Goal: Task Accomplishment & Management: Manage account settings

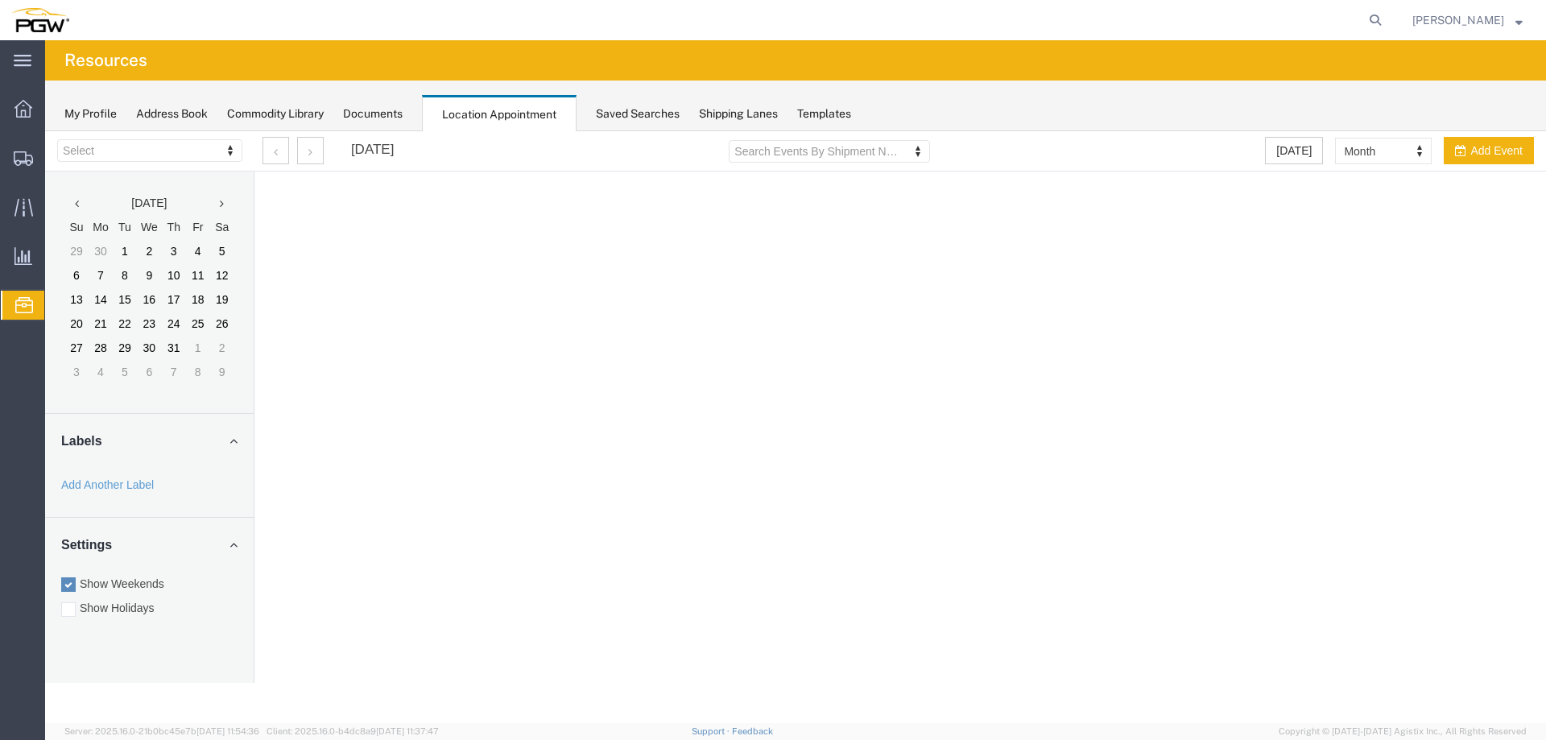
select select "28253"
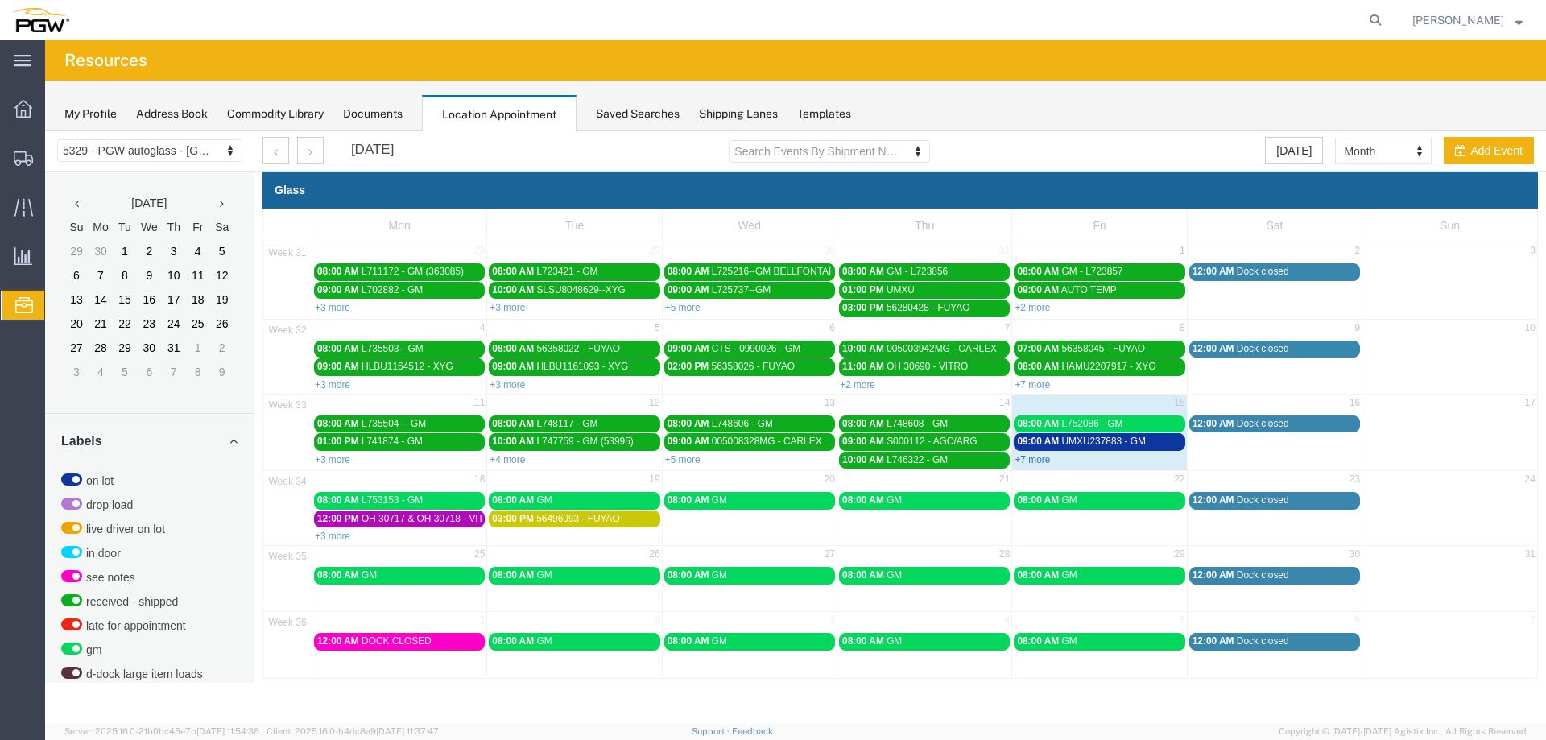
click at [1028, 461] on link "+7 more" at bounding box center [1032, 459] width 35 height 11
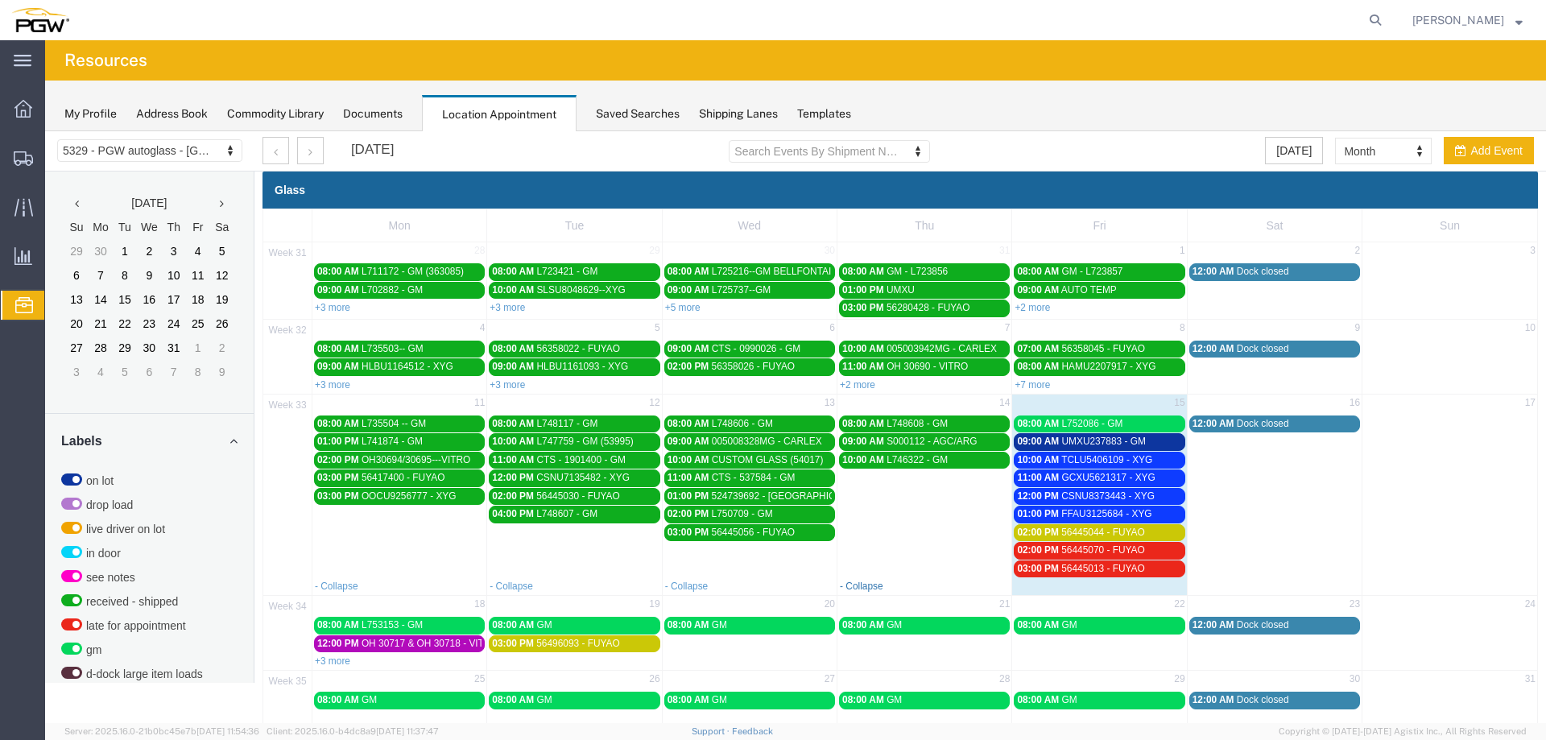
click at [873, 589] on link "- Collapse" at bounding box center [861, 586] width 43 height 11
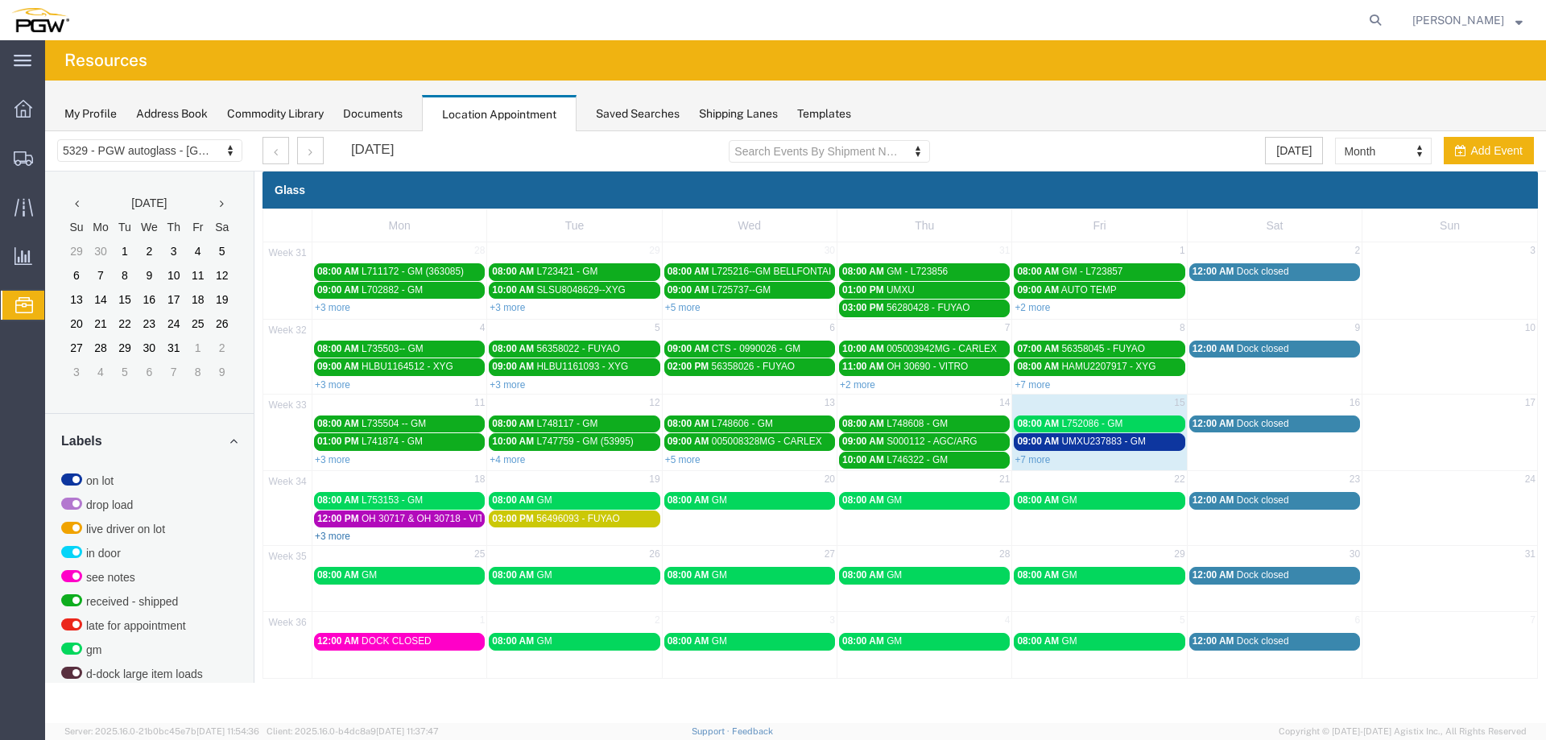
click at [341, 539] on link "+3 more" at bounding box center [332, 536] width 35 height 11
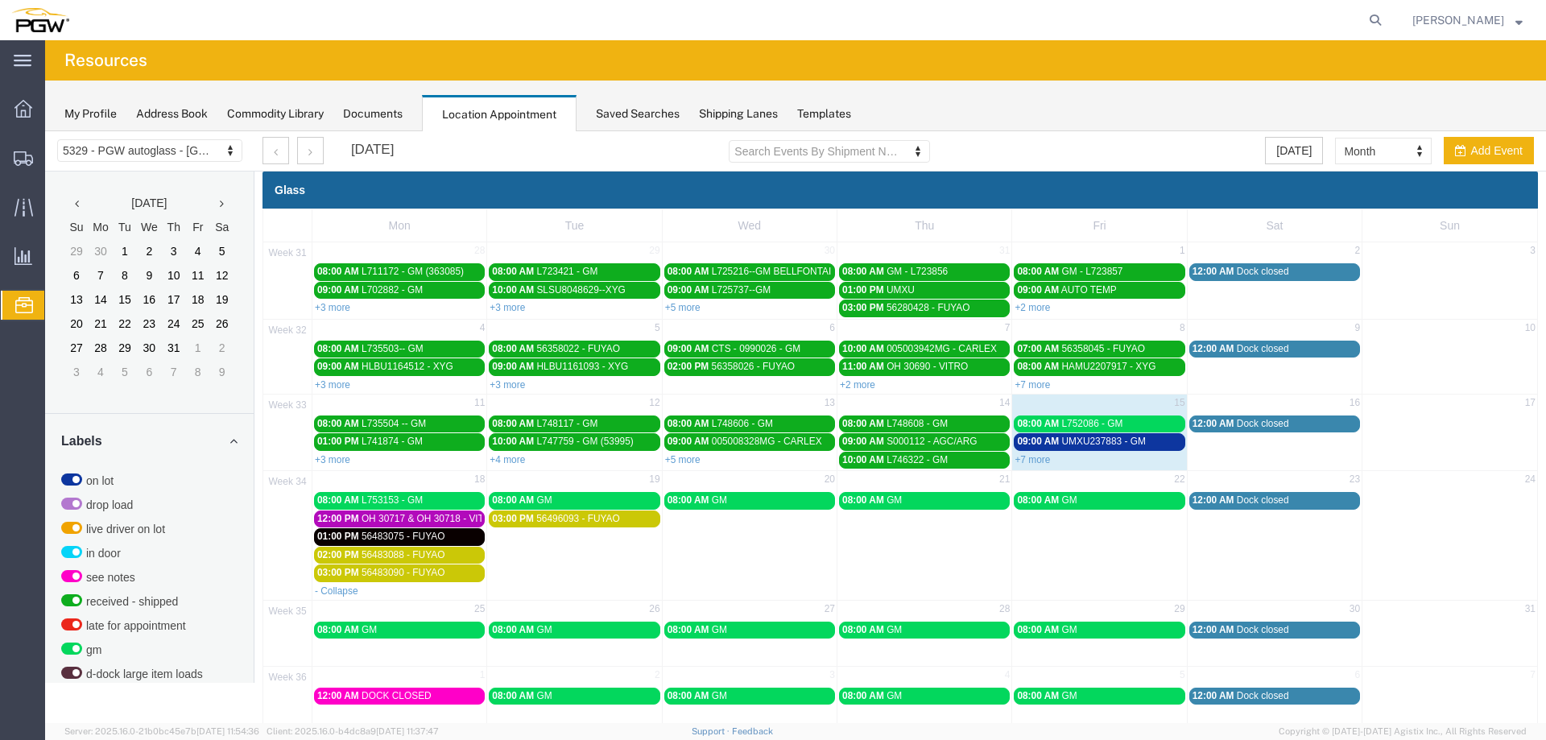
click at [431, 484] on td "18" at bounding box center [399, 481] width 175 height 20
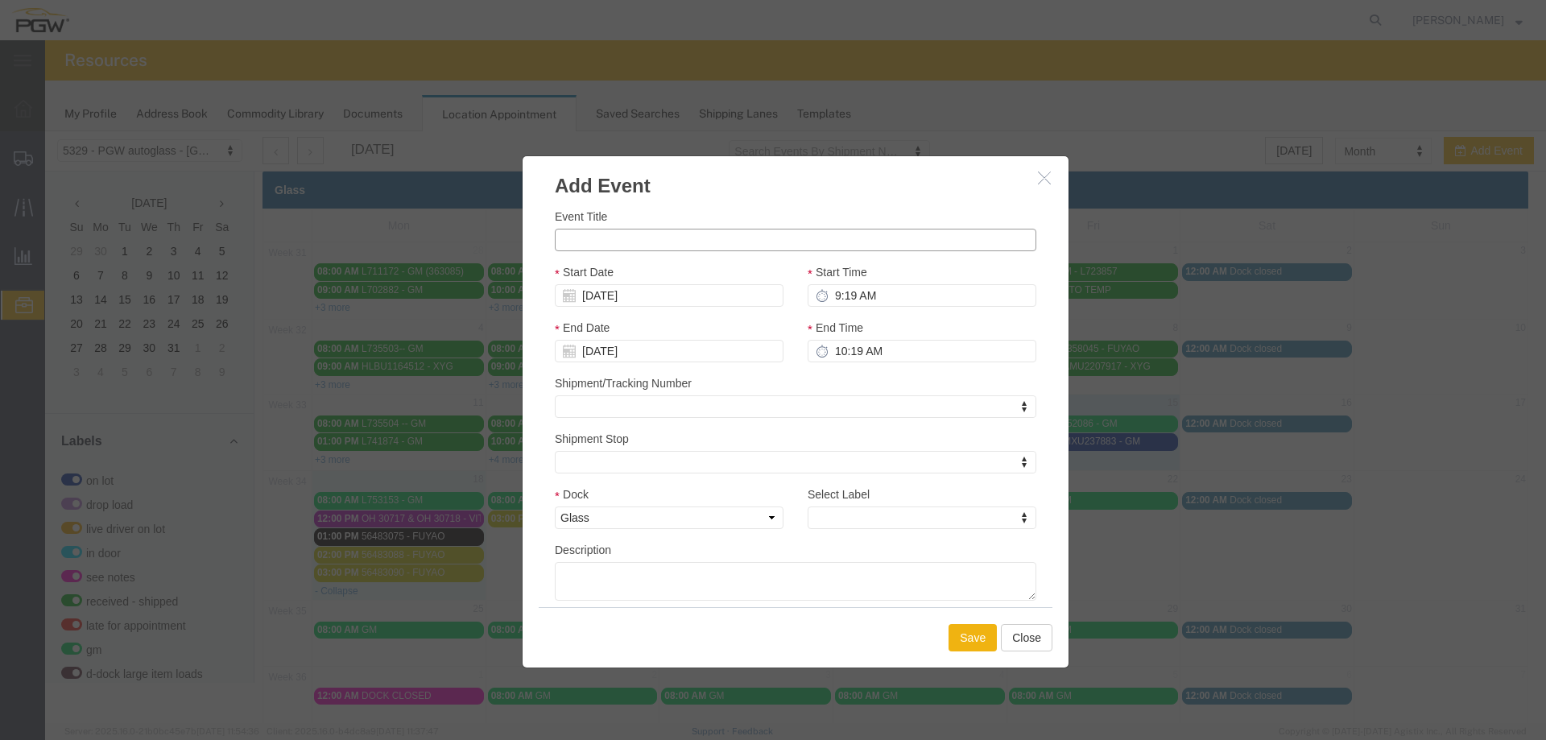
click at [561, 243] on input "Event Title" at bounding box center [796, 240] width 482 height 23
paste input "MEDU7686370"
type input "MEDU7686370 - FYG"
click at [826, 296] on input "9:19 AM" at bounding box center [922, 295] width 229 height 23
type input "10:00 AM"
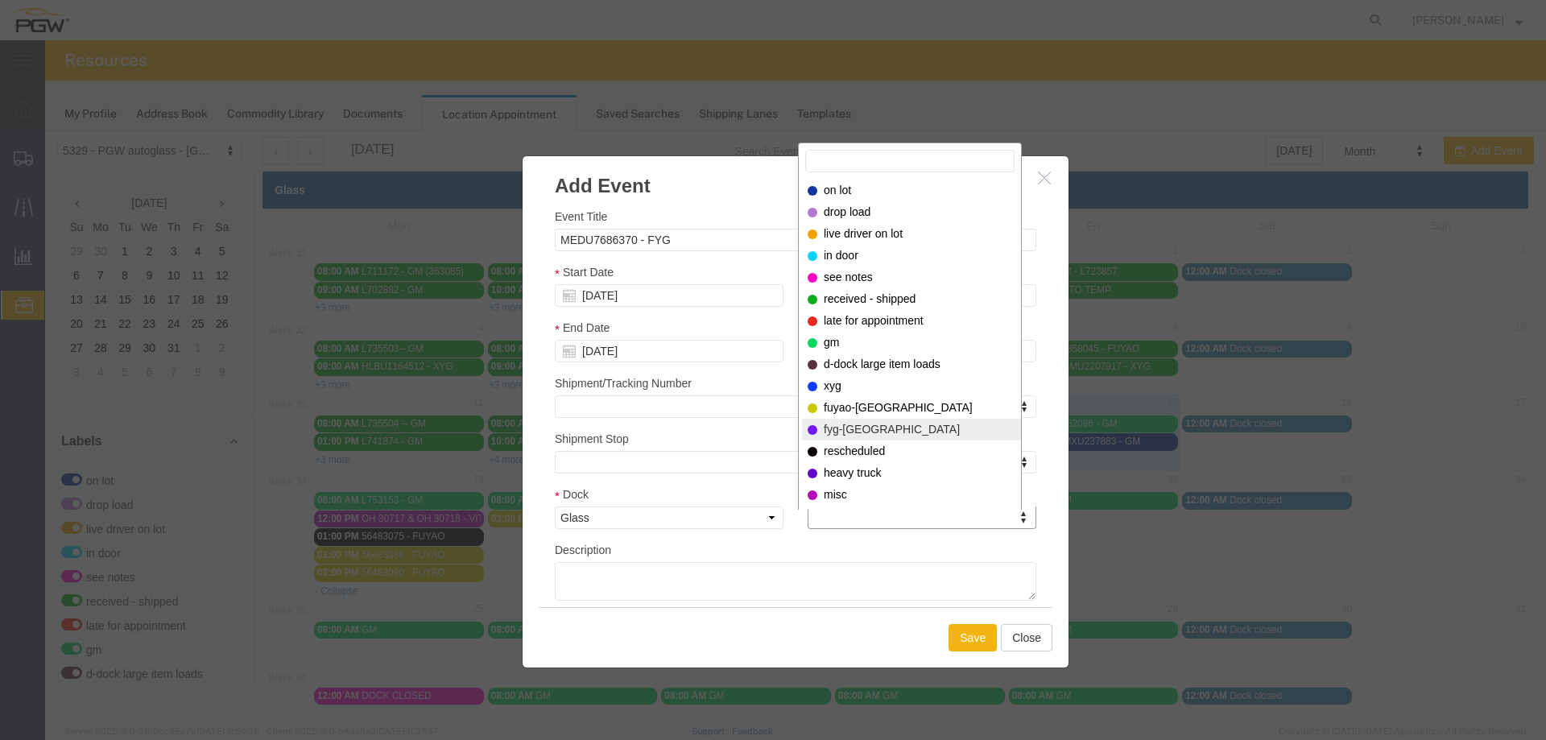
select select "12923"
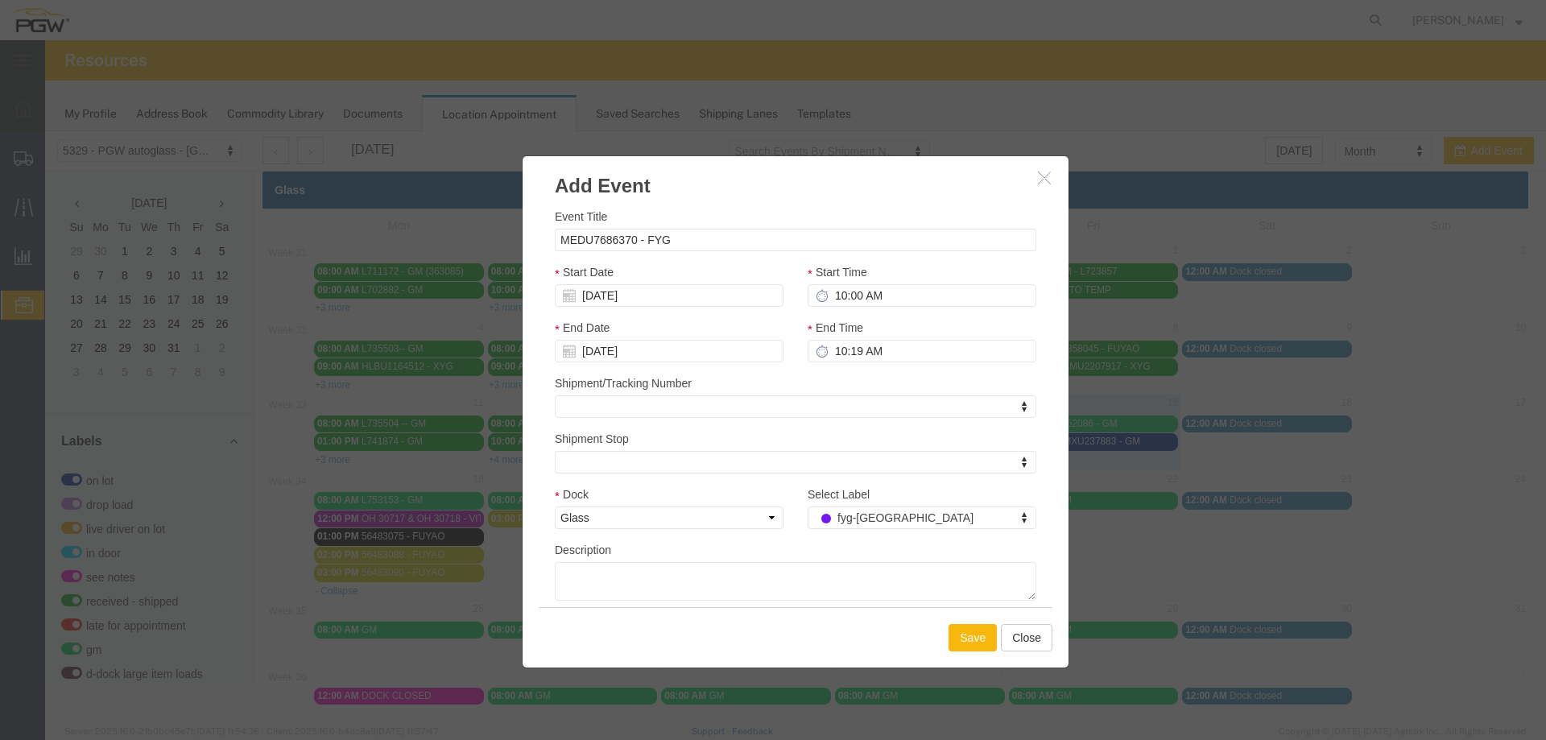
click at [961, 646] on button "Save" at bounding box center [973, 637] width 48 height 27
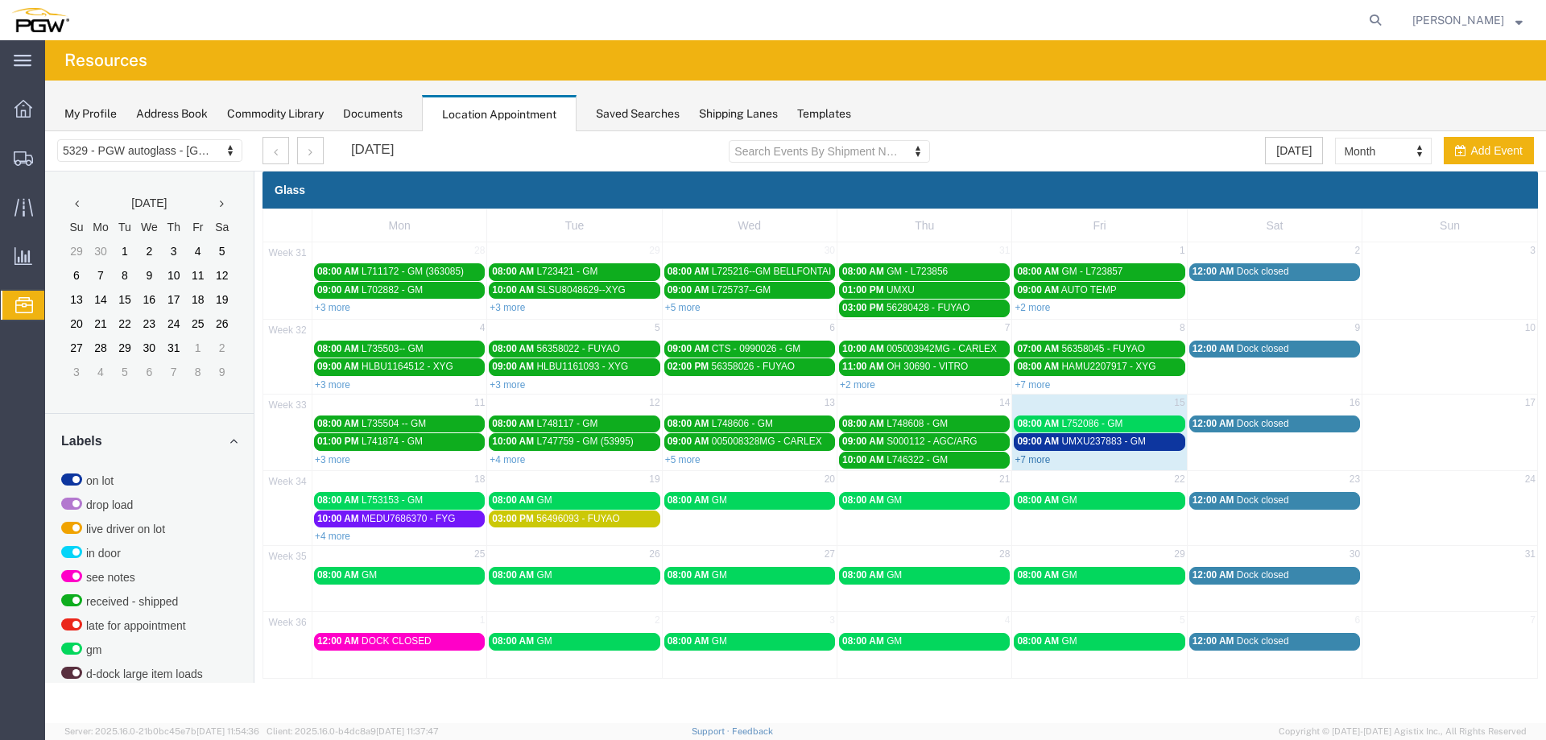
click at [1041, 460] on link "+7 more" at bounding box center [1032, 459] width 35 height 11
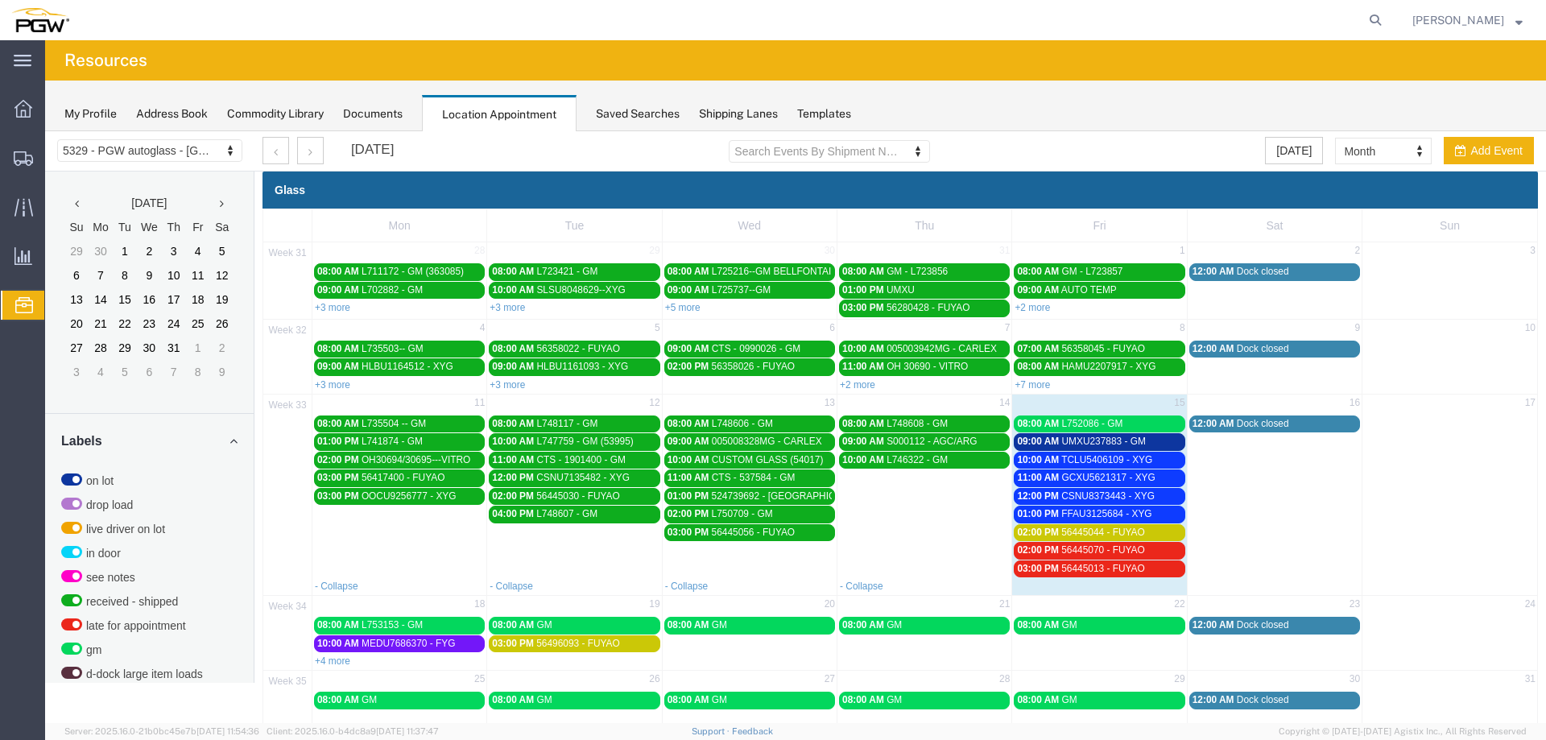
click at [1041, 460] on span "10:00 AM" at bounding box center [1038, 459] width 42 height 11
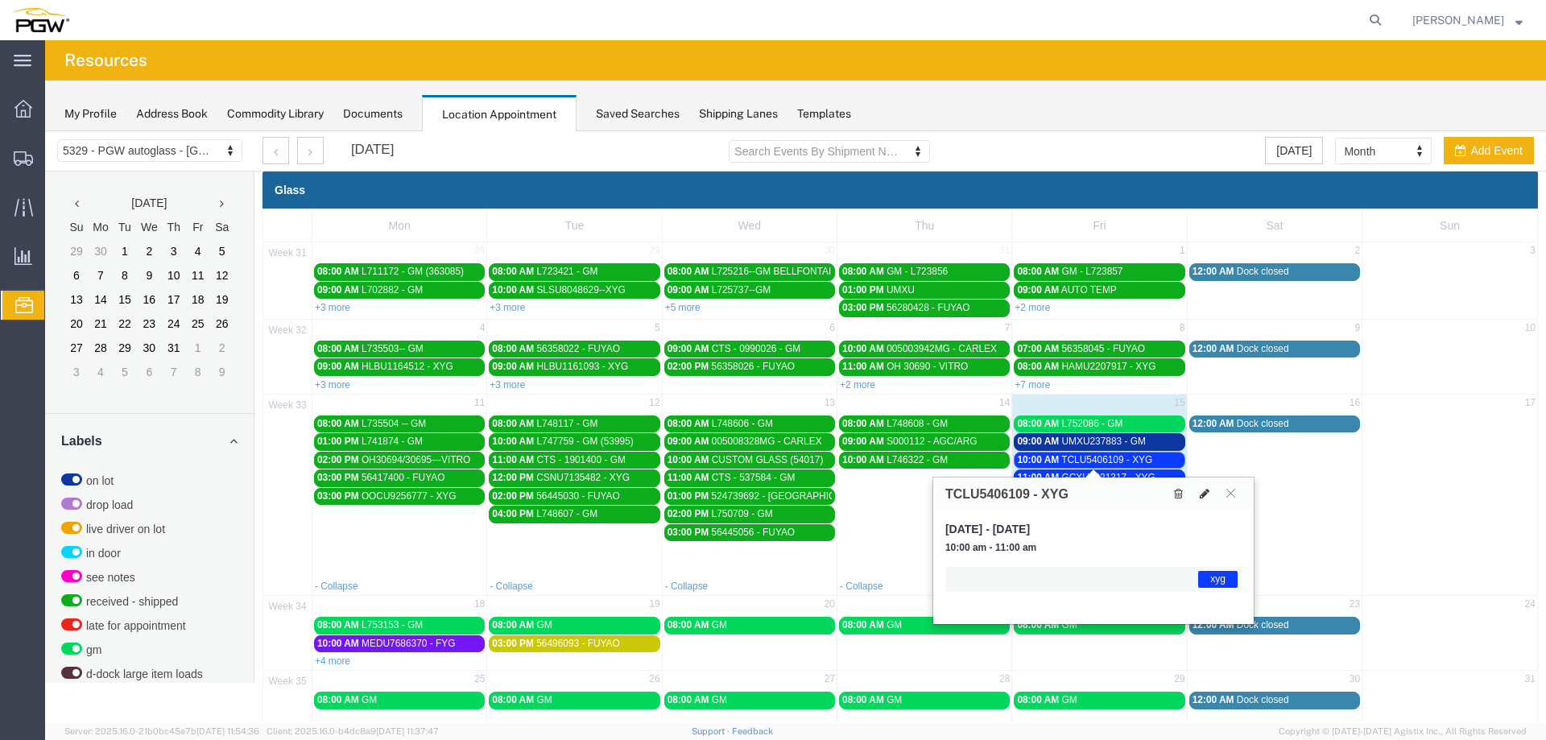
click at [1209, 493] on icon at bounding box center [1205, 493] width 10 height 11
select select "1"
select select "12920"
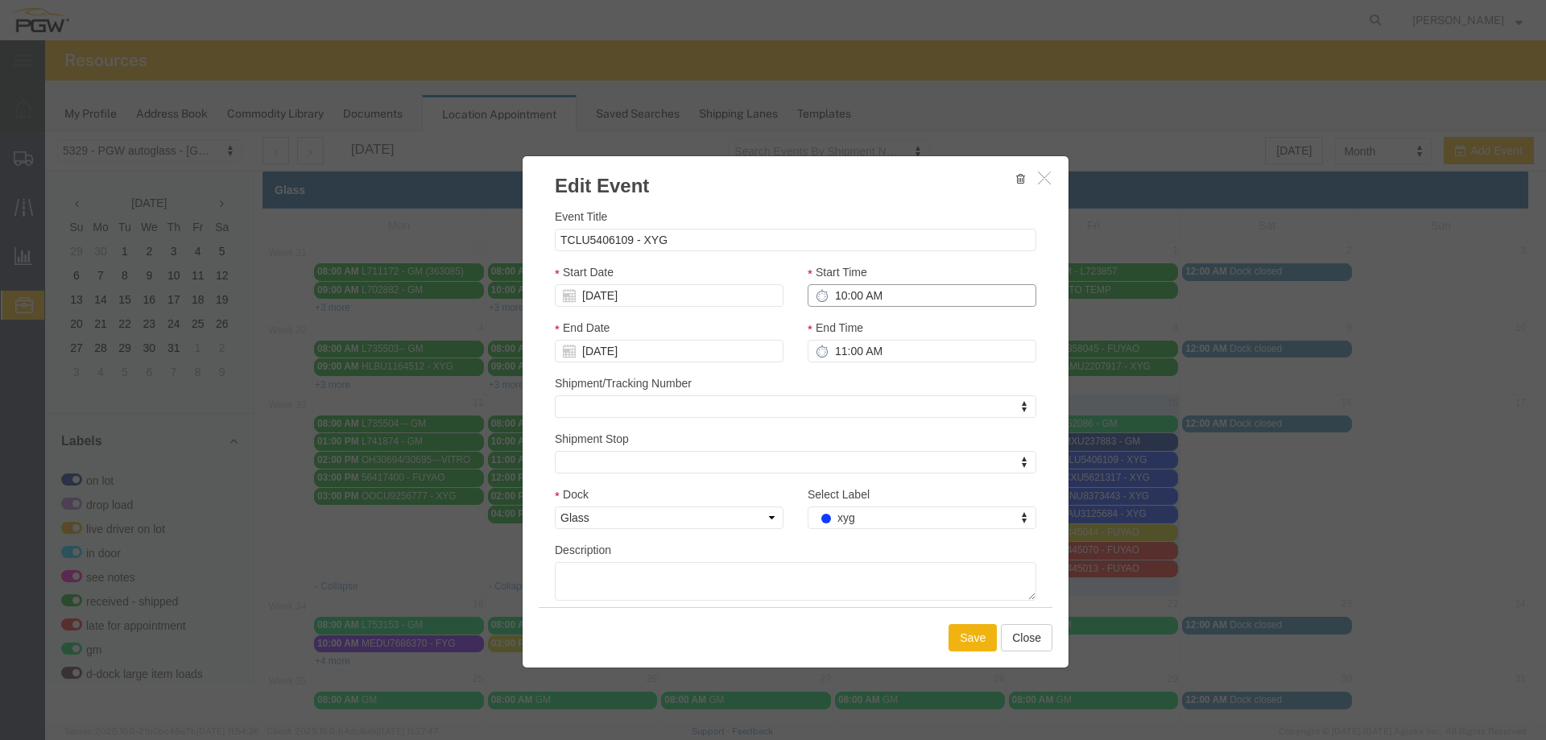
click at [828, 302] on input "10:00 AM" at bounding box center [922, 295] width 229 height 23
type input "9:00 AM"
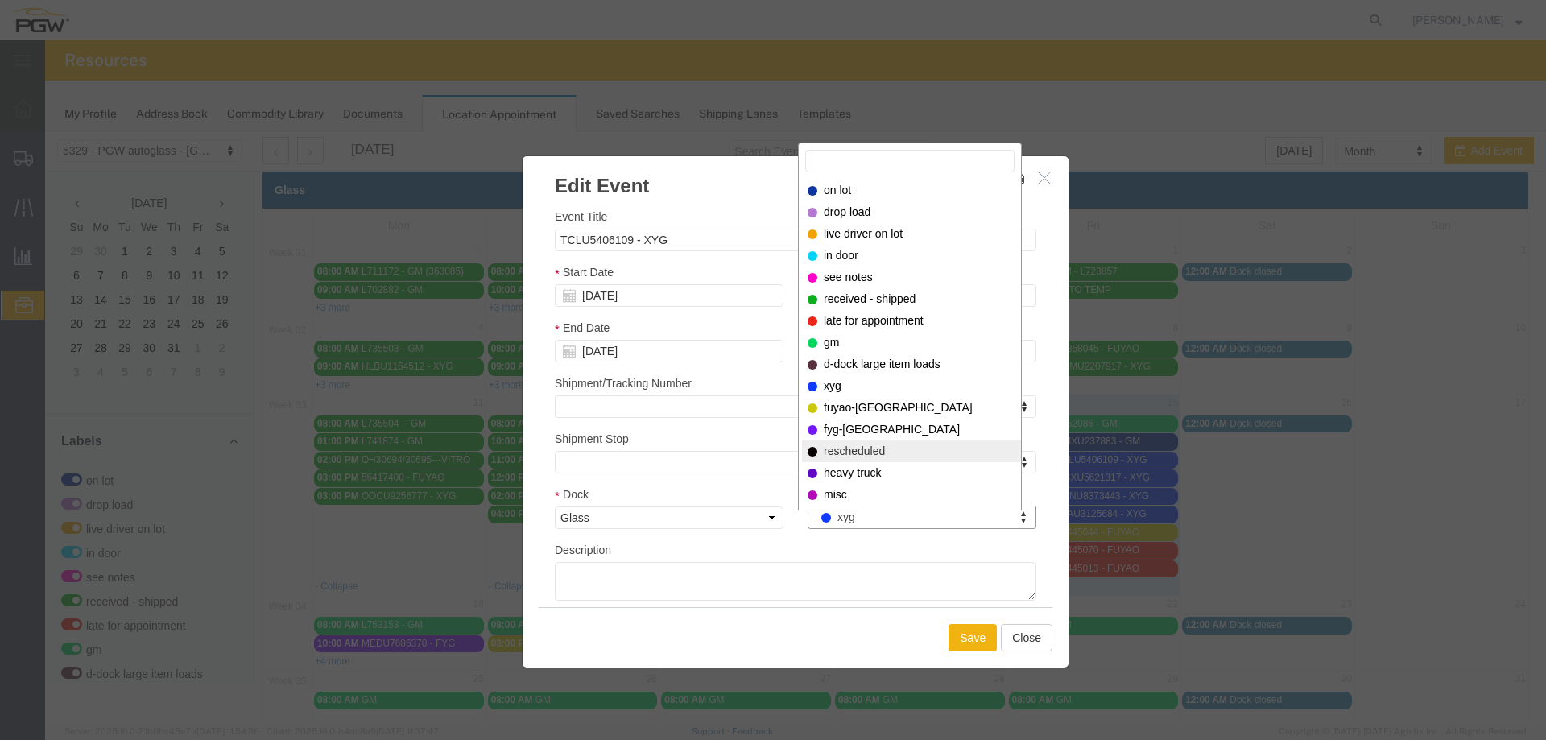
select select "12940"
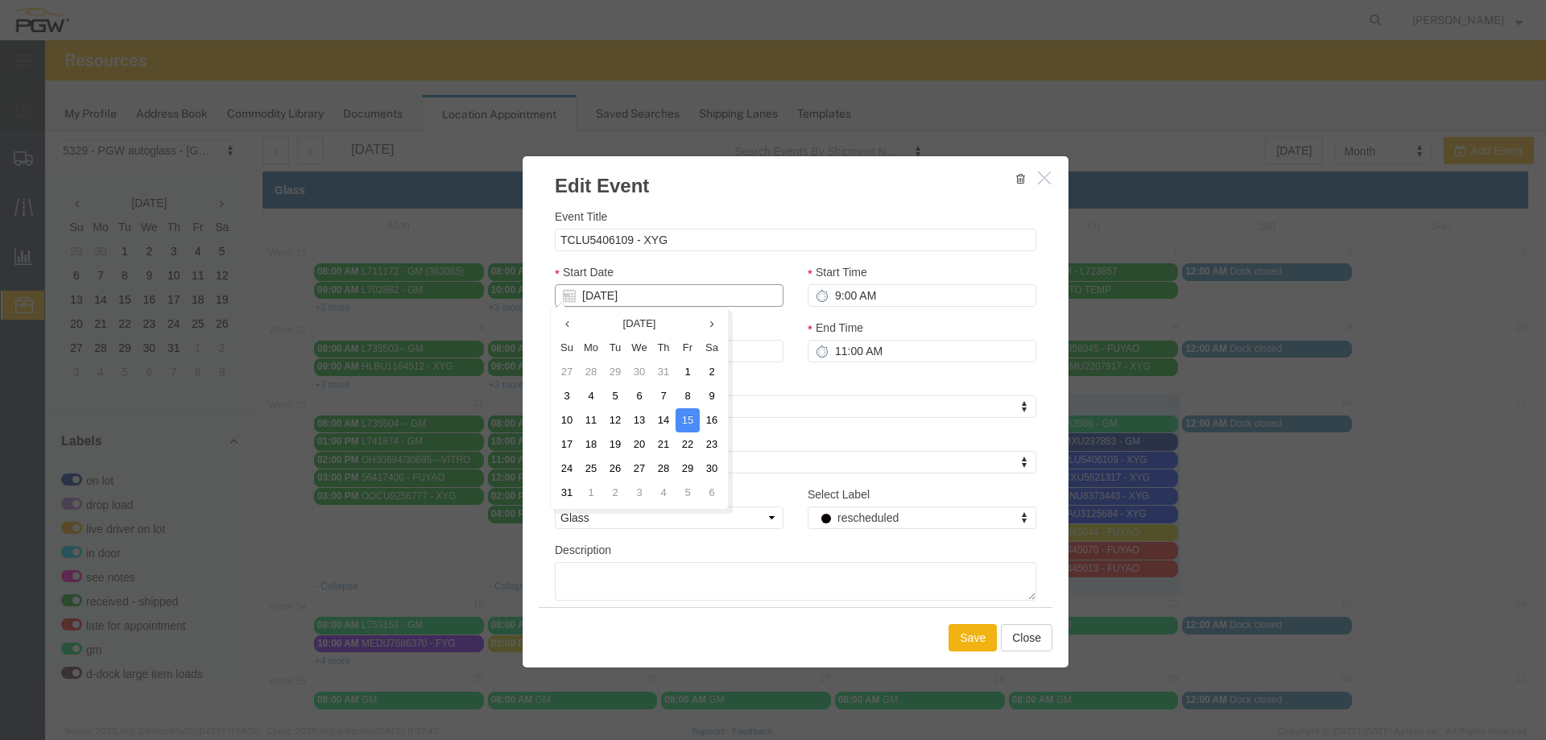
click at [640, 297] on input "[DATE]" at bounding box center [669, 295] width 229 height 23
click at [589, 444] on td "18" at bounding box center [591, 444] width 24 height 24
click at [949, 630] on button "Save" at bounding box center [973, 637] width 48 height 27
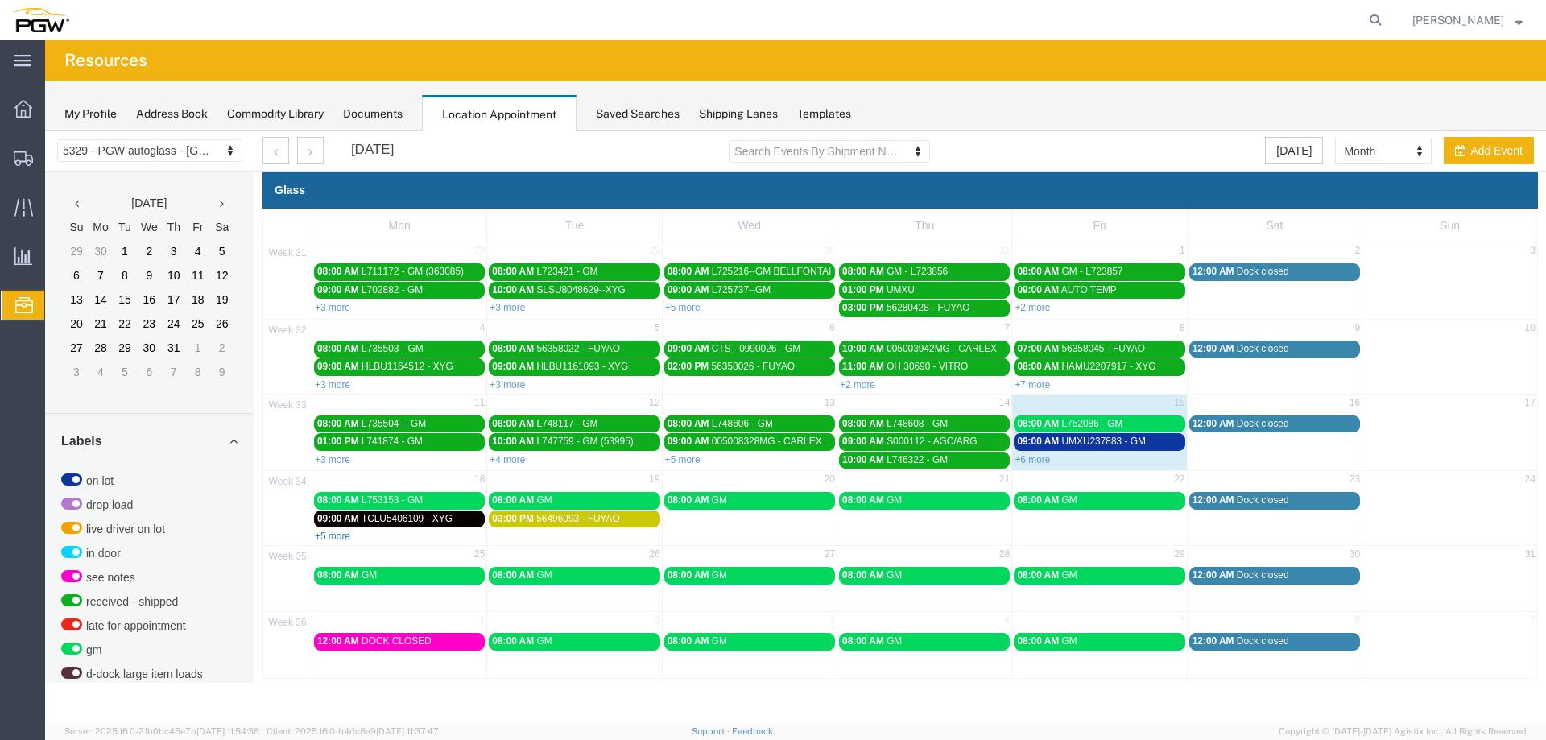
click at [326, 534] on link "+5 more" at bounding box center [332, 536] width 35 height 11
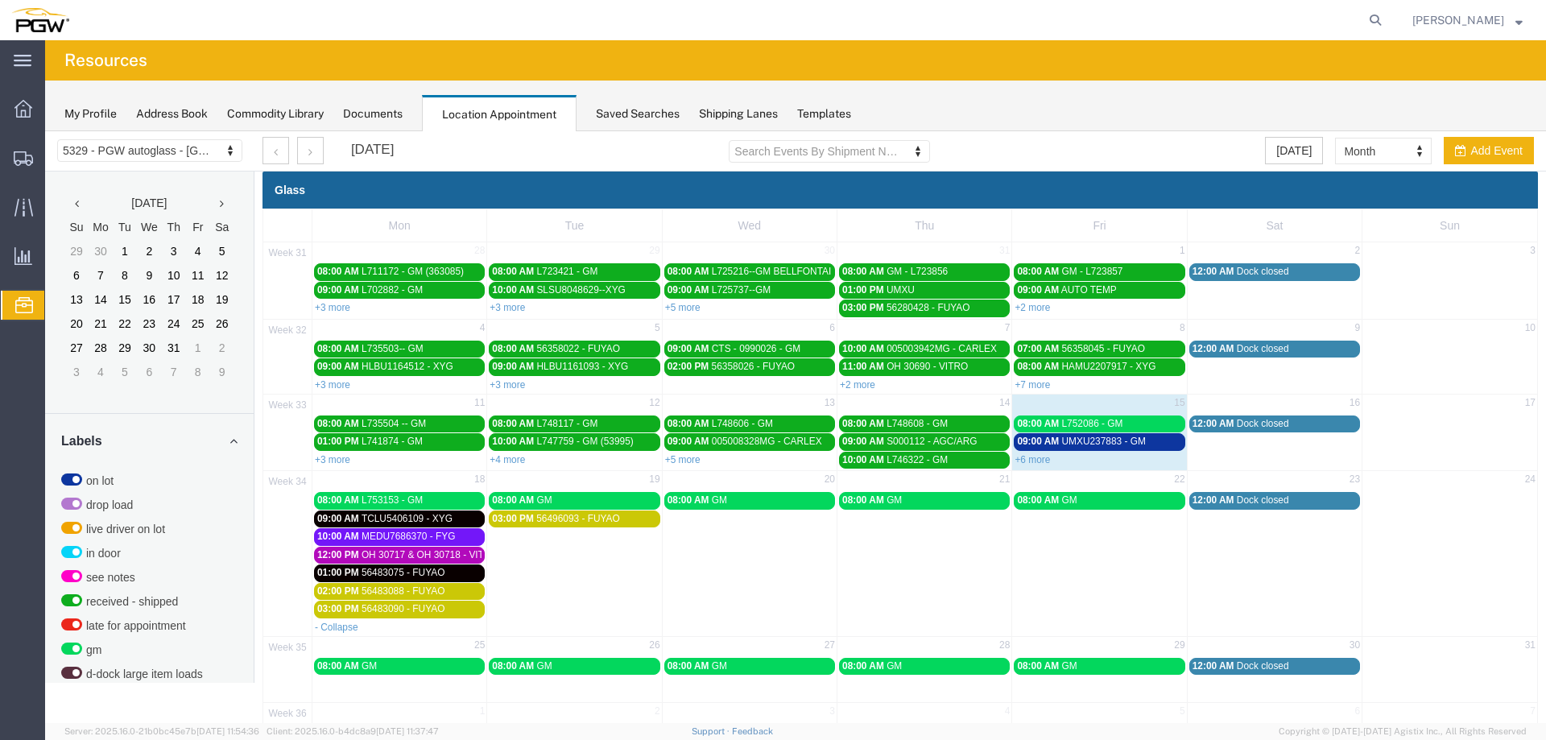
click at [1044, 444] on span "09:00 AM" at bounding box center [1038, 441] width 42 height 11
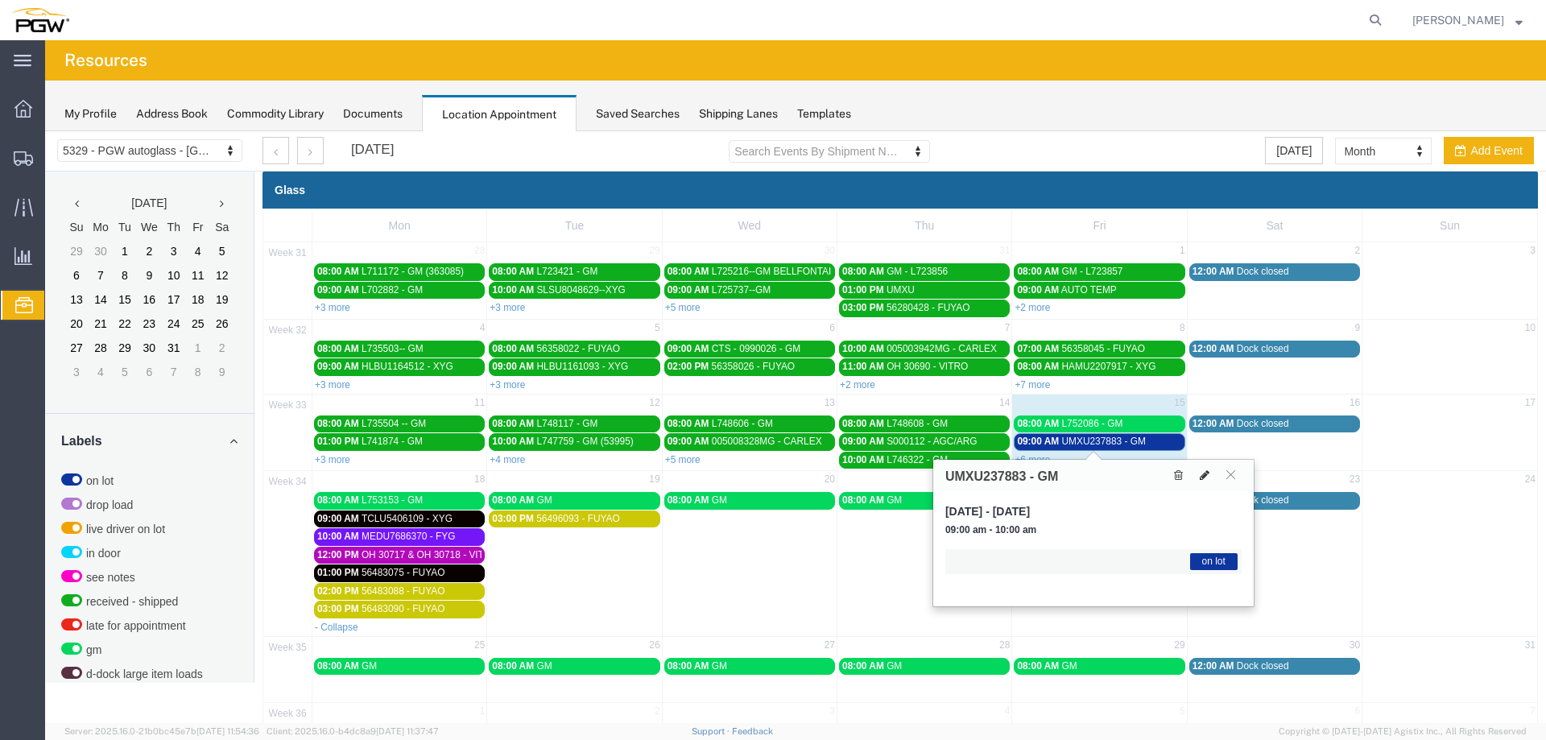
click at [1204, 479] on icon at bounding box center [1205, 474] width 10 height 11
select select "1"
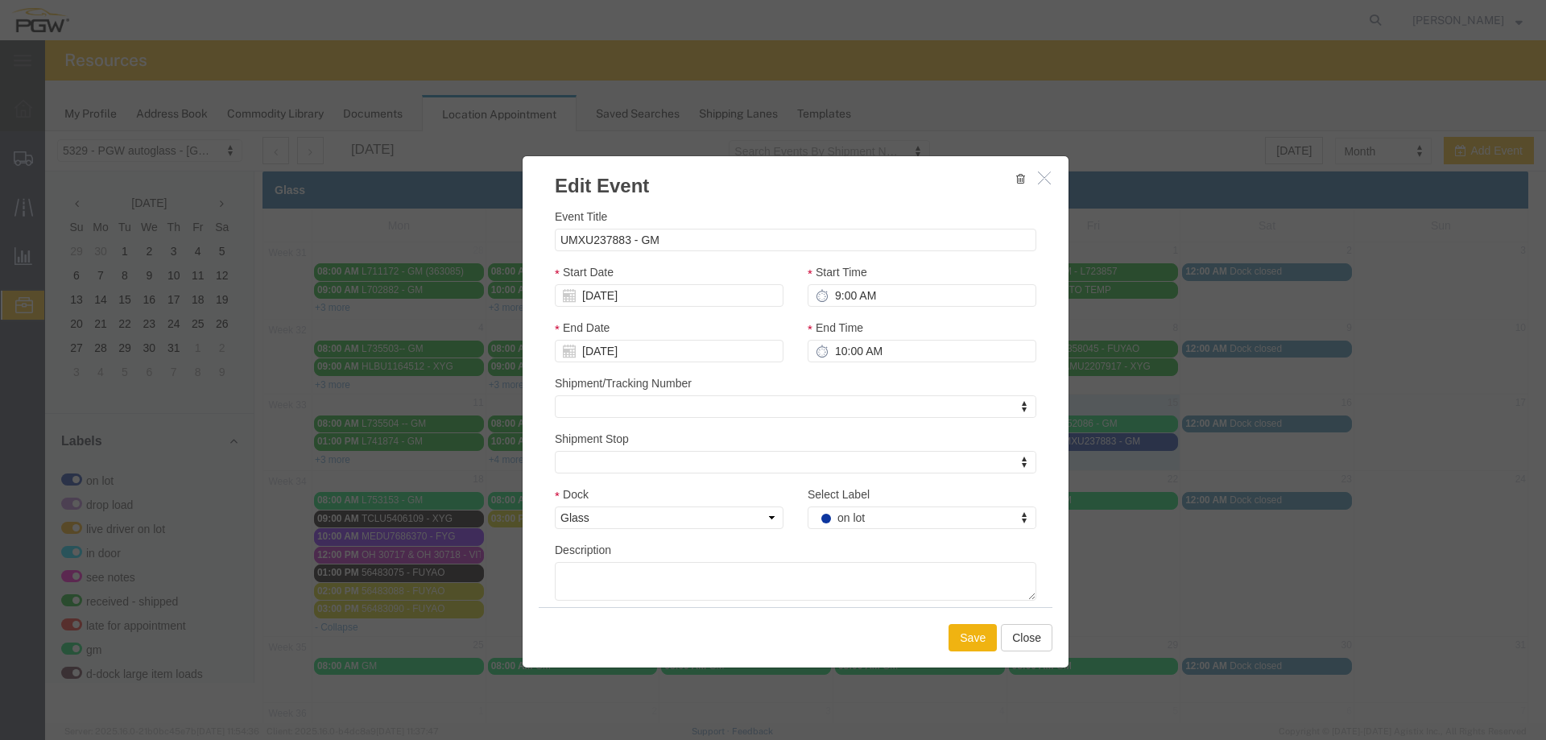
click at [858, 537] on div "Select Label on lot Select Label Select Label on lot drop load live driver on l…" at bounding box center [922, 514] width 253 height 56
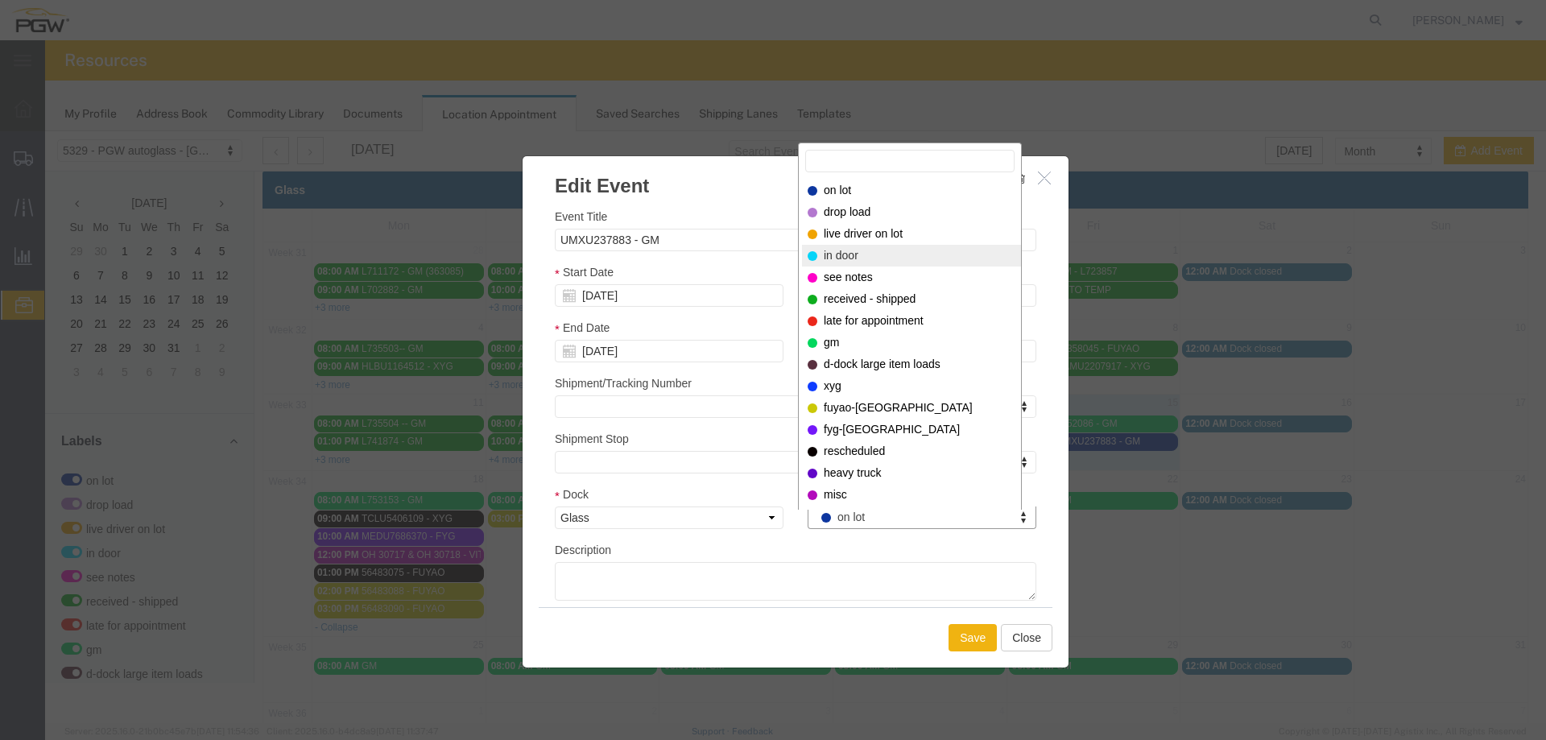
select select "220"
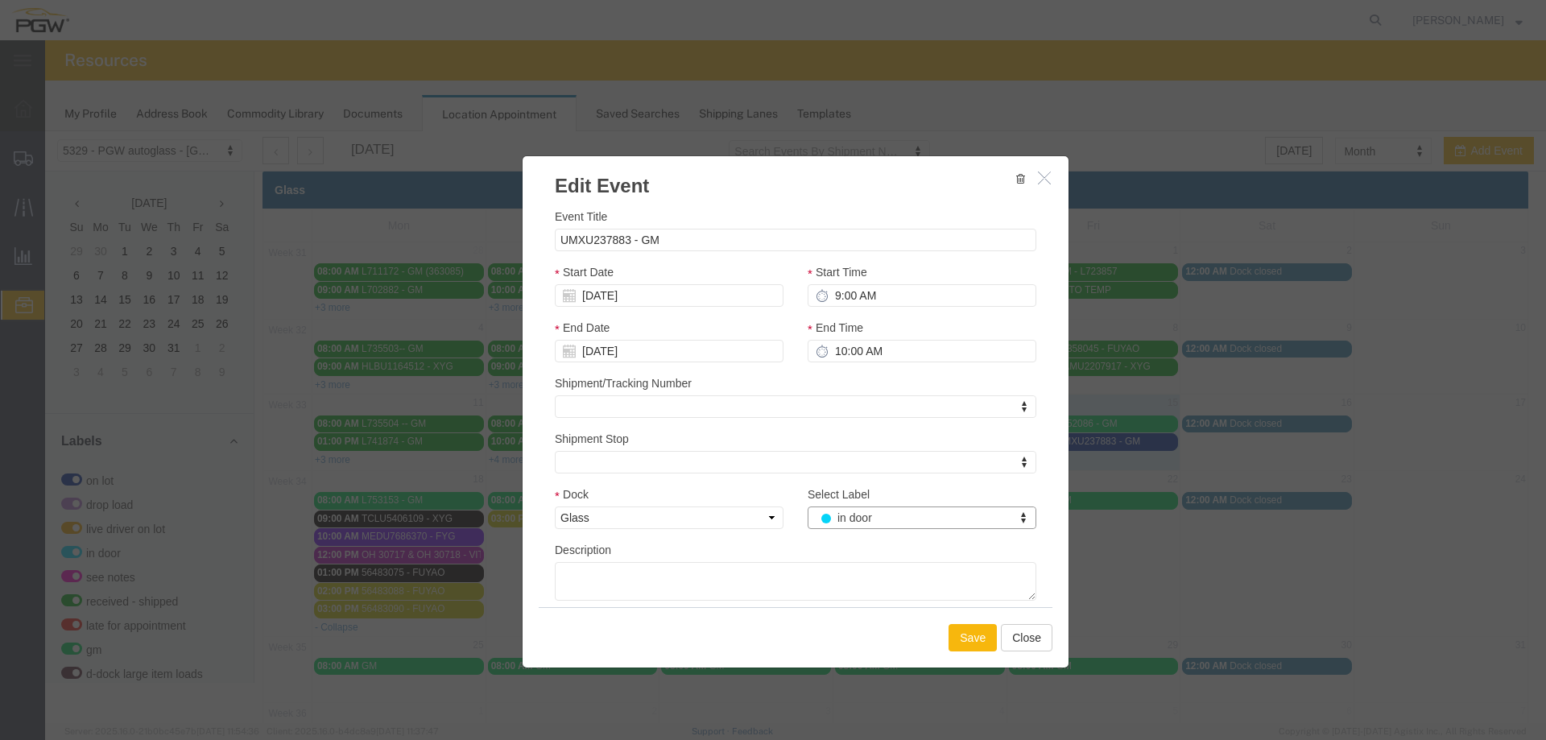
click at [973, 644] on button "Save" at bounding box center [973, 637] width 48 height 27
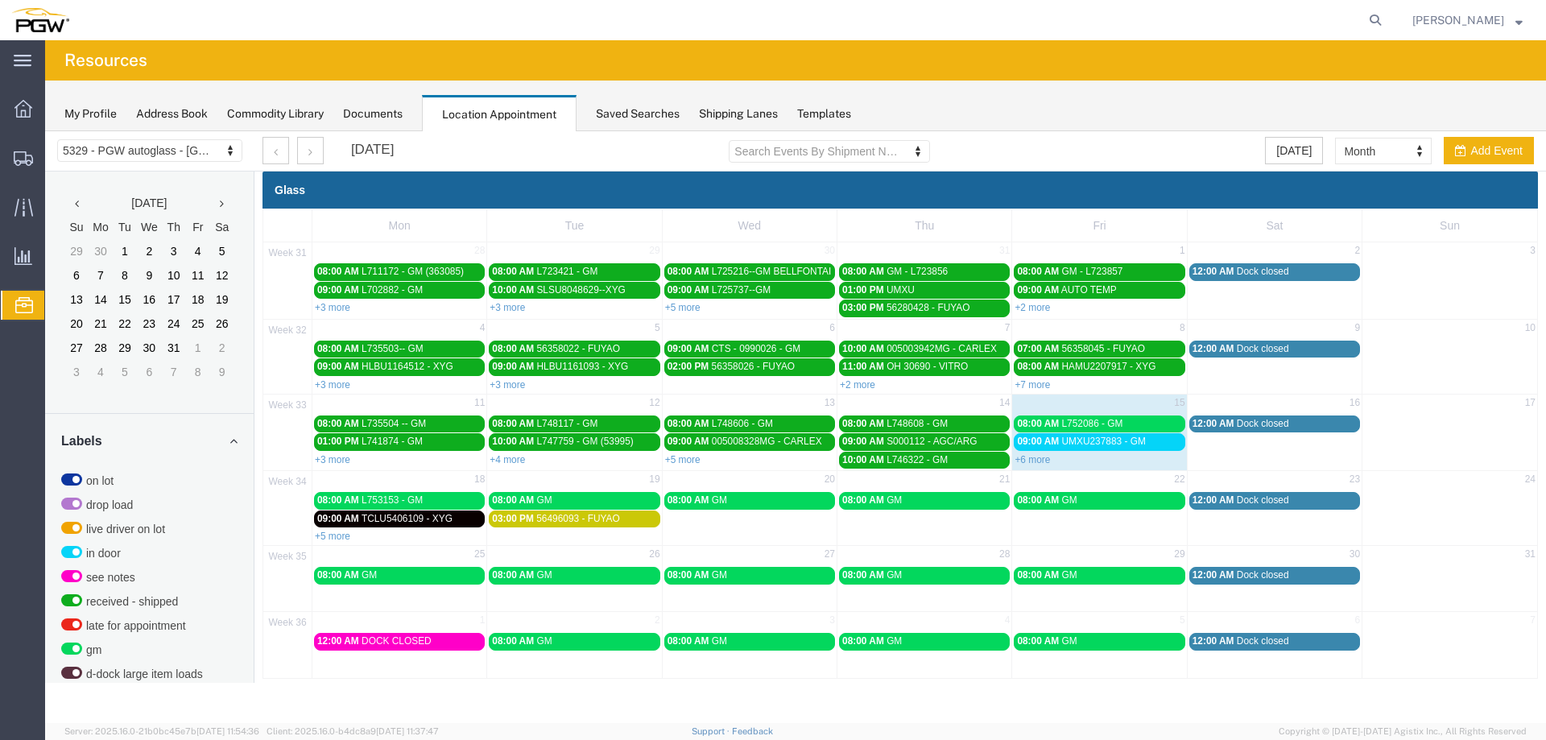
click at [1041, 420] on span "08:00 AM" at bounding box center [1038, 423] width 42 height 11
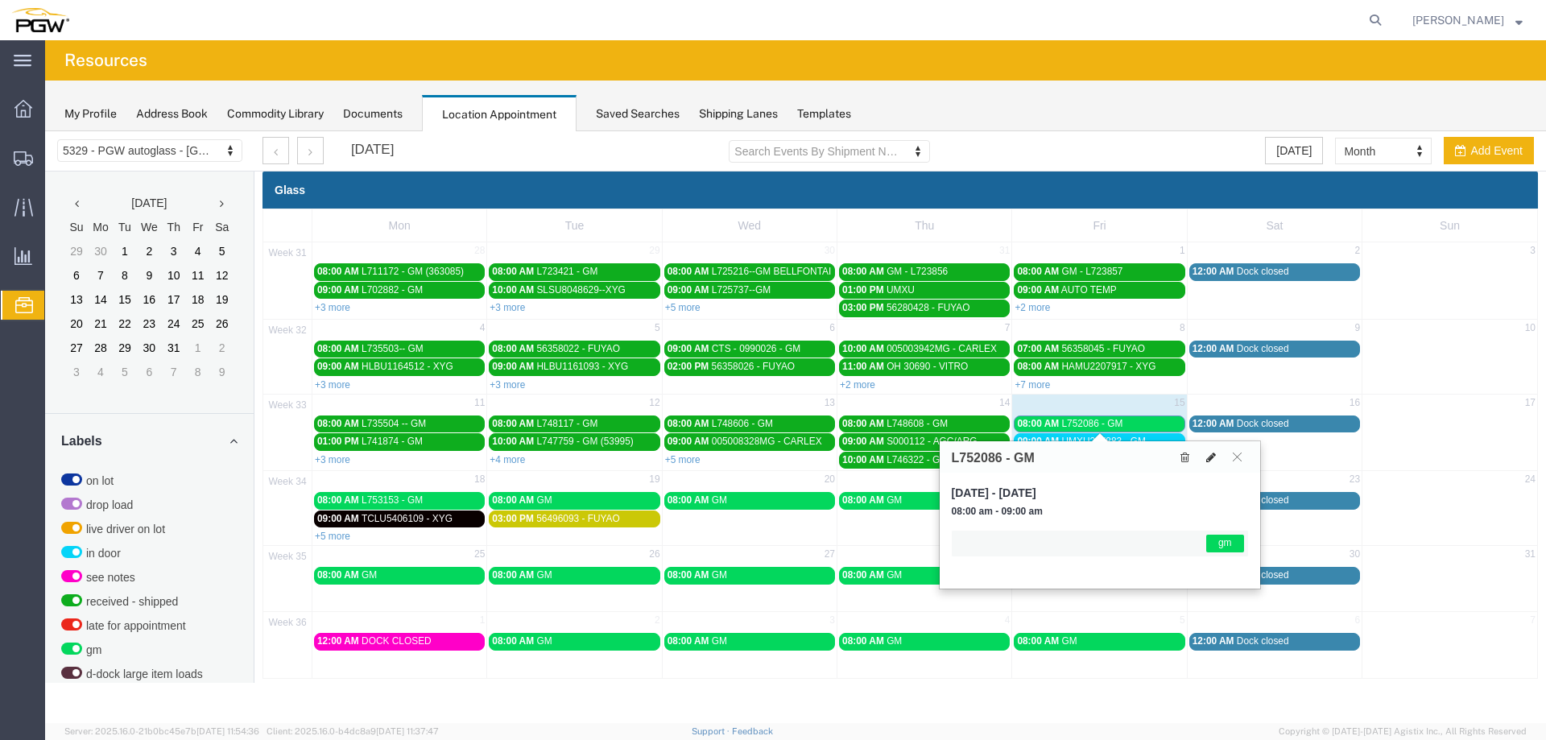
click at [1208, 454] on icon at bounding box center [1211, 457] width 10 height 11
select select "1"
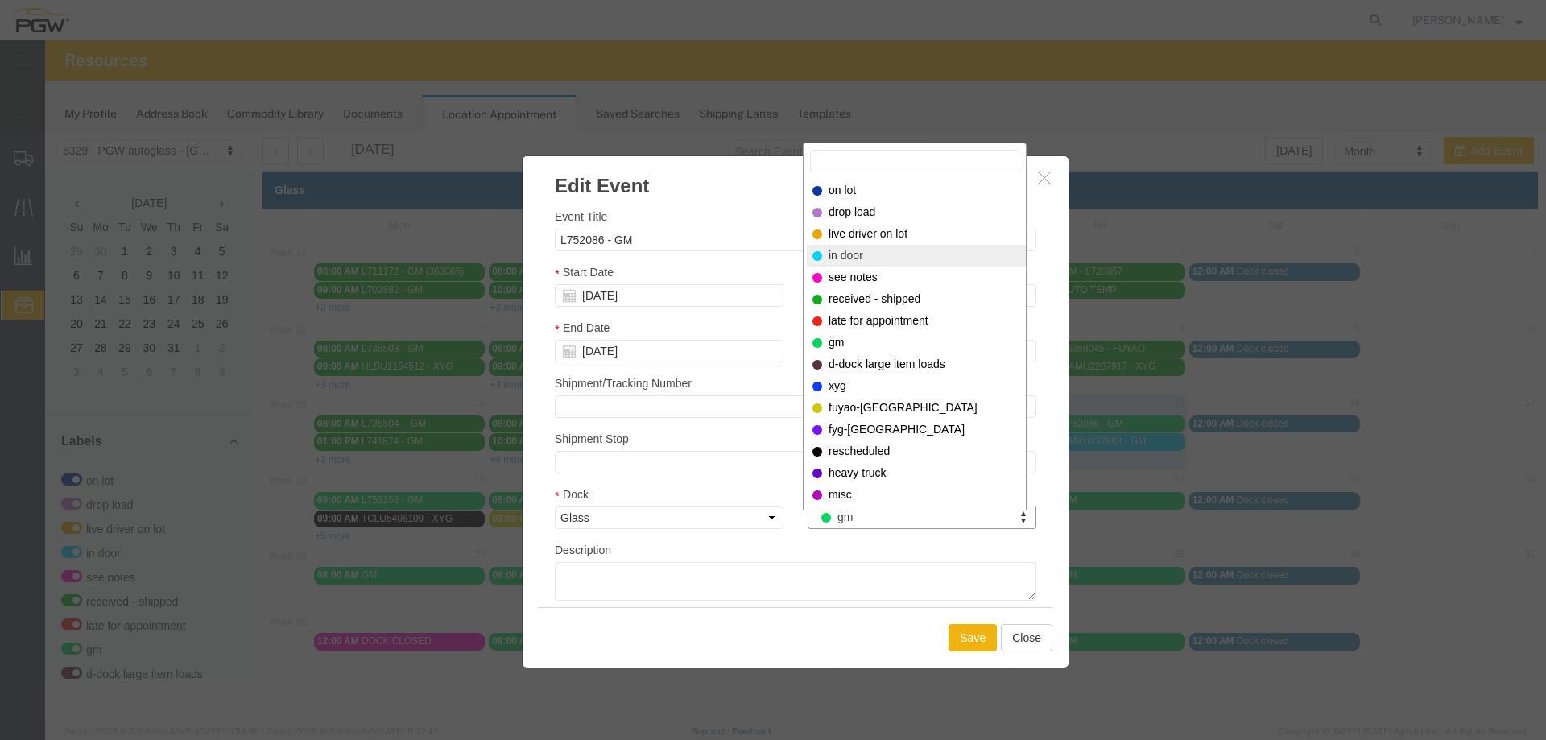
select select "220"
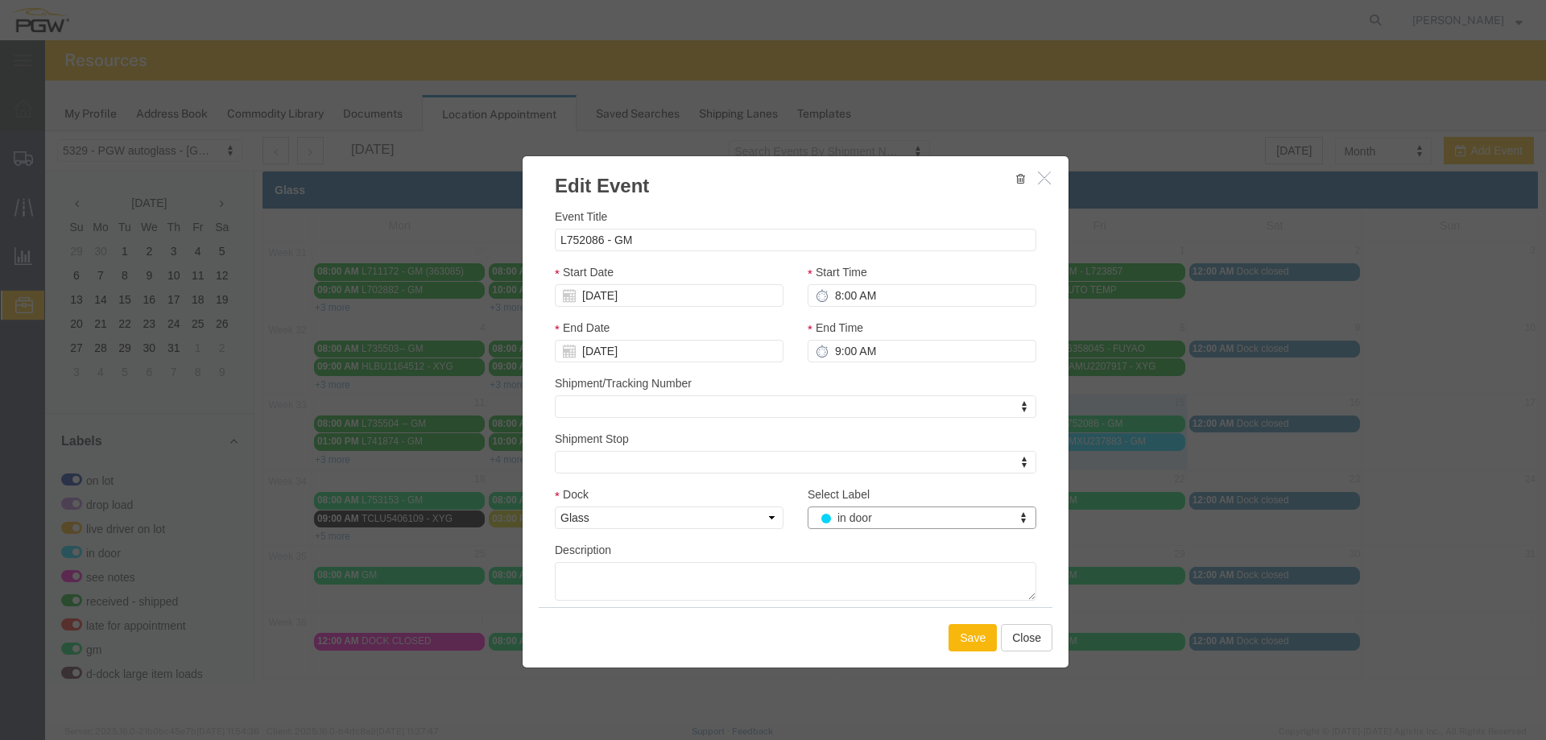
click at [968, 642] on button "Save" at bounding box center [973, 637] width 48 height 27
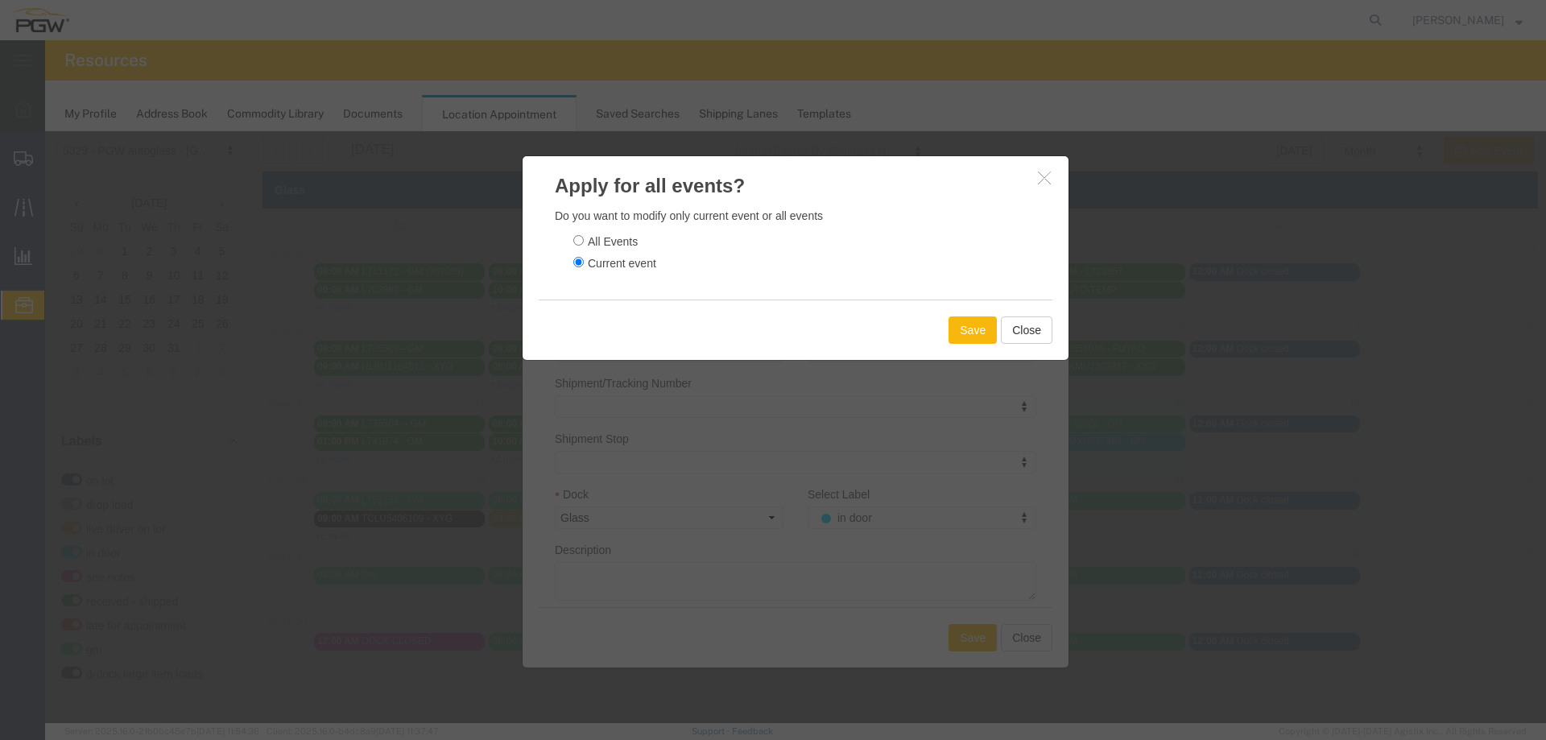
click at [961, 329] on button "Save" at bounding box center [973, 329] width 48 height 27
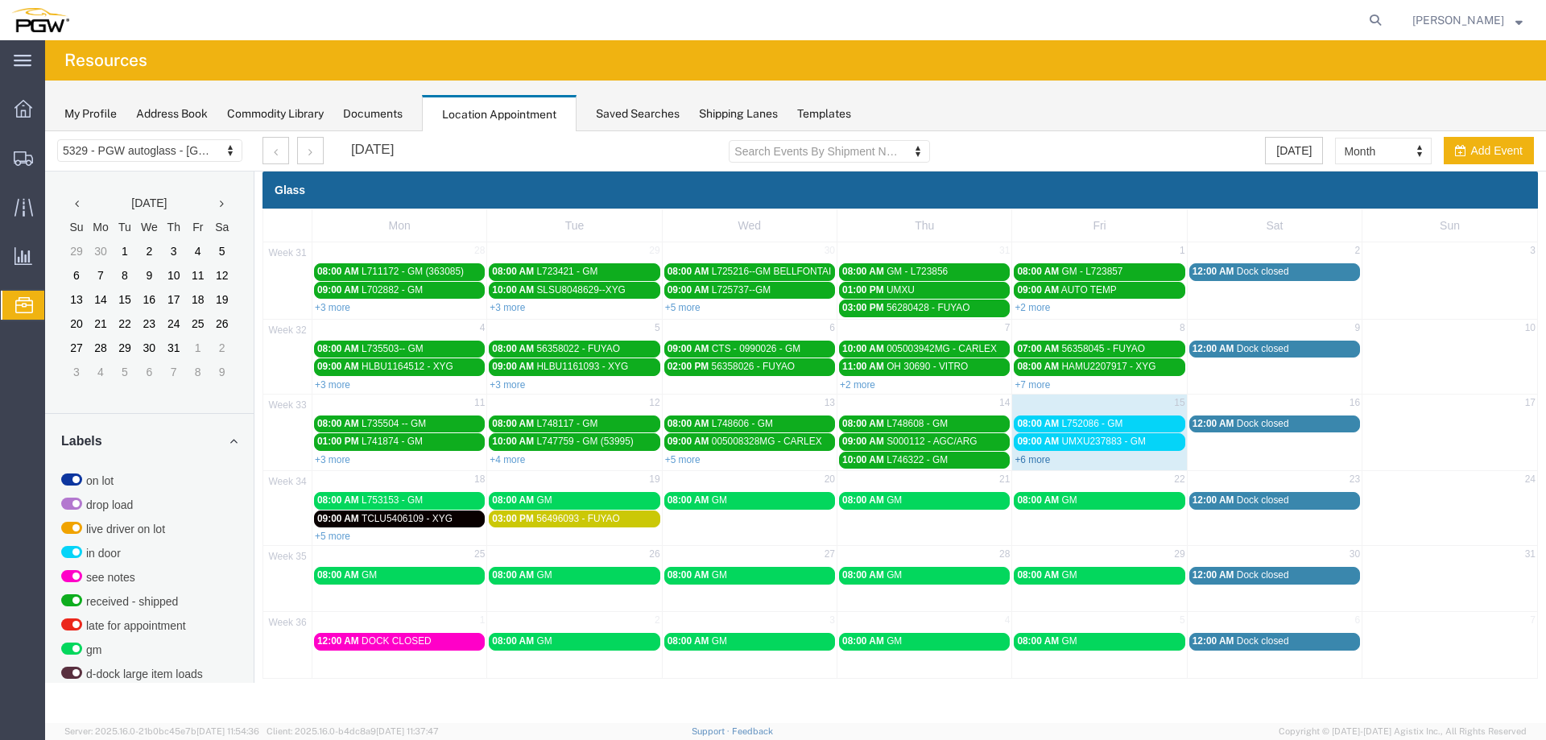
click at [1035, 460] on link "+6 more" at bounding box center [1032, 459] width 35 height 11
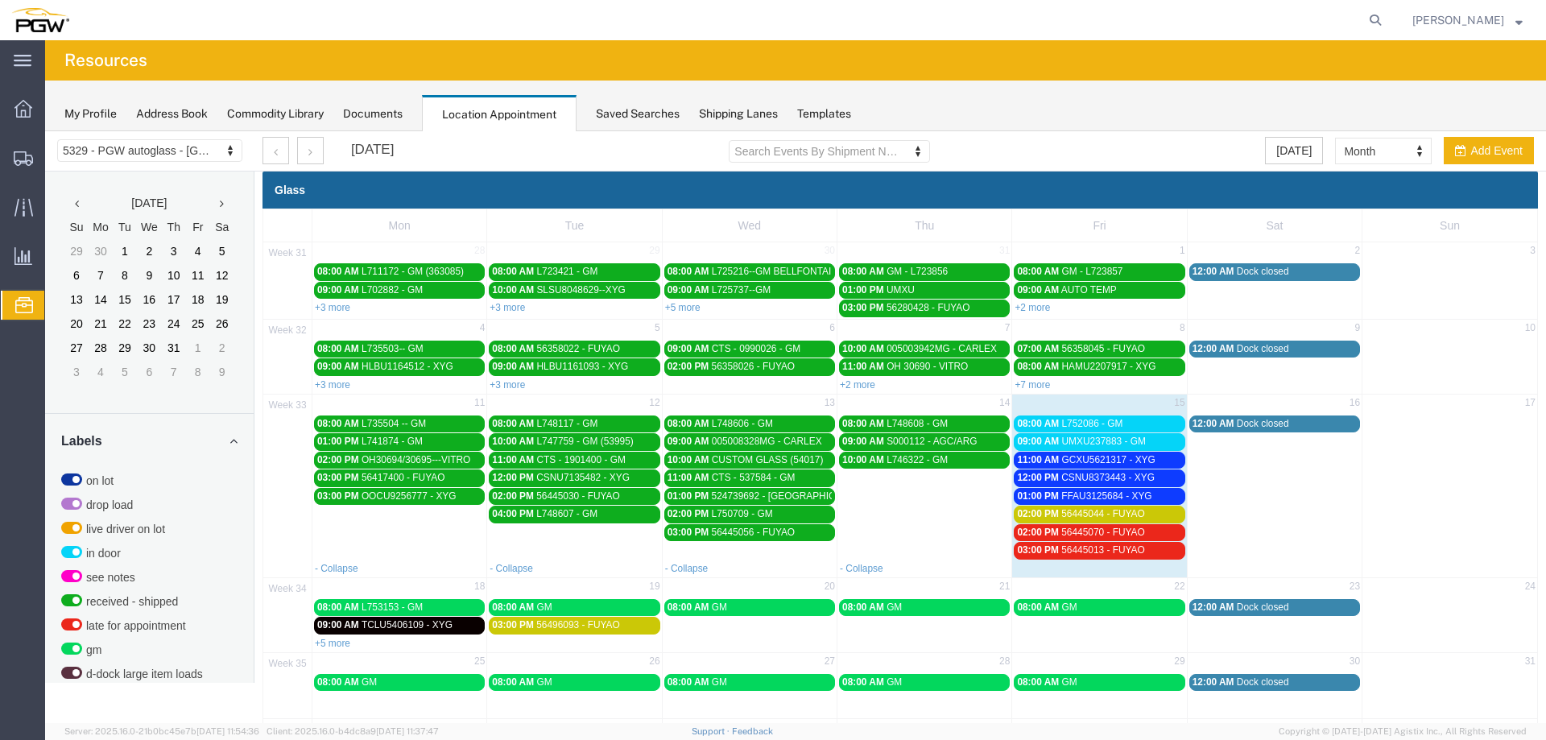
click at [1062, 551] on span "56445013 - FUYAO" at bounding box center [1103, 549] width 84 height 11
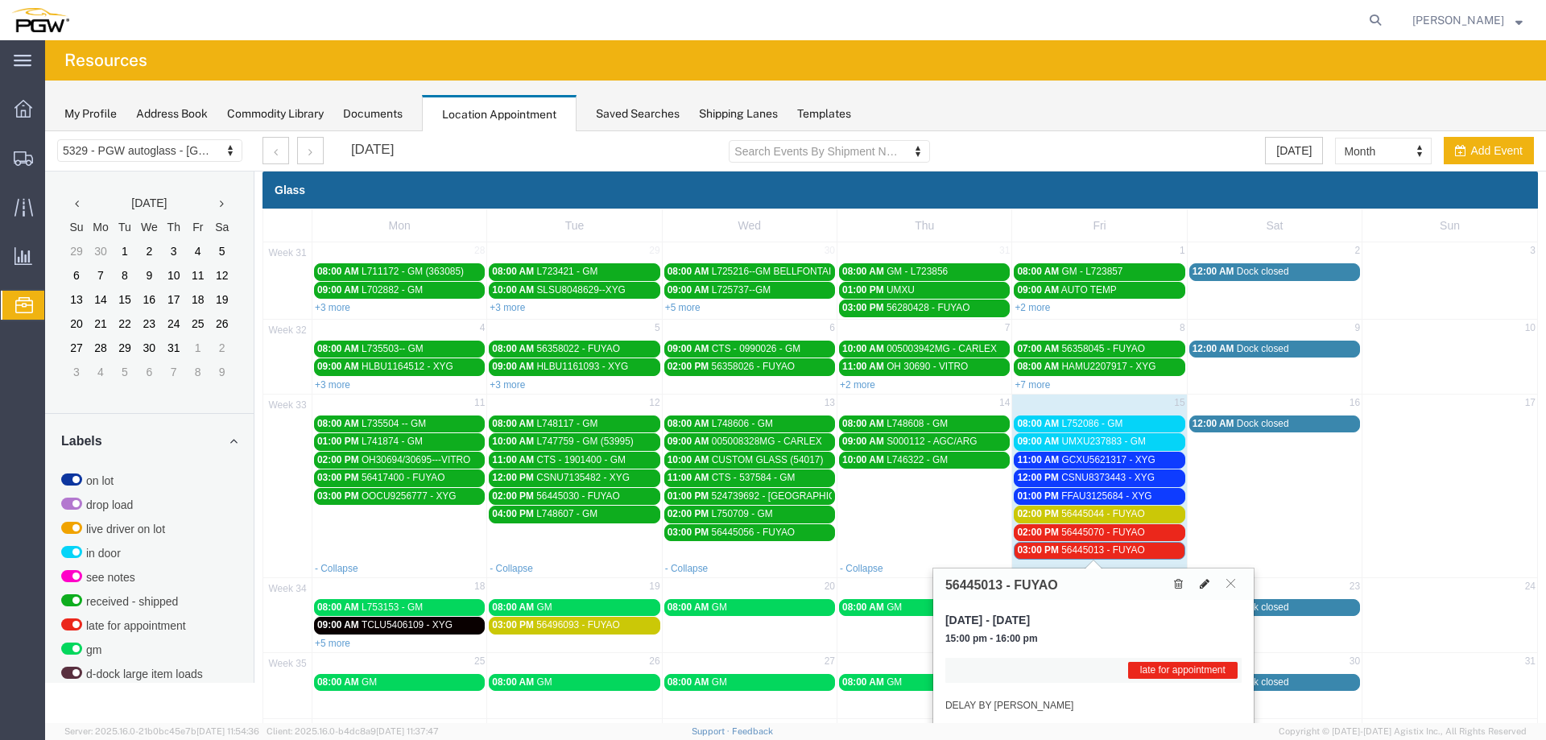
click at [1202, 582] on icon at bounding box center [1205, 583] width 10 height 11
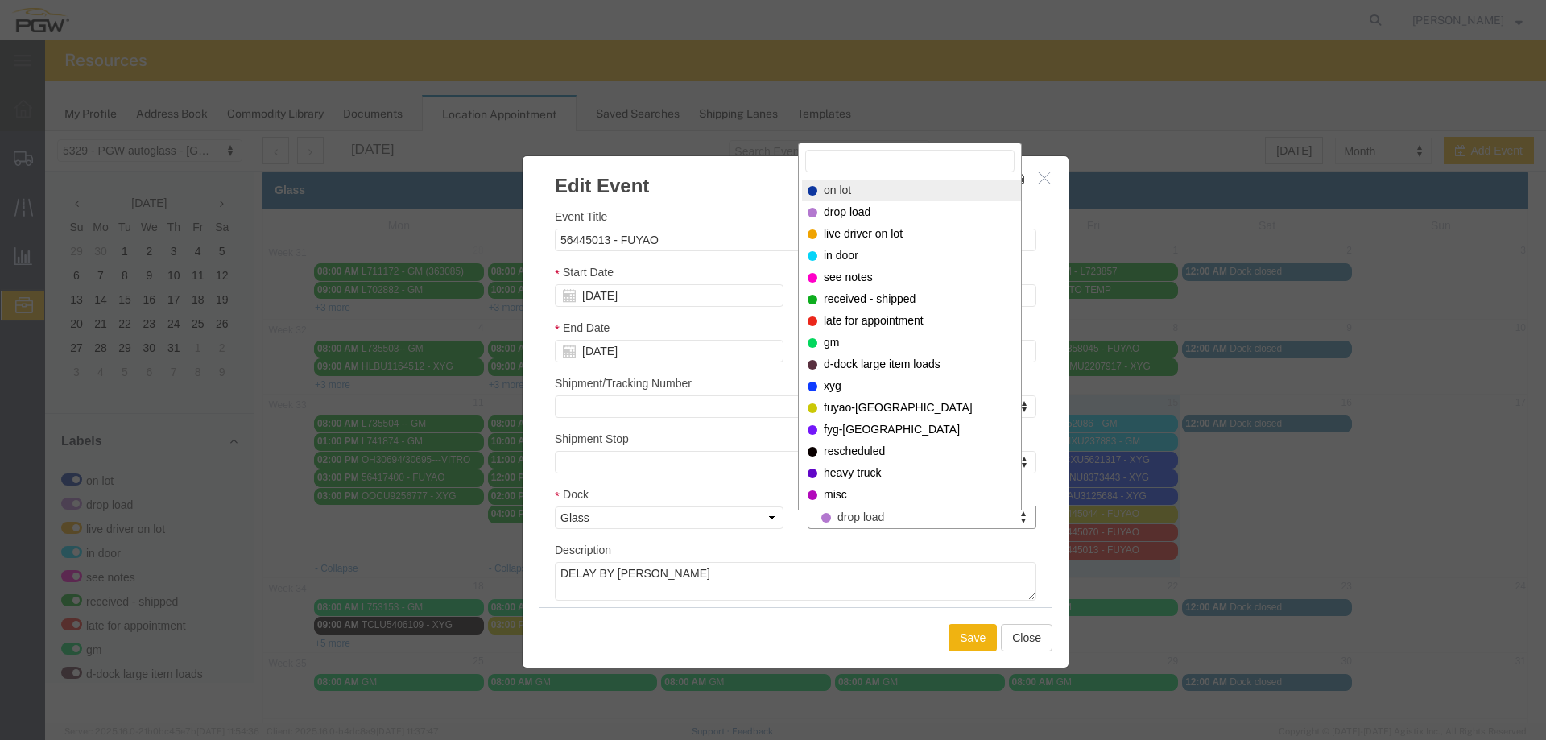
select select "300"
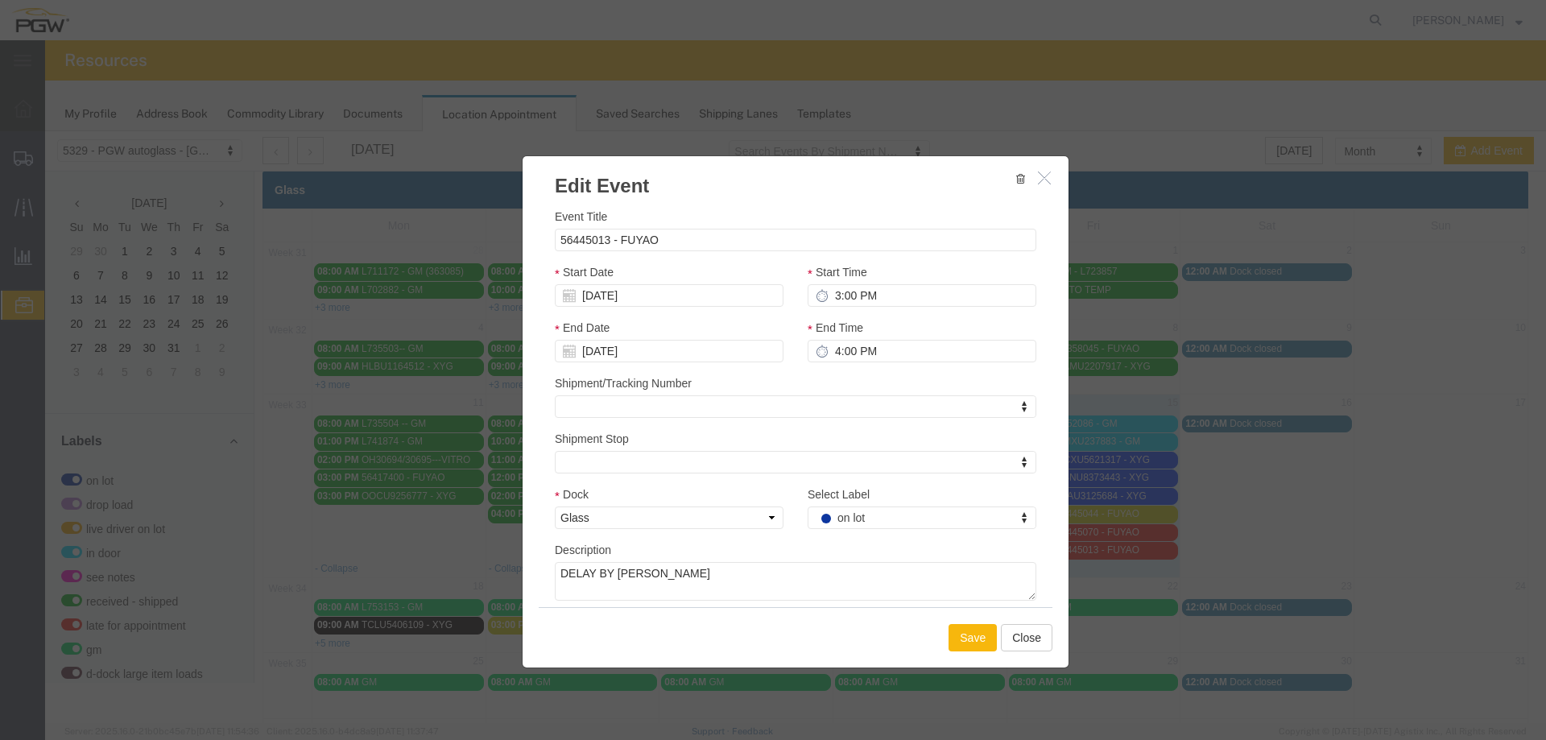
click at [966, 635] on button "Save" at bounding box center [973, 637] width 48 height 27
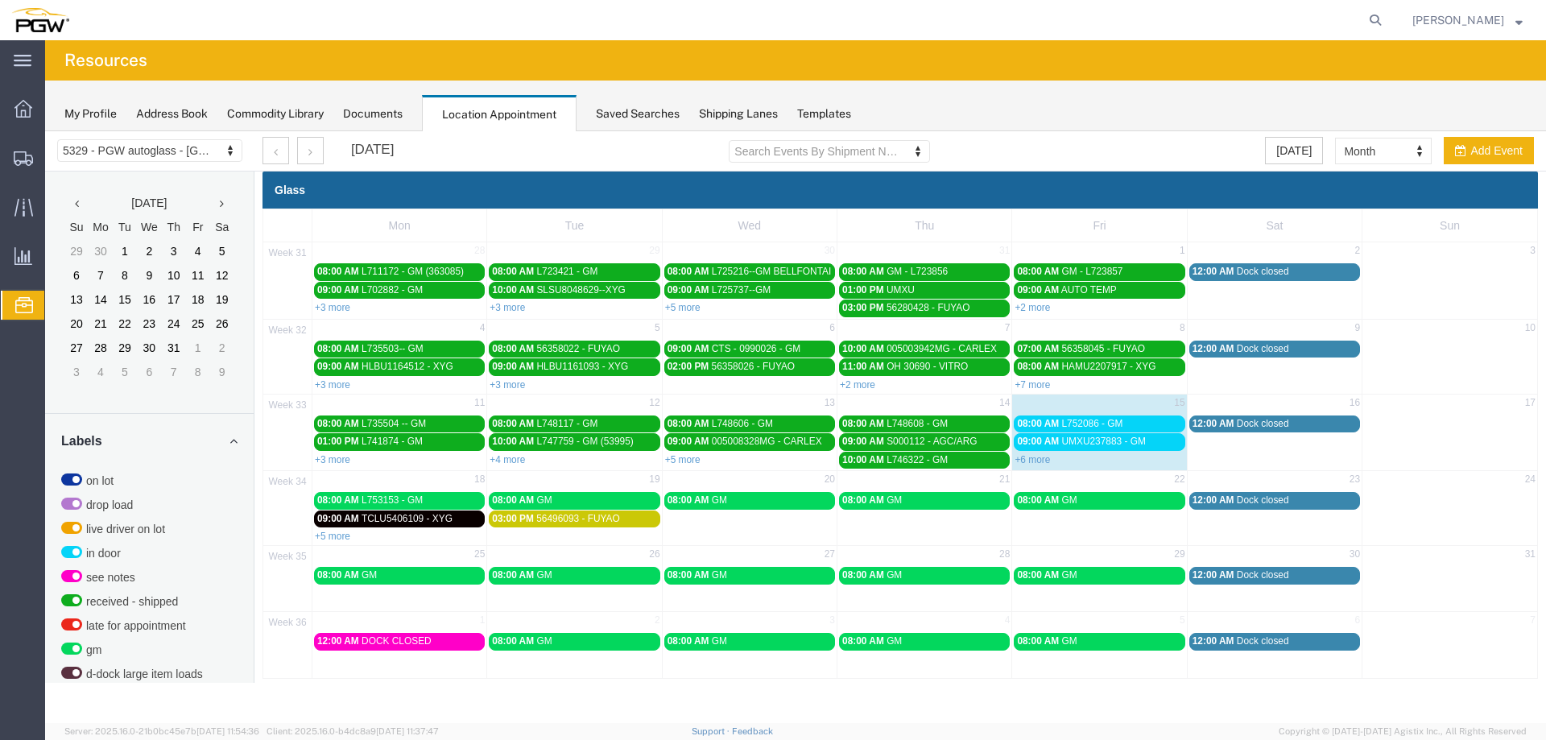
click at [1032, 452] on div "+6 more" at bounding box center [1099, 459] width 174 height 16
select select "1"
select select
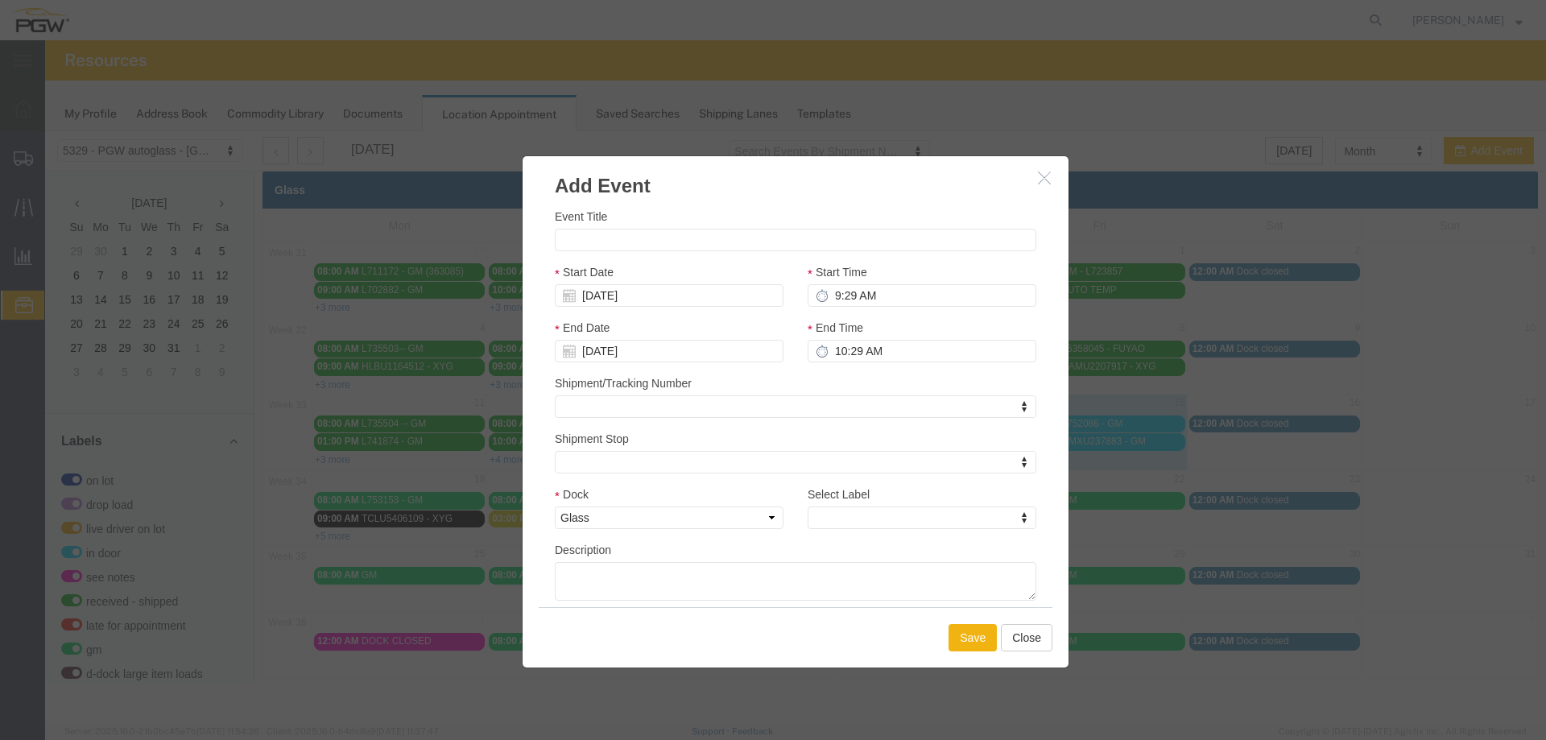
click at [1041, 180] on icon "button" at bounding box center [1044, 178] width 13 height 14
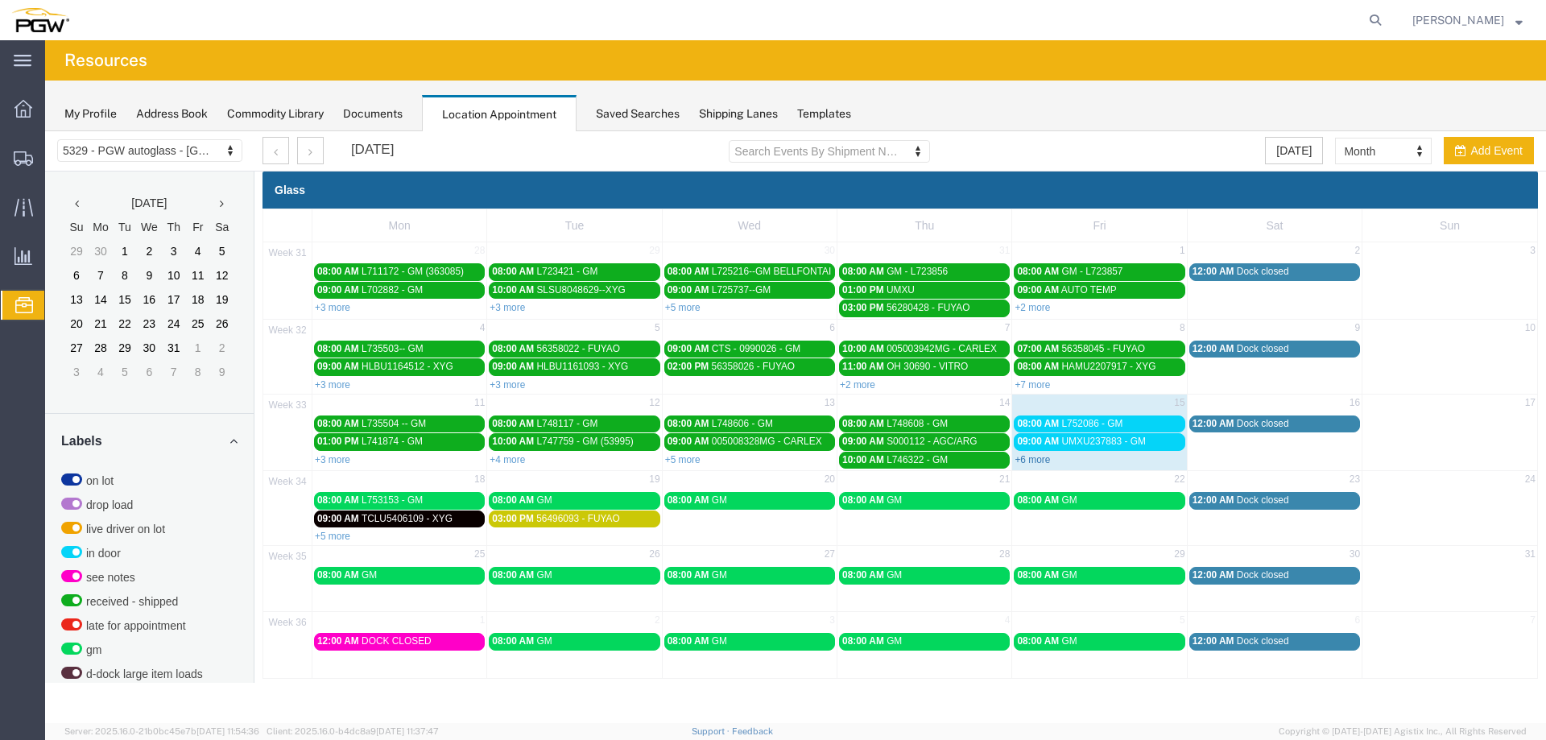
click at [1025, 459] on link "+6 more" at bounding box center [1032, 459] width 35 height 11
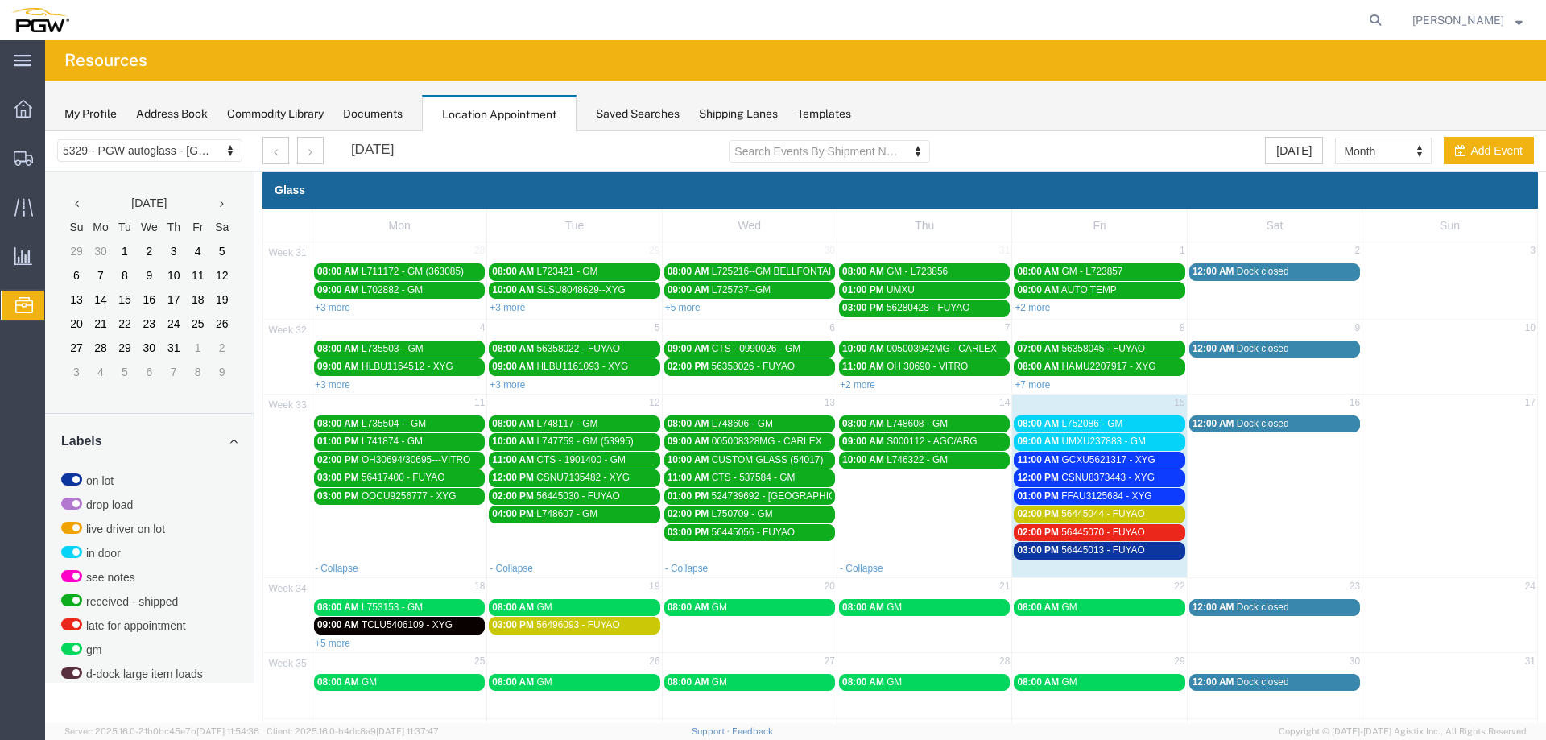
click at [1047, 527] on span "02:00 PM" at bounding box center [1038, 532] width 42 height 11
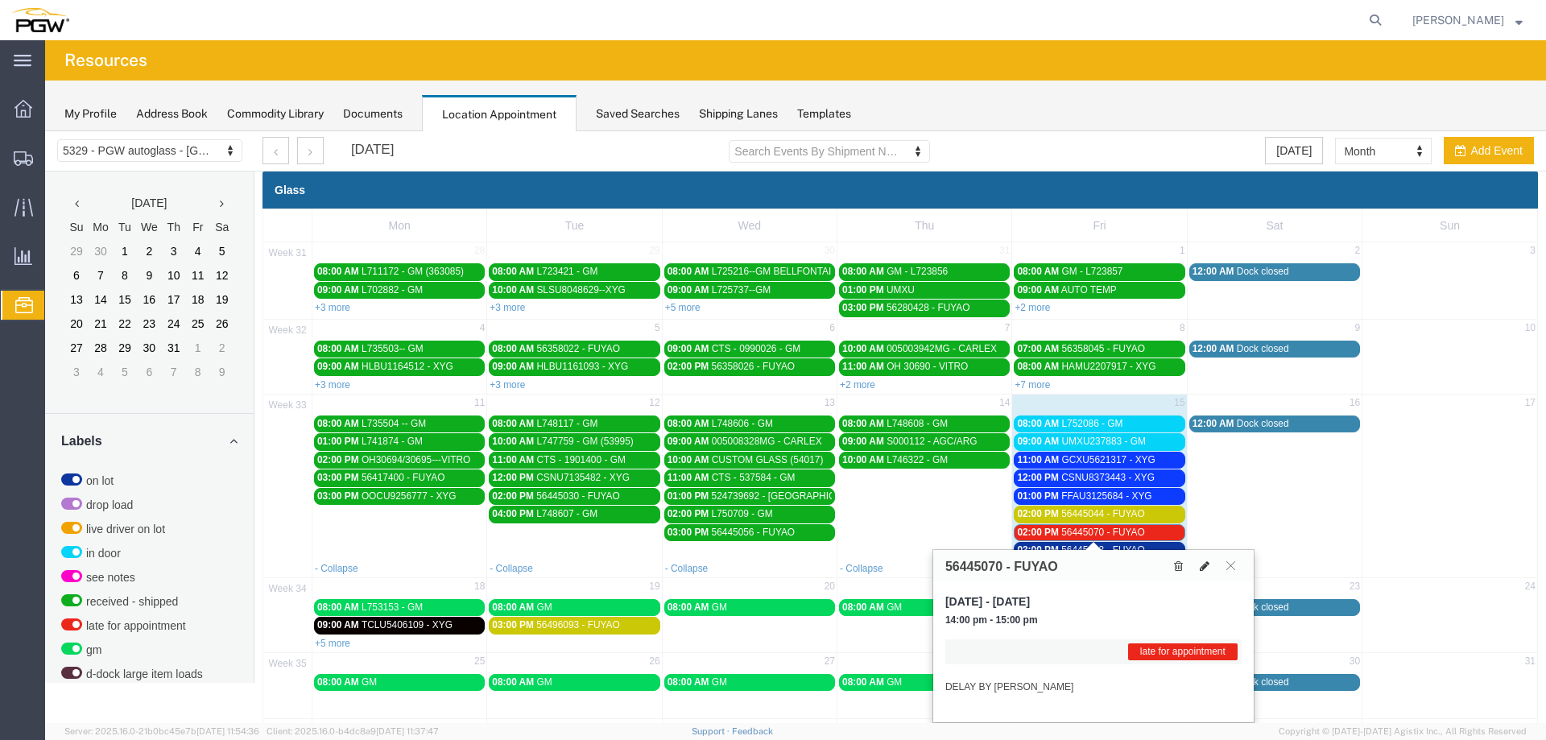
click at [1203, 565] on icon at bounding box center [1205, 565] width 10 height 11
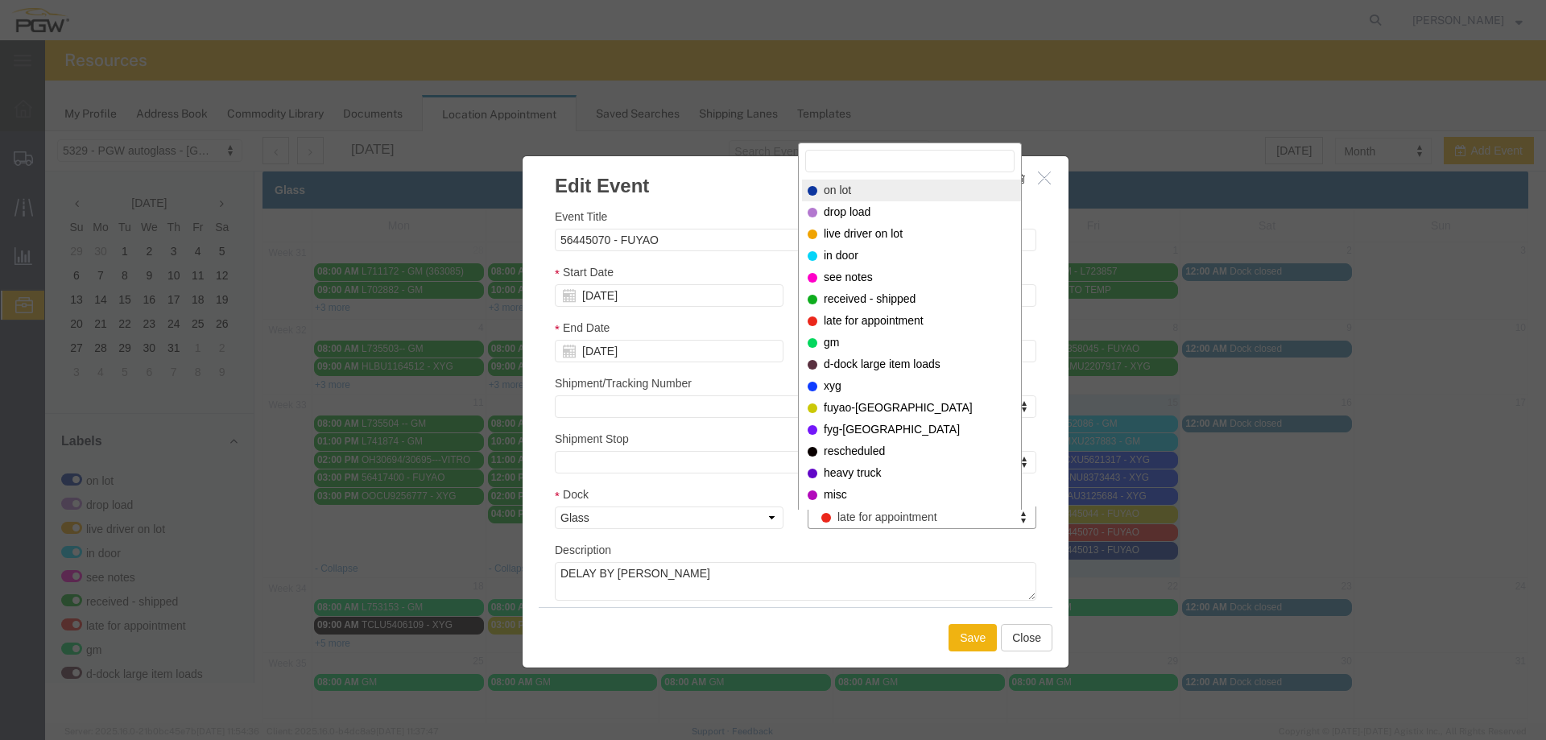
select select "300"
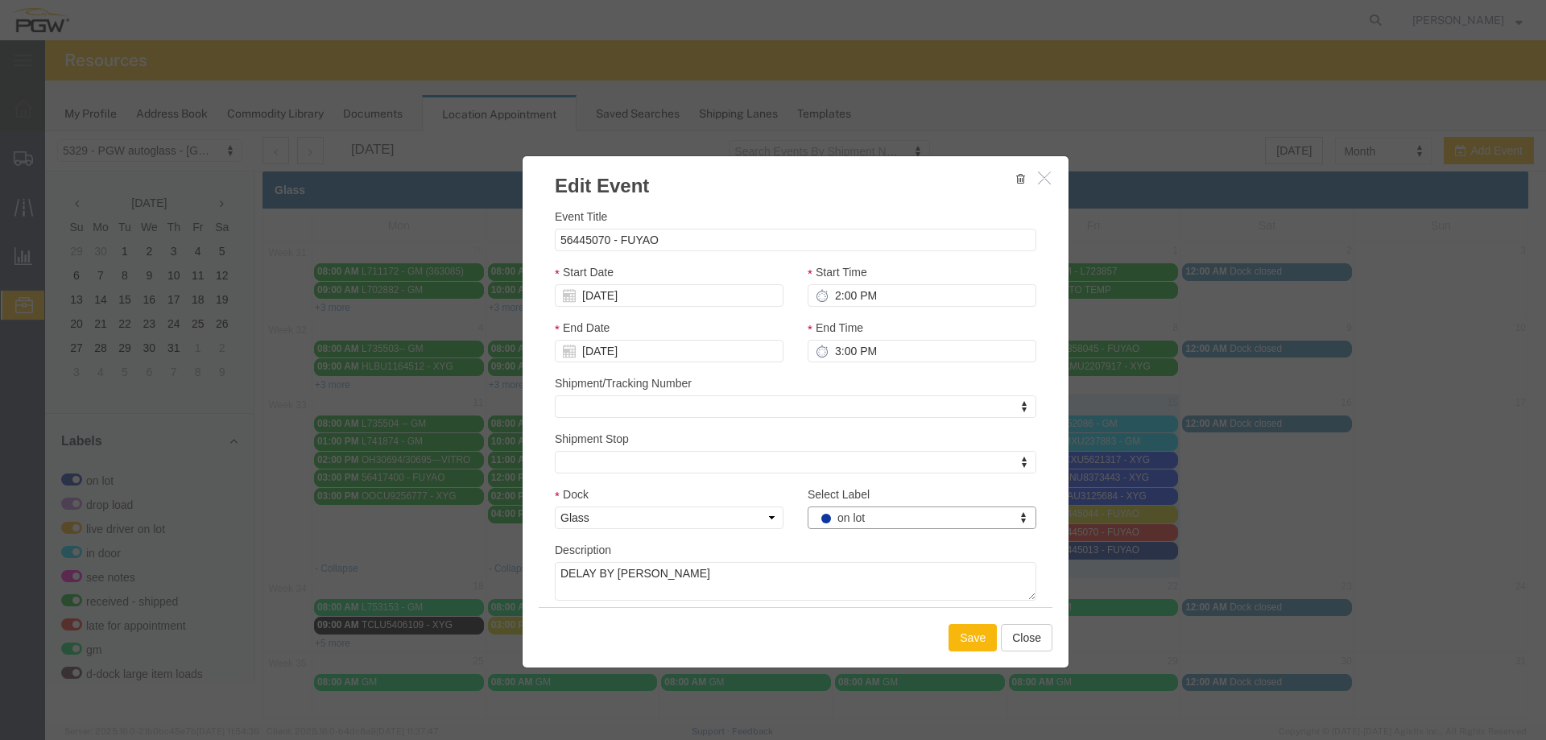
click at [961, 632] on button "Save" at bounding box center [973, 637] width 48 height 27
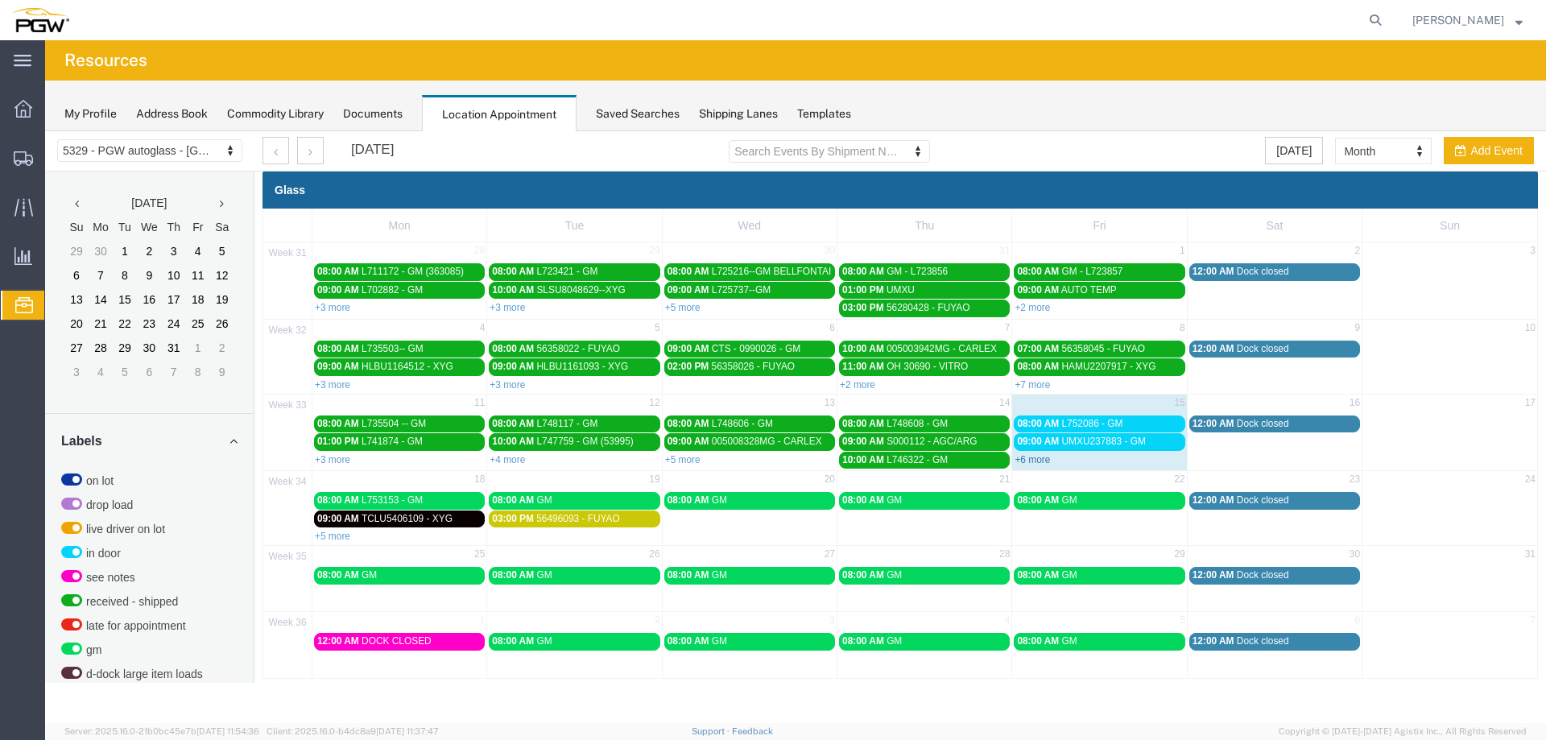
click at [1023, 457] on link "+6 more" at bounding box center [1032, 459] width 35 height 11
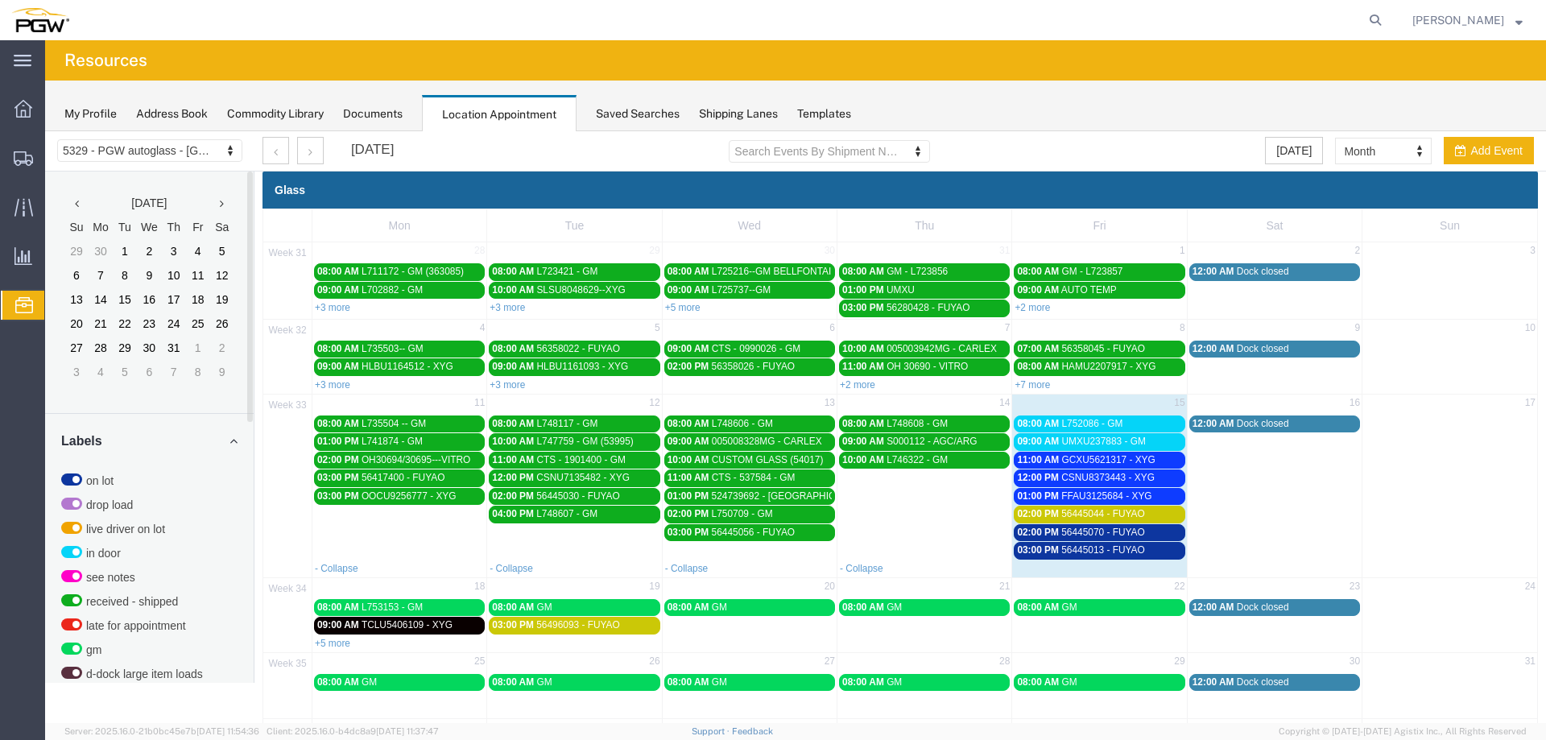
scroll to position [414, 0]
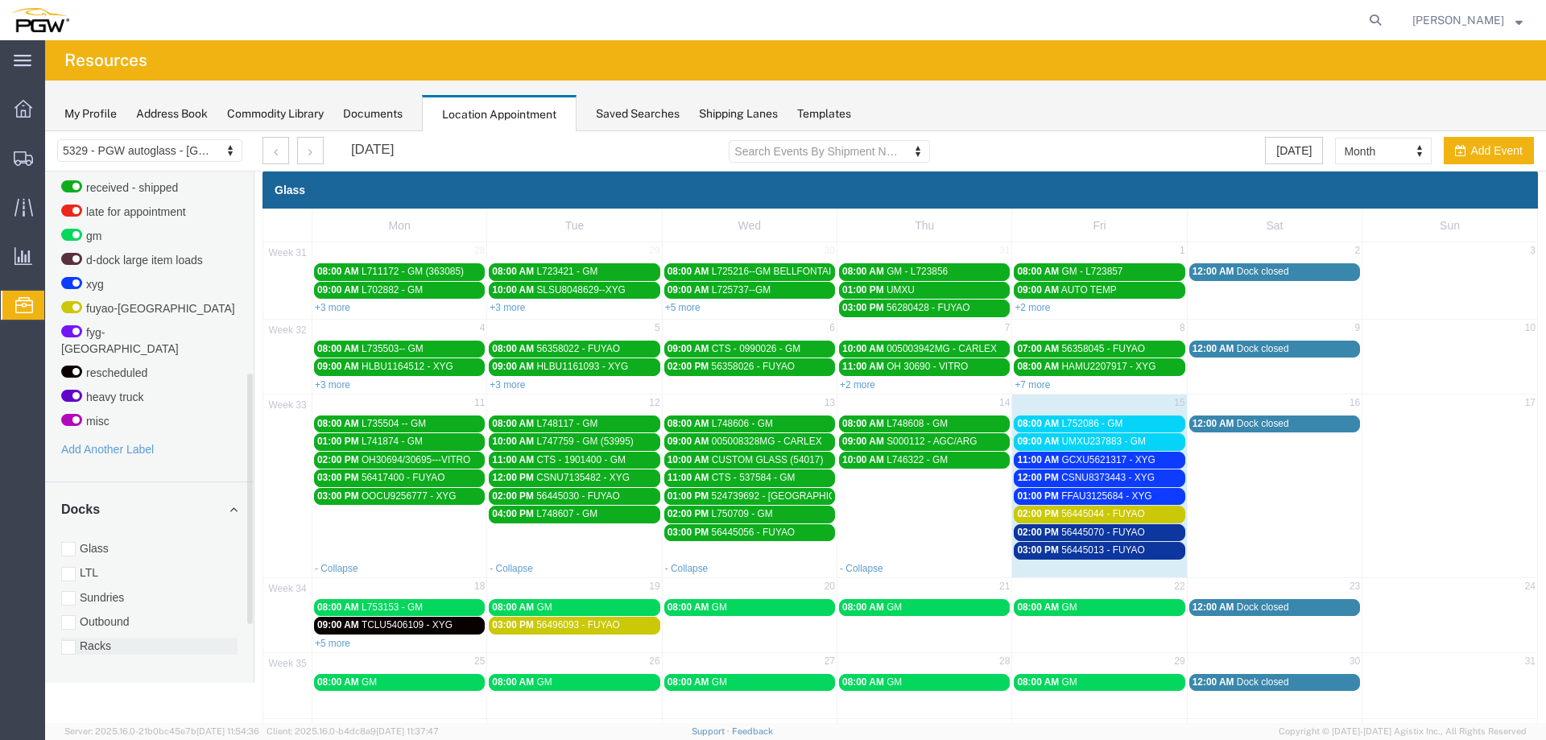
click at [93, 638] on label "Racks" at bounding box center [149, 646] width 176 height 16
click at [45, 131] on input "Racks" at bounding box center [45, 131] width 0 height 0
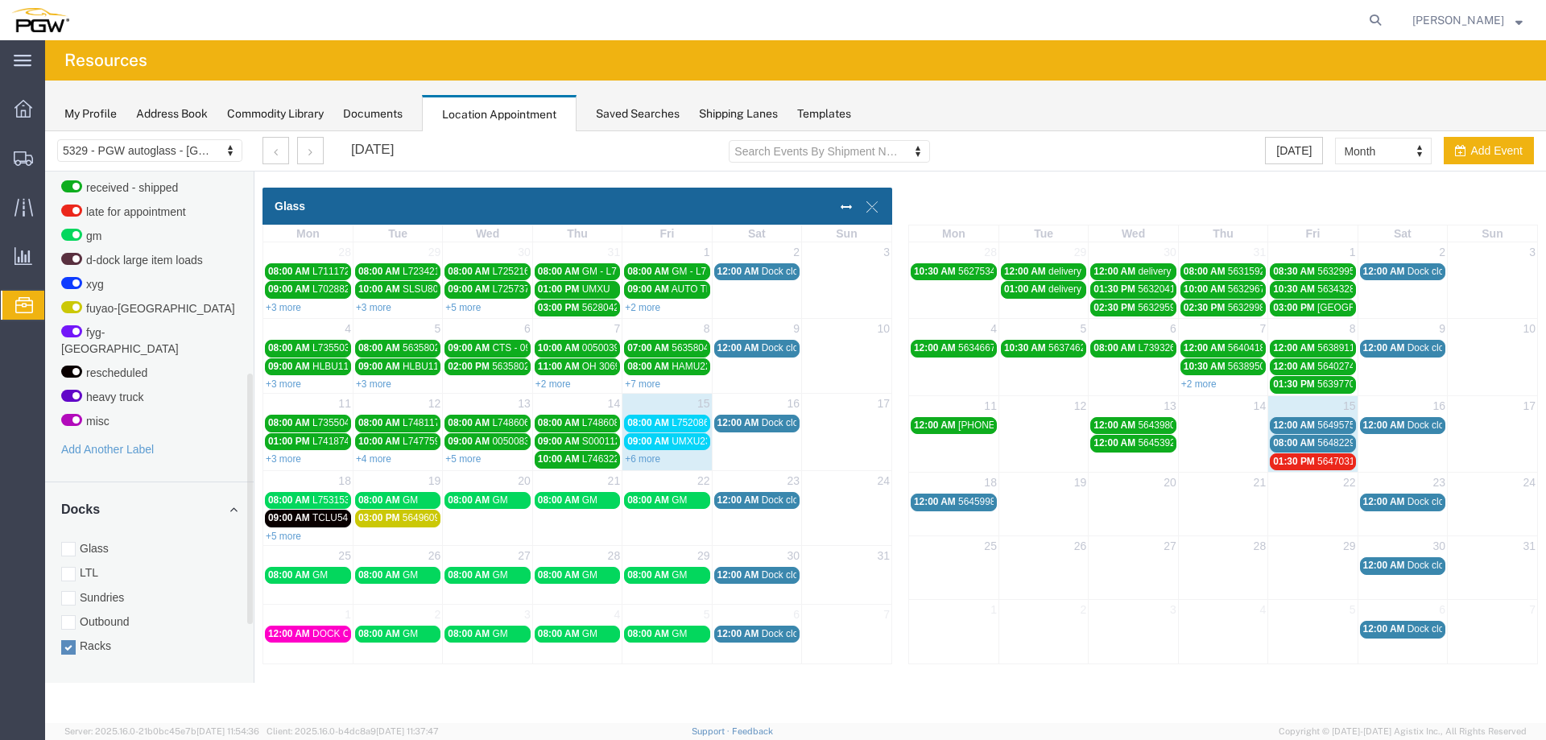
click at [1282, 428] on span "12:00 AM" at bounding box center [1294, 425] width 42 height 11
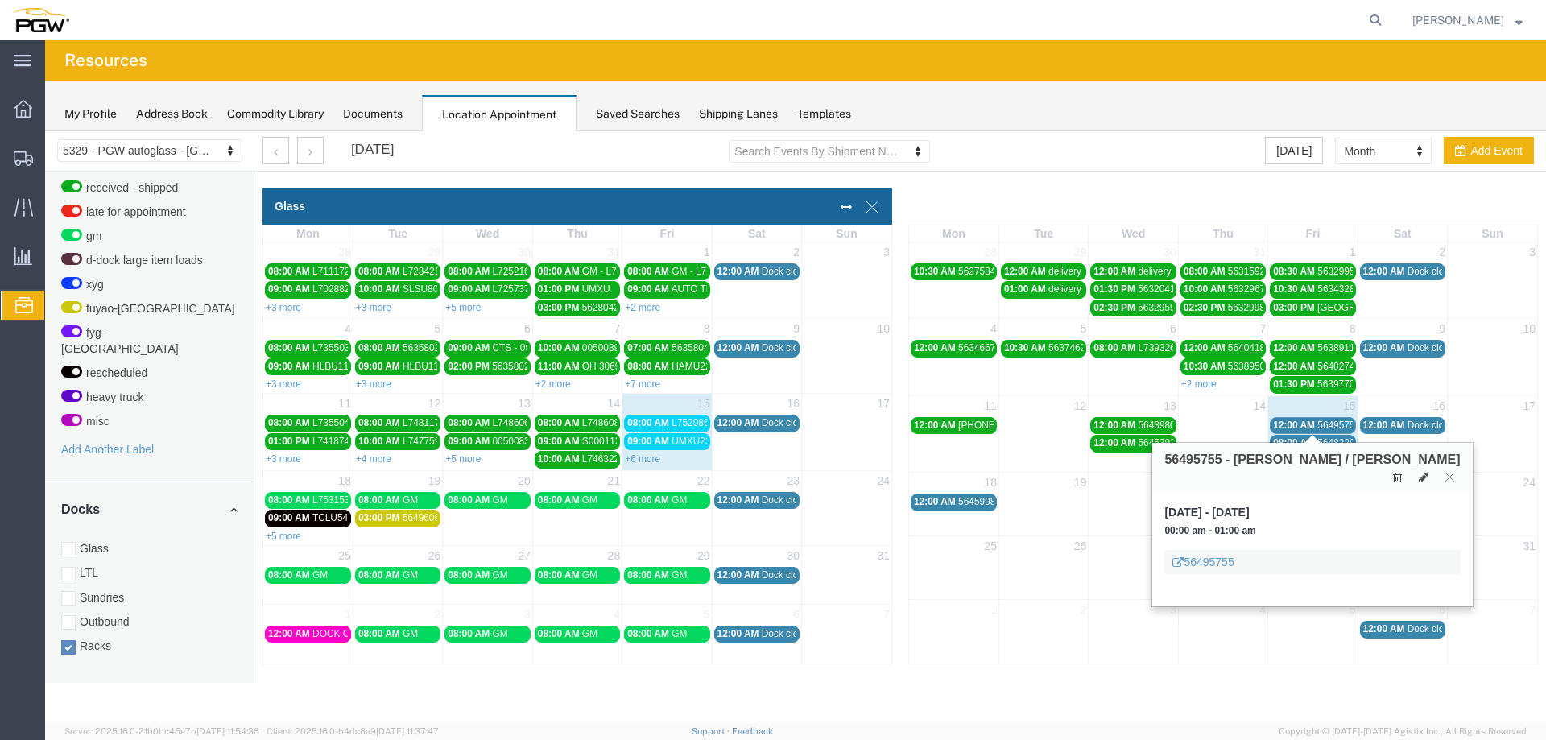
click at [1282, 428] on span "12:00 AM" at bounding box center [1294, 425] width 42 height 11
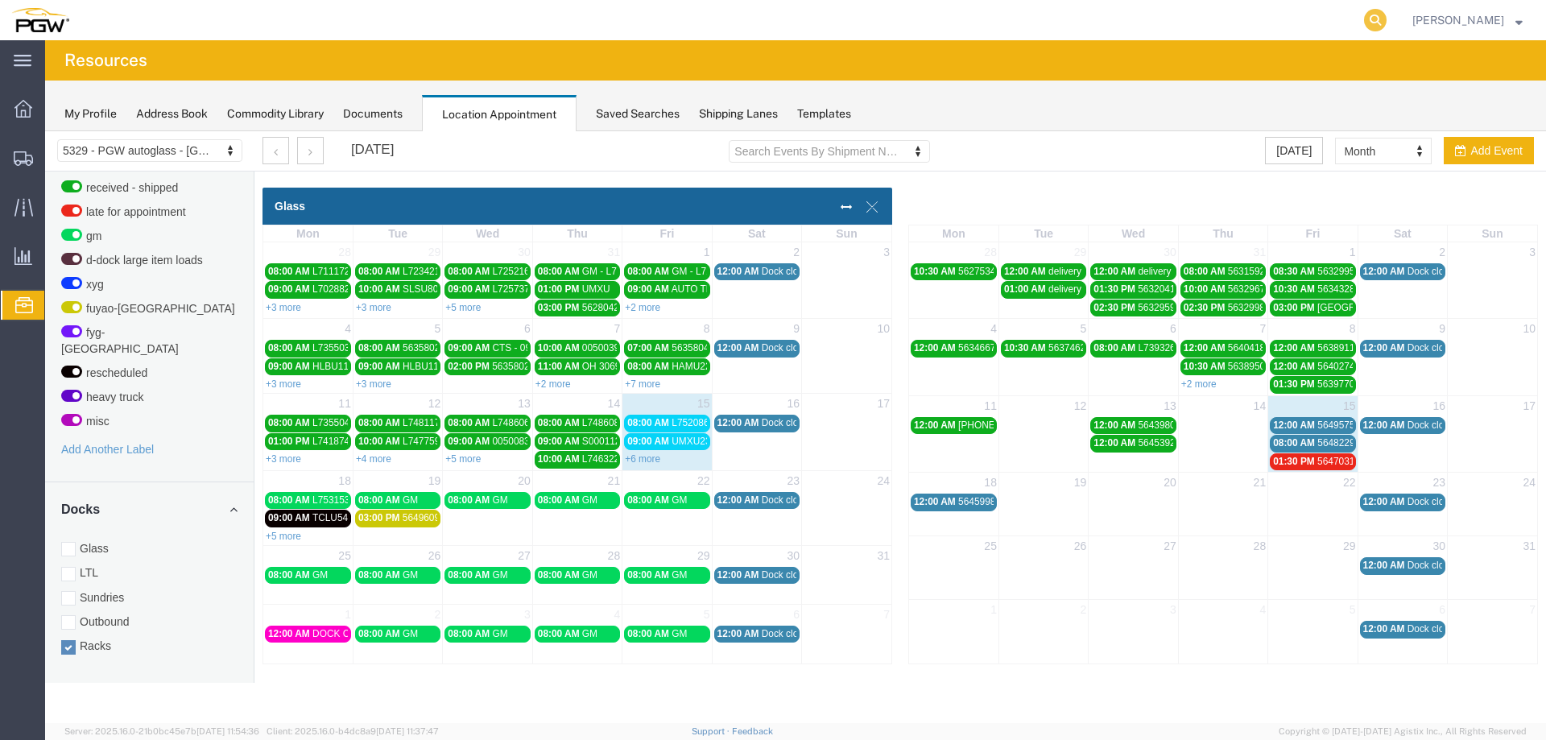
click at [1381, 19] on icon at bounding box center [1375, 20] width 23 height 23
click at [1345, 24] on input "search" at bounding box center [1119, 20] width 490 height 39
paste input "666962"
type input "666962"
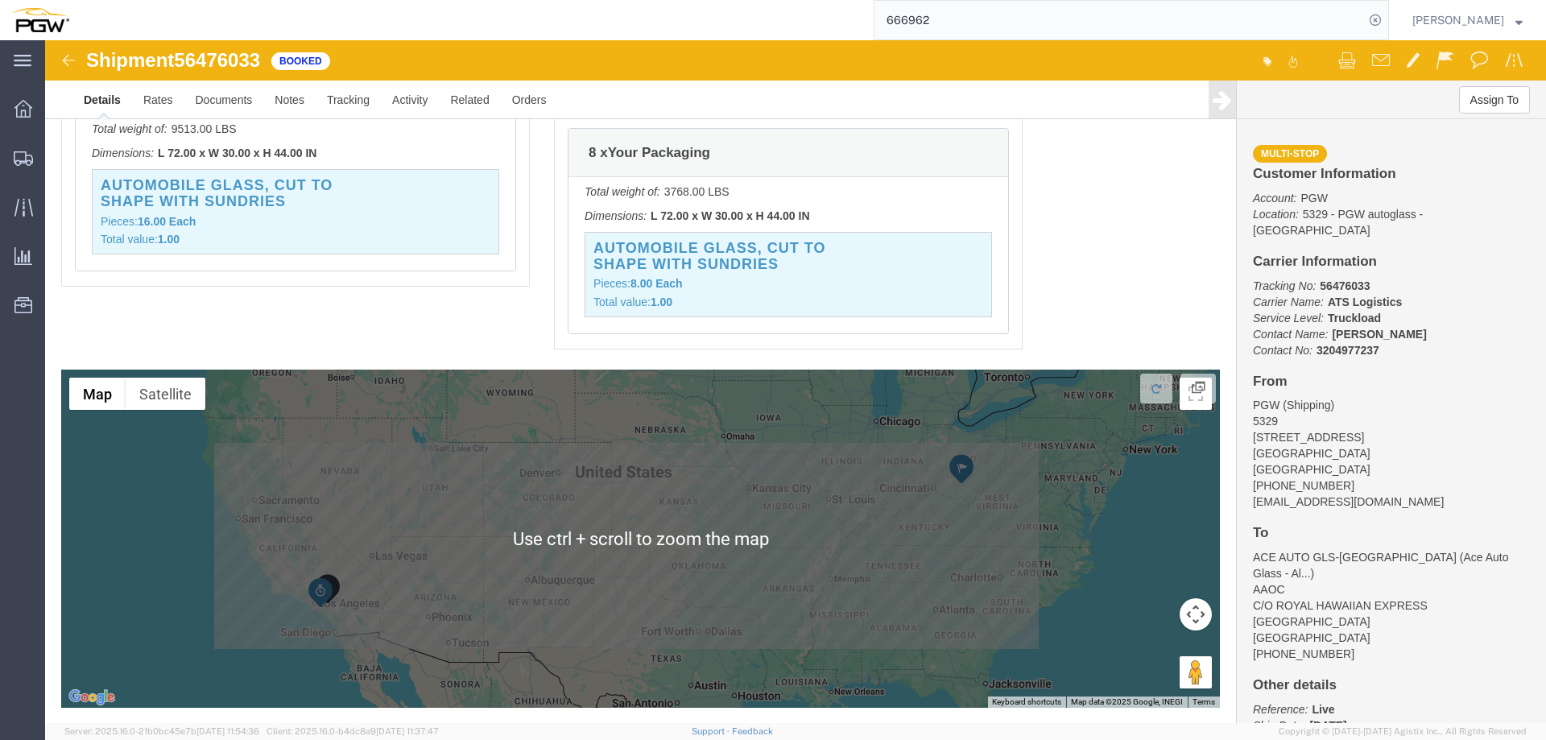
scroll to position [2676, 0]
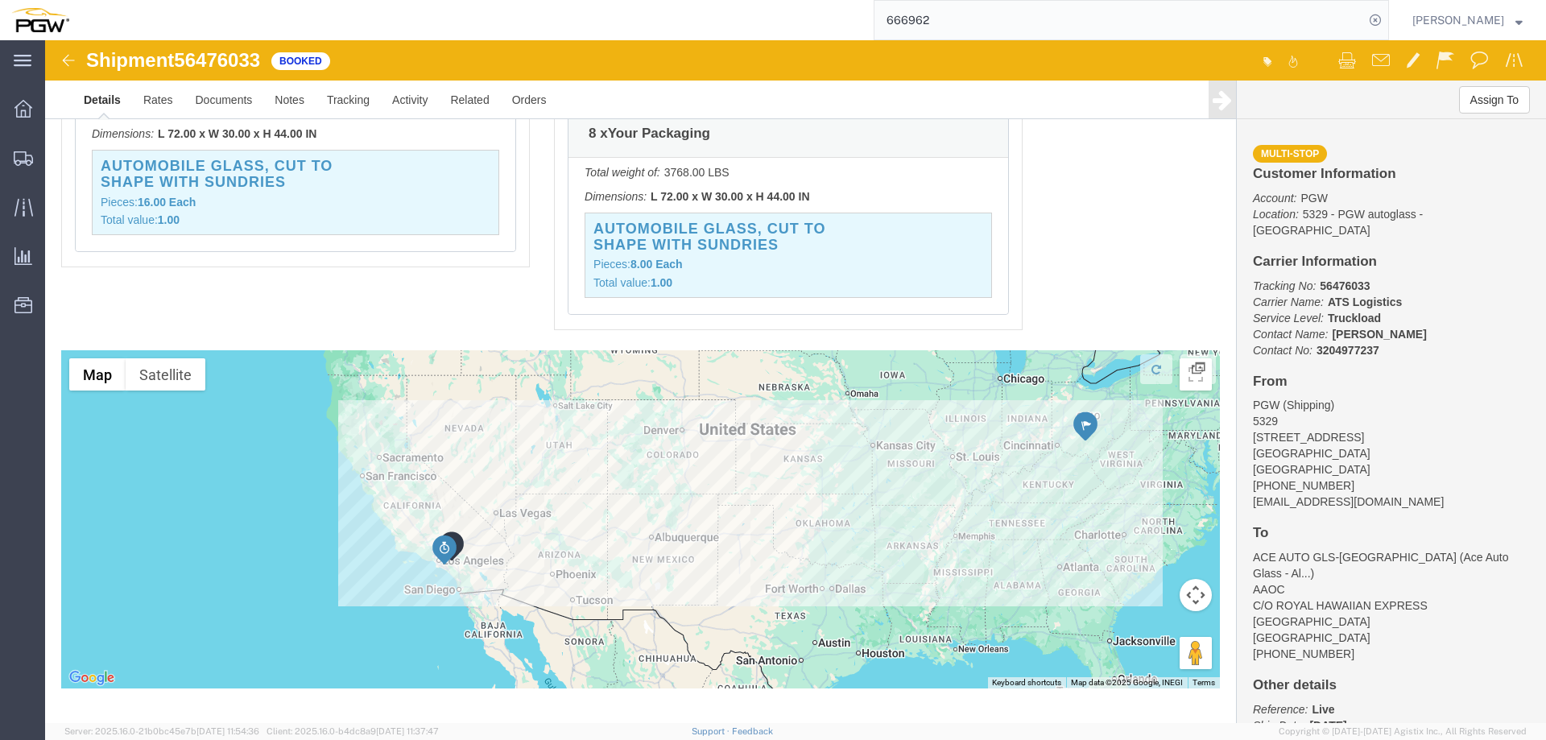
drag, startPoint x: 303, startPoint y: 524, endPoint x: 428, endPoint y: 500, distance: 127.9
click div "To navigate, press the arrow keys."
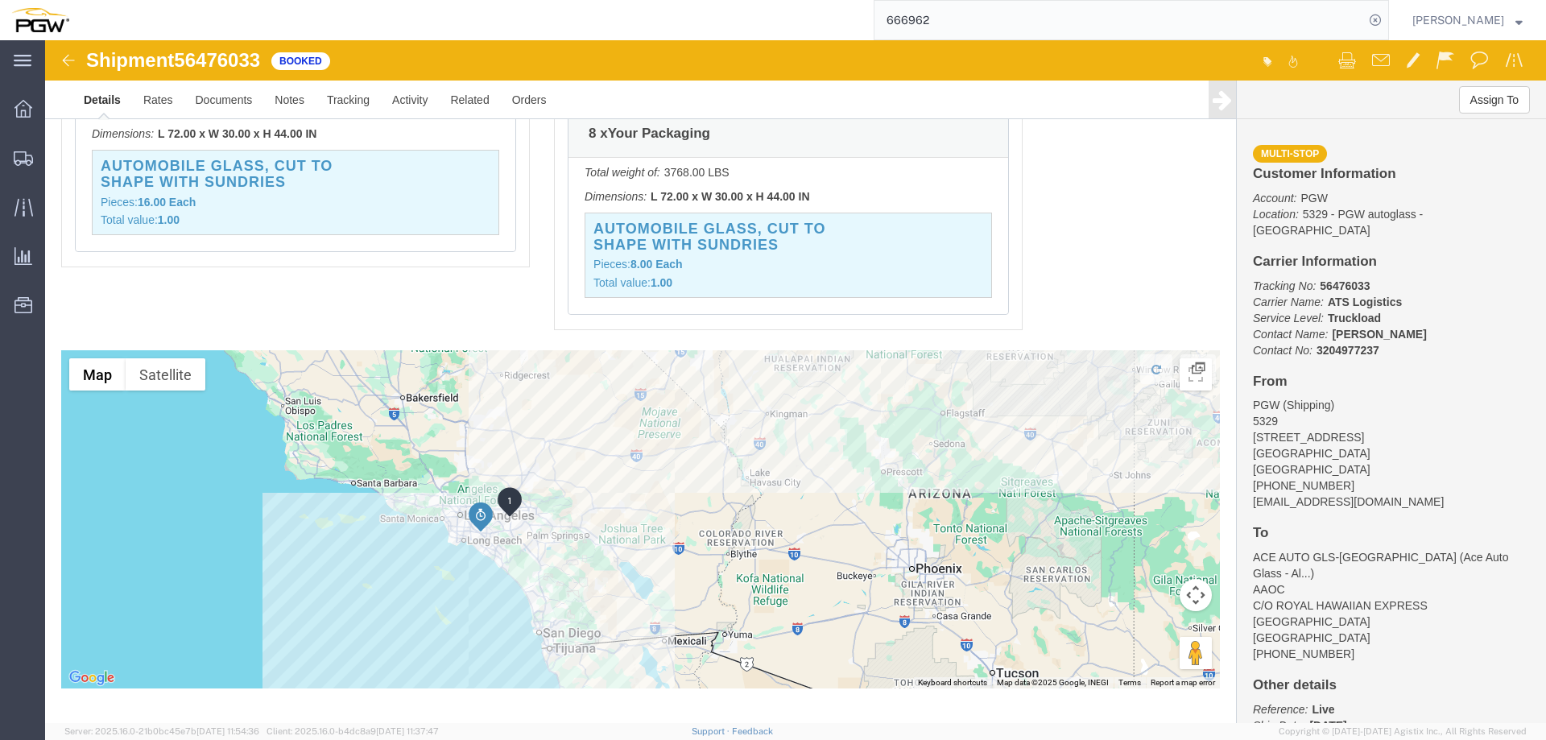
drag, startPoint x: 453, startPoint y: 494, endPoint x: 492, endPoint y: 490, distance: 39.7
click div "To navigate, press the arrow keys."
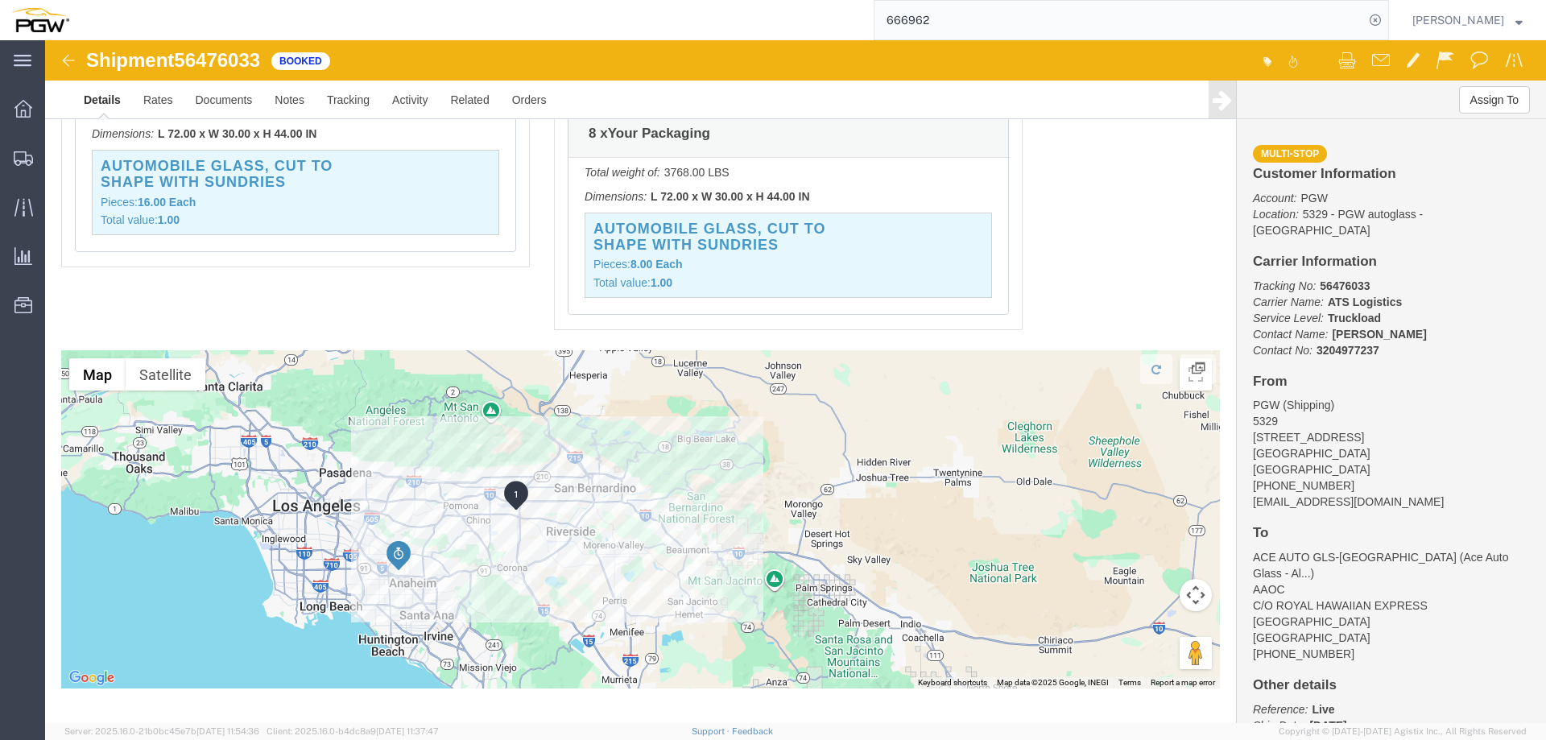
drag, startPoint x: 448, startPoint y: 472, endPoint x: 515, endPoint y: 573, distance: 121.9
click div "To navigate, press the arrow keys."
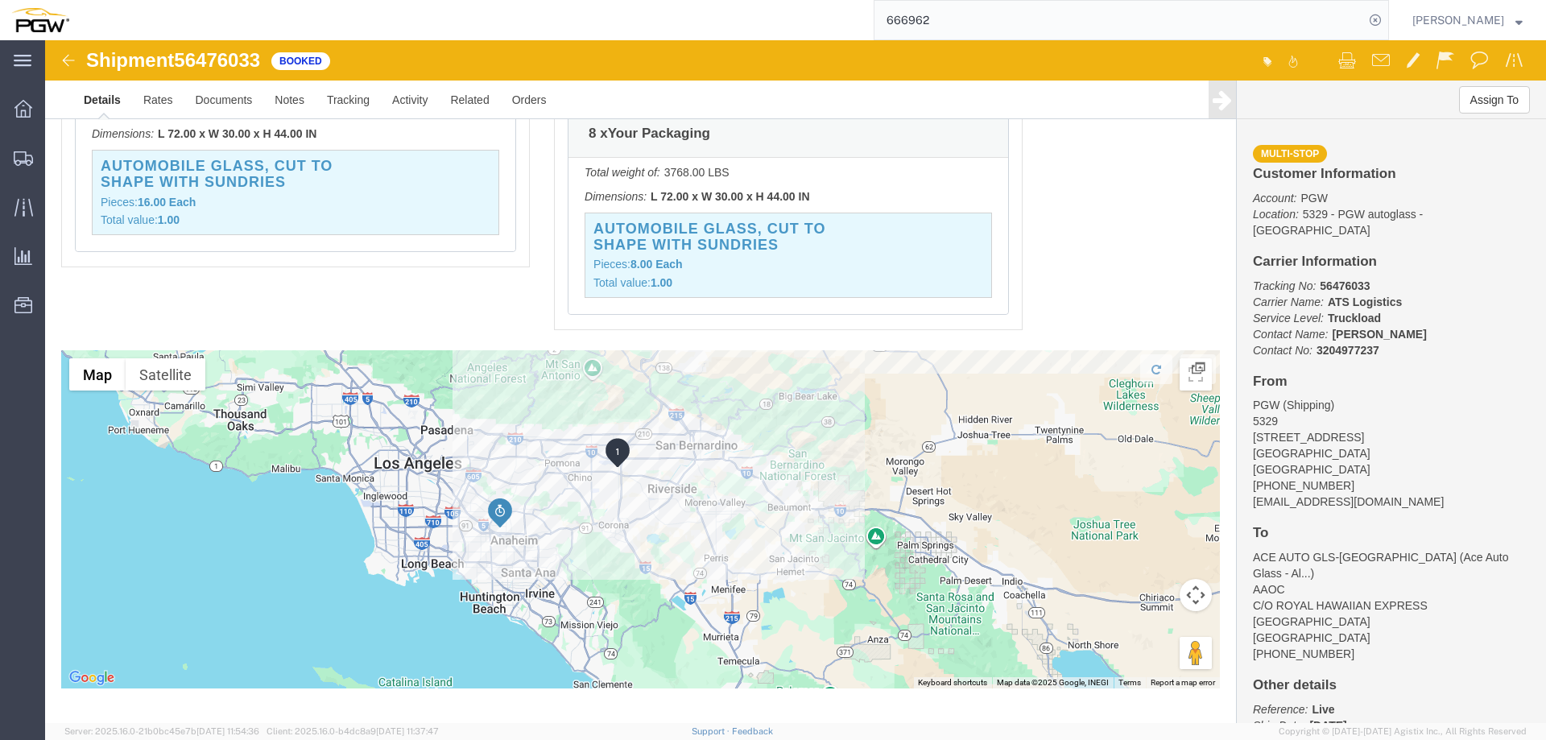
drag, startPoint x: 486, startPoint y: 502, endPoint x: 540, endPoint y: 491, distance: 55.0
click div "To navigate, press the arrow keys."
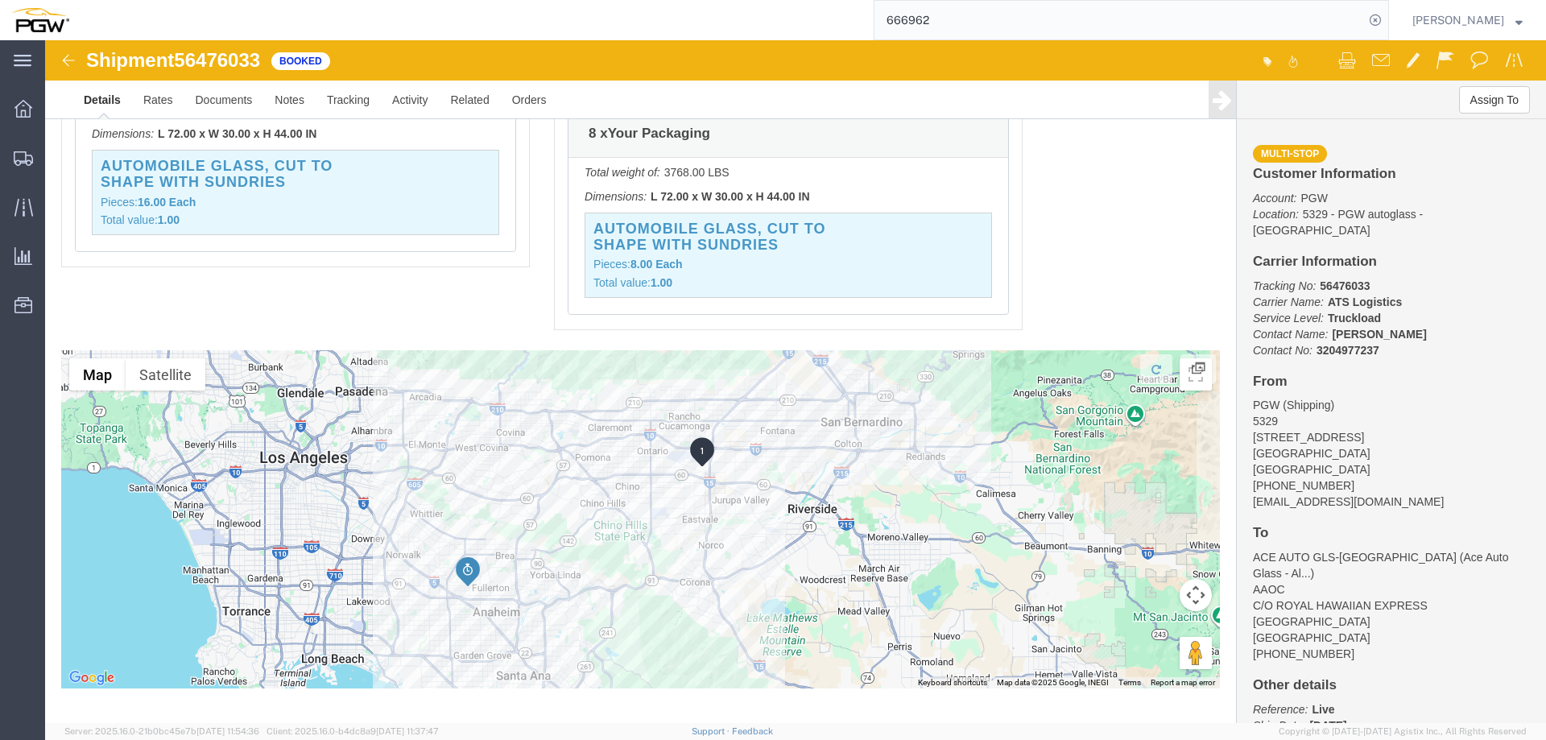
drag, startPoint x: 512, startPoint y: 448, endPoint x: 540, endPoint y: 518, distance: 74.8
click div "To navigate, press the arrow keys."
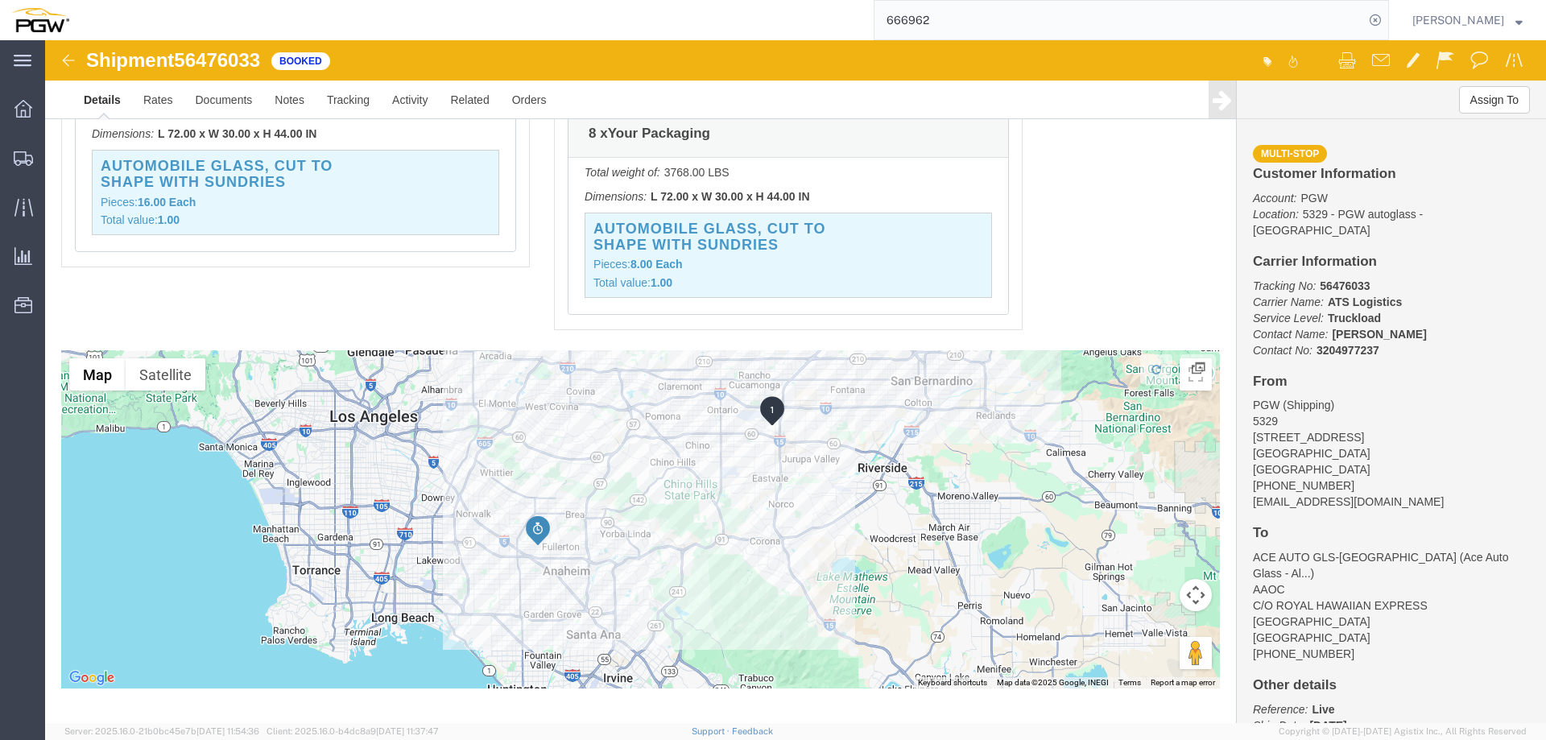
drag, startPoint x: 565, startPoint y: 535, endPoint x: 630, endPoint y: 439, distance: 115.9
click div "To navigate, press the arrow keys."
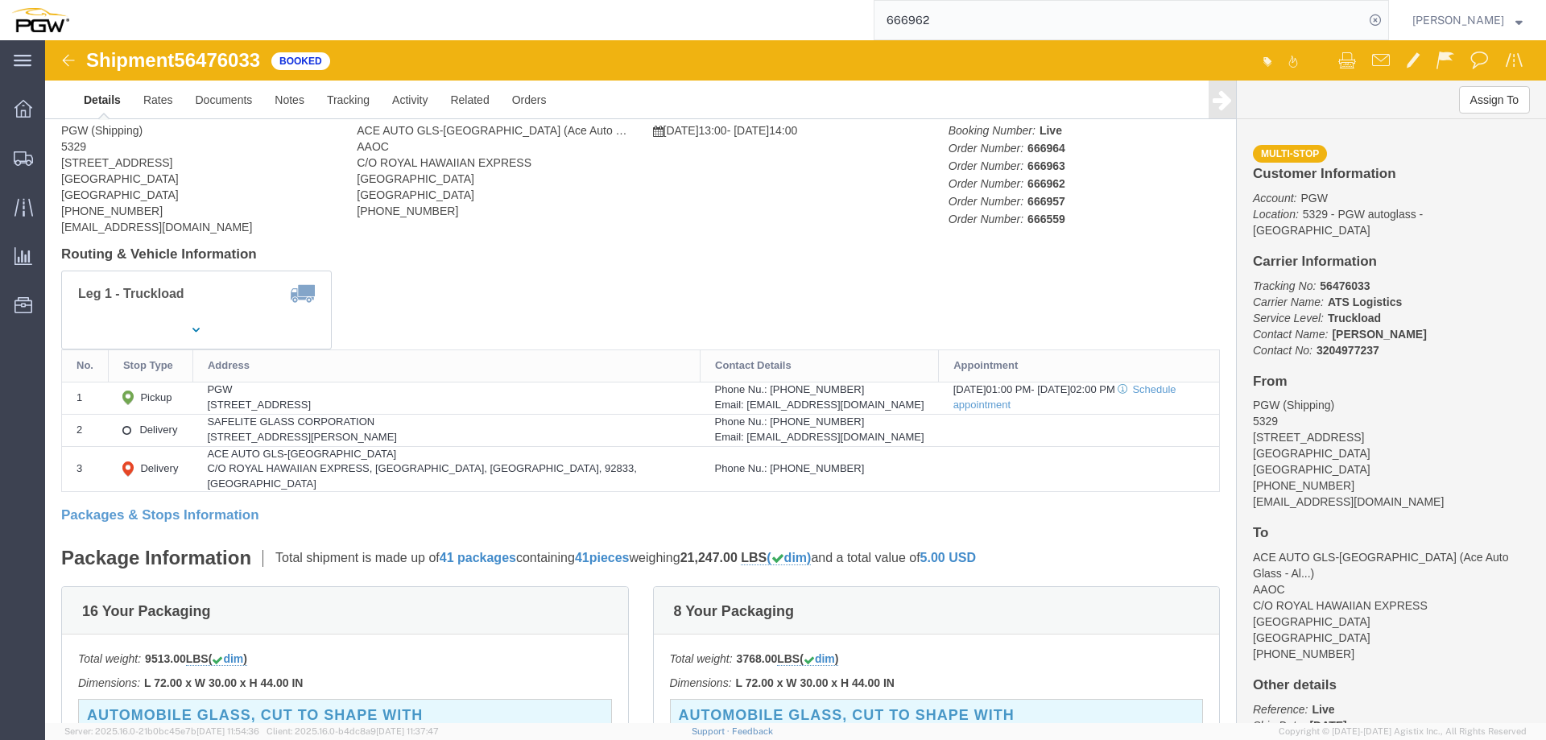
scroll to position [0, 0]
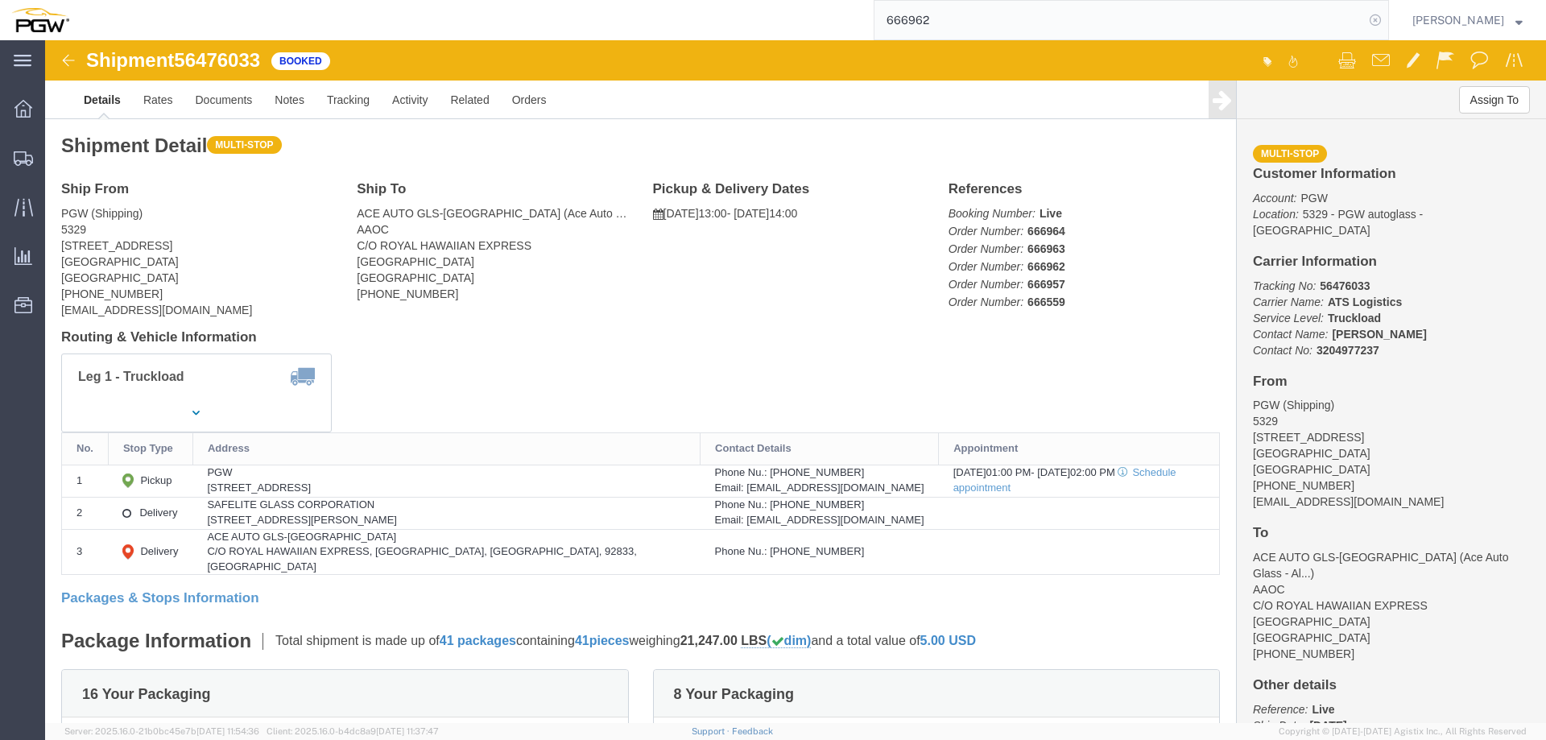
click at [1380, 24] on icon at bounding box center [1375, 20] width 23 height 23
click at [0, 0] on span "Location Appointment" at bounding box center [0, 0] width 0 height 0
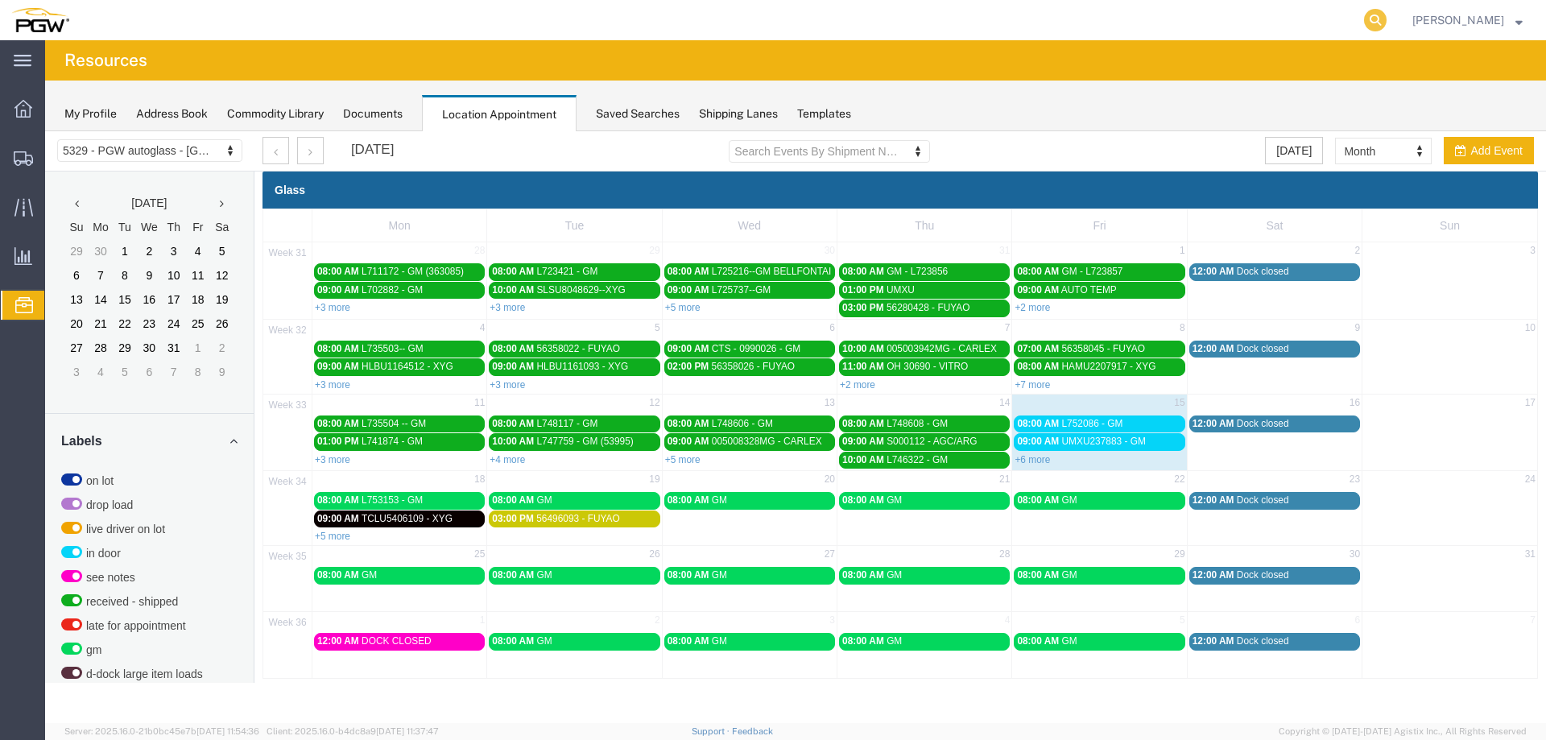
click at [1387, 16] on icon at bounding box center [1375, 20] width 23 height 23
click at [1316, 18] on input "search" at bounding box center [1119, 20] width 490 height 39
type input "56462709"
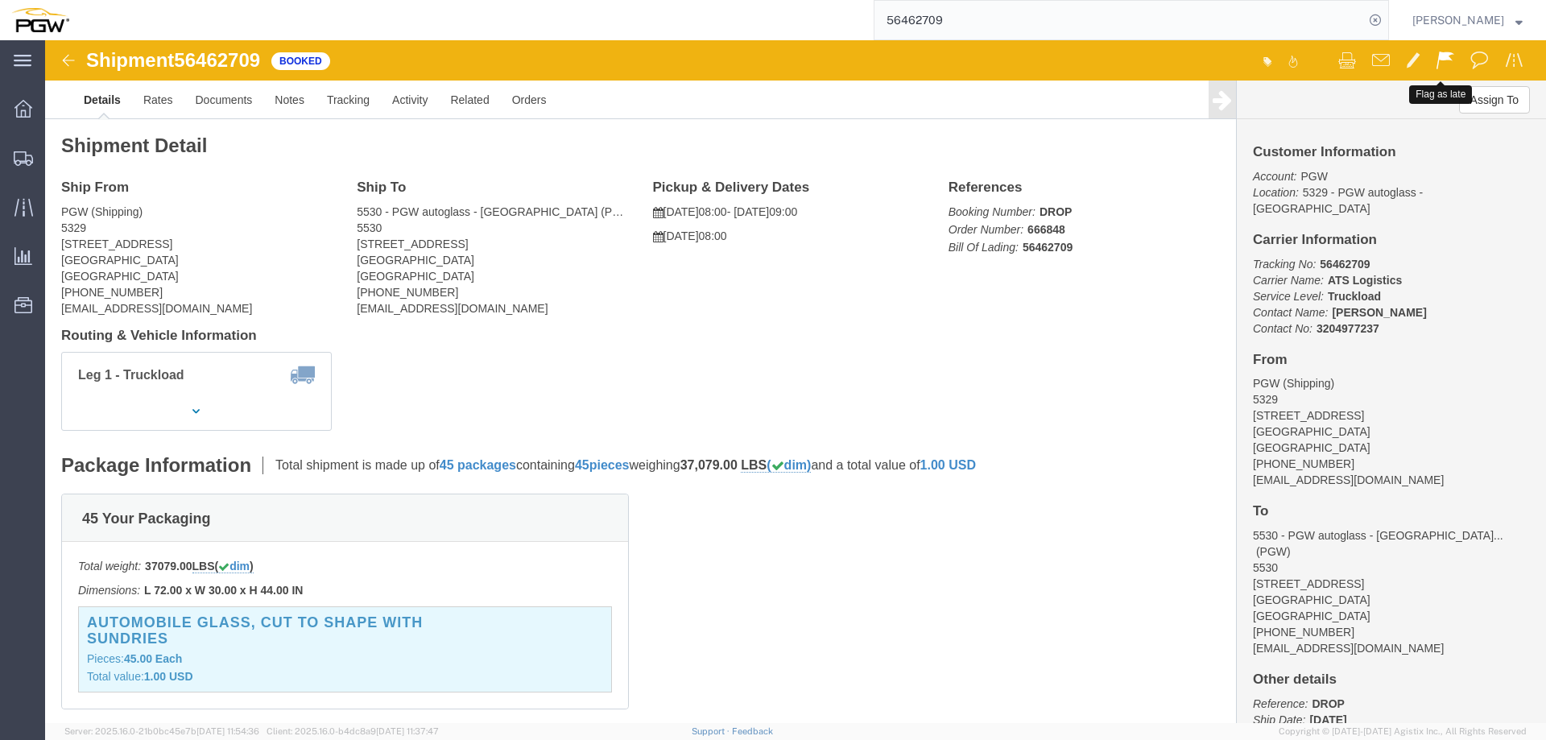
click span
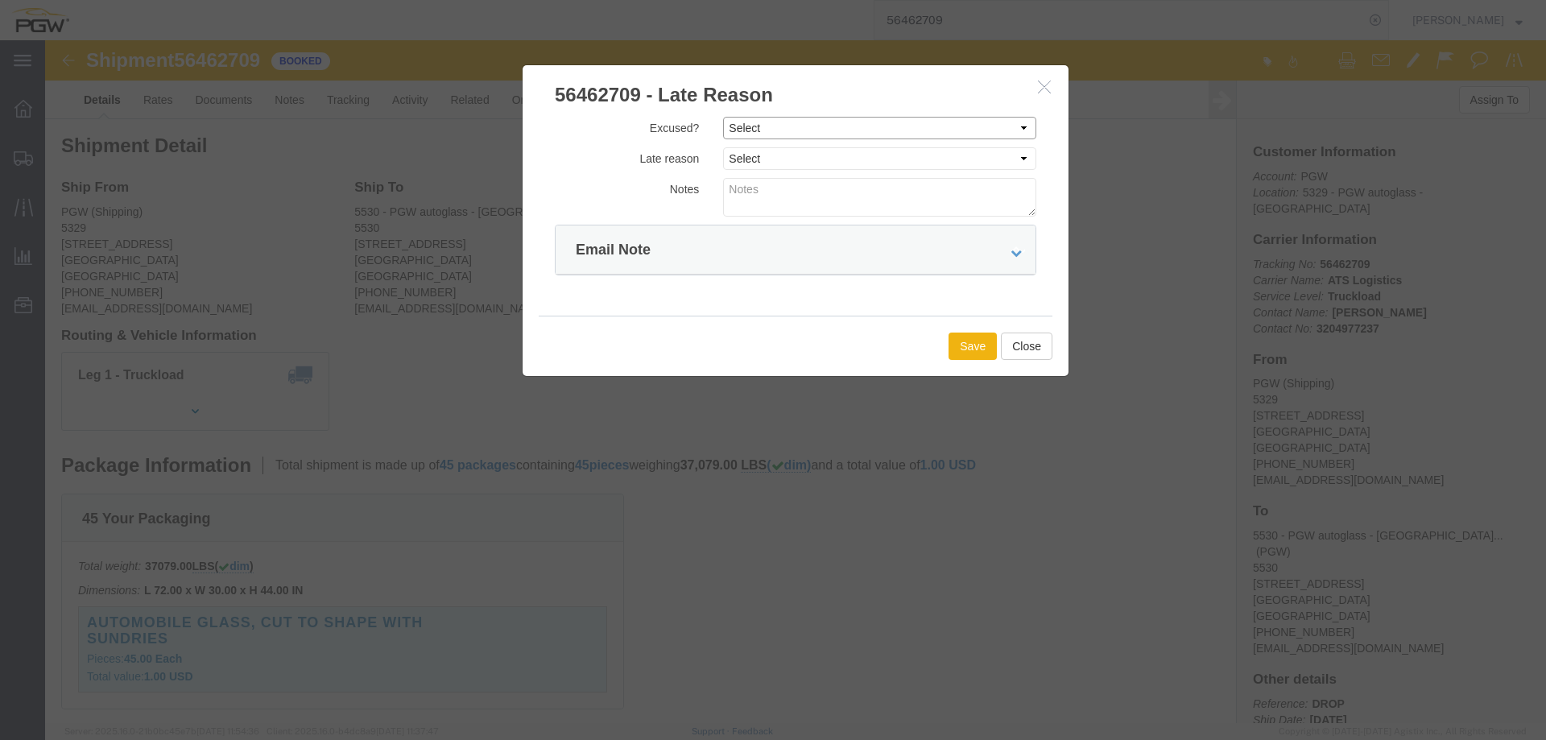
click select "Select Excused Not Excused"
select select "NOT_EXCUSED"
click select "Select Excused Not Excused"
drag, startPoint x: 771, startPoint y: 121, endPoint x: 774, endPoint y: 130, distance: 9.4
click select "Select Bad Carrier Data Carrier Admin Error Delay Accident Driver Error Lack of…"
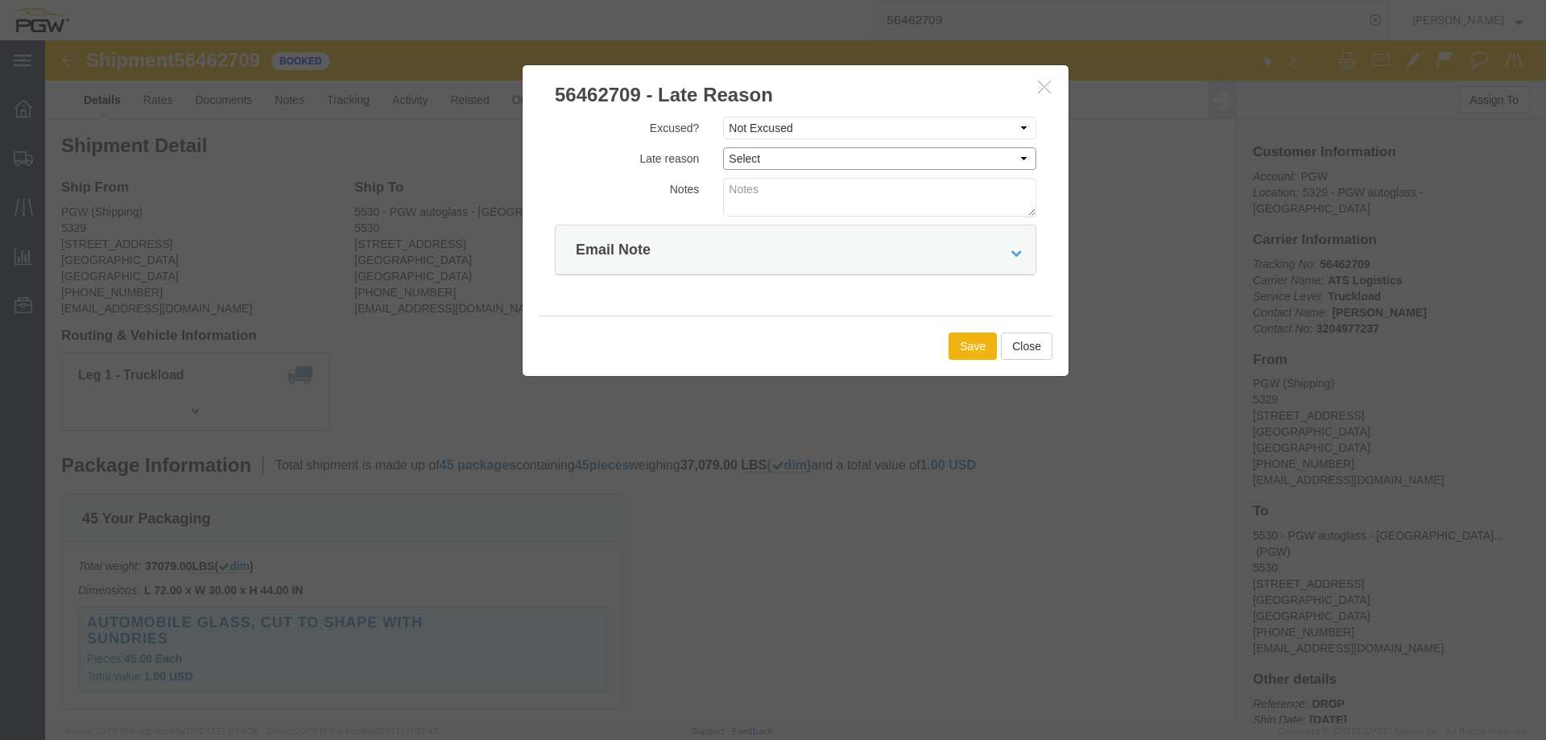
select select "OTHER"
click select "Select Bad Carrier Data Carrier Admin Error Delay Accident Driver Error Lack of…"
click button "Save"
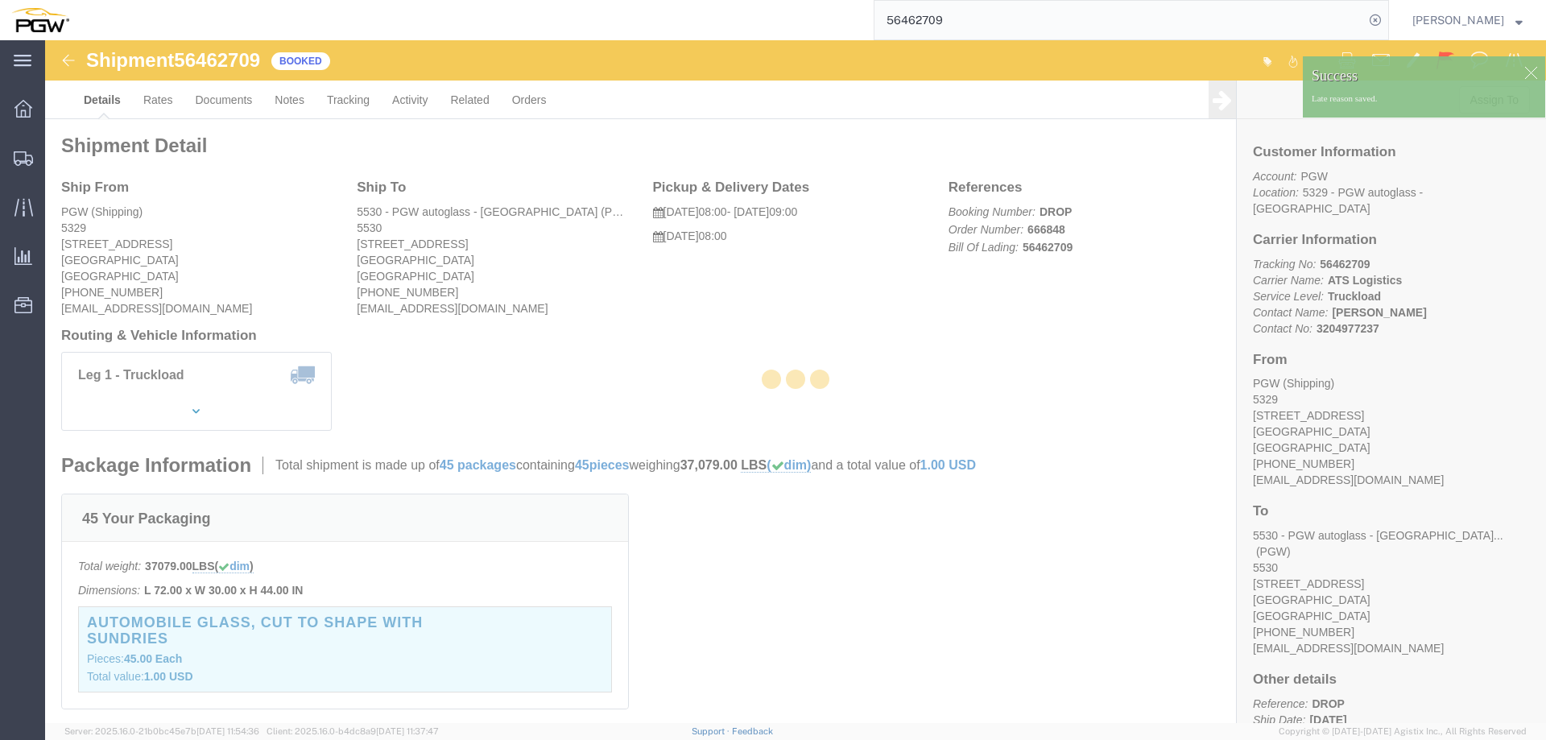
click at [1006, 15] on input "56462709" at bounding box center [1119, 20] width 490 height 39
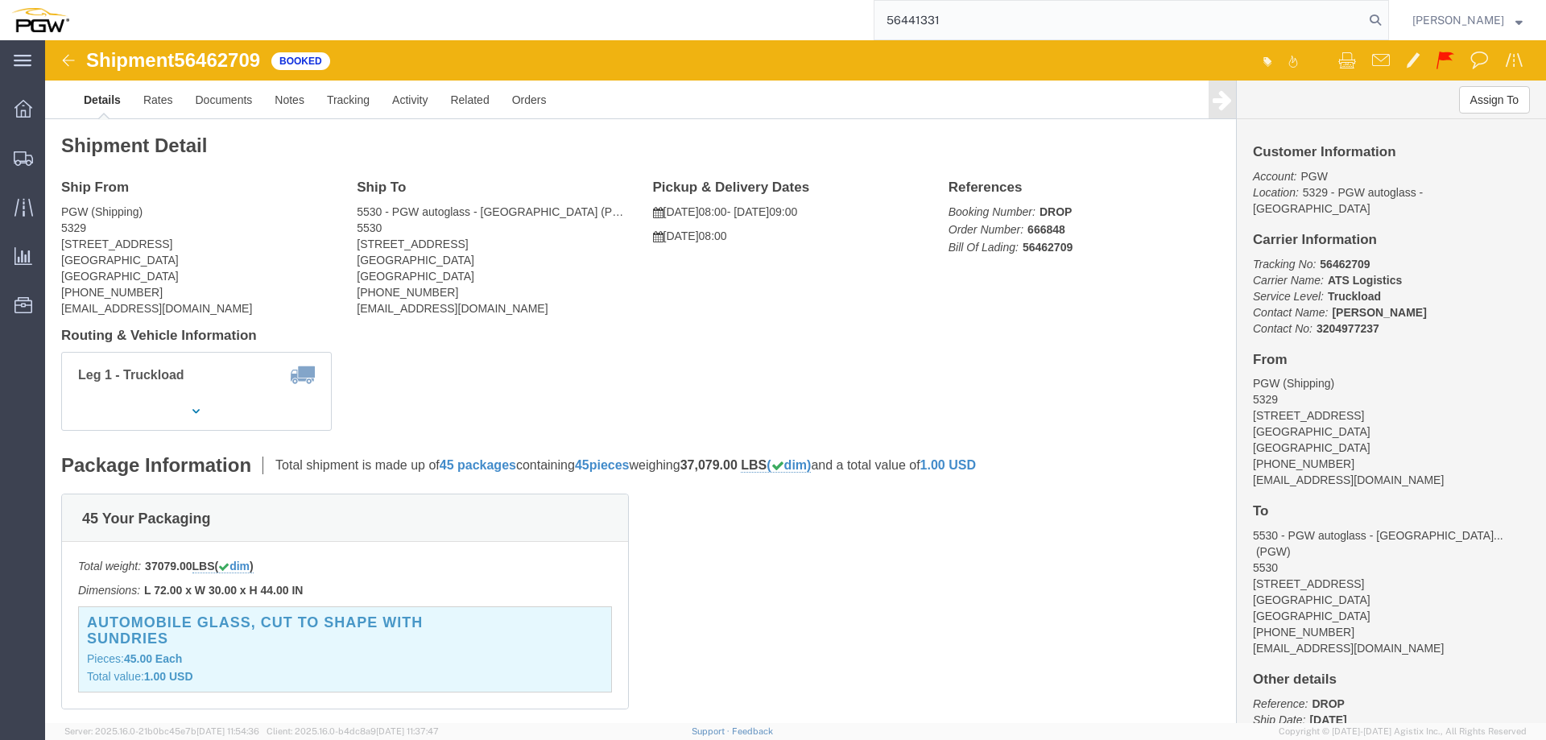
type input "56441331"
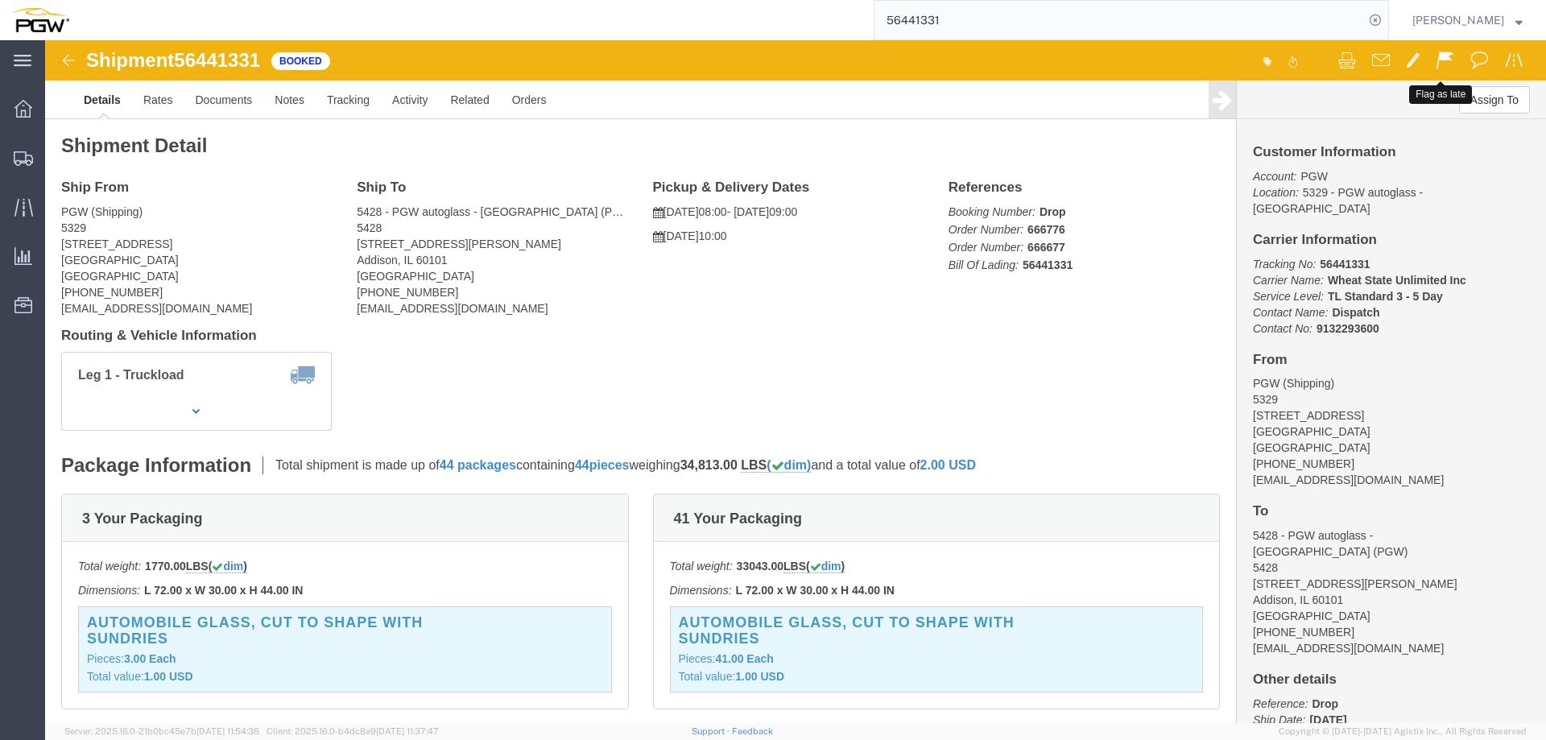
click button
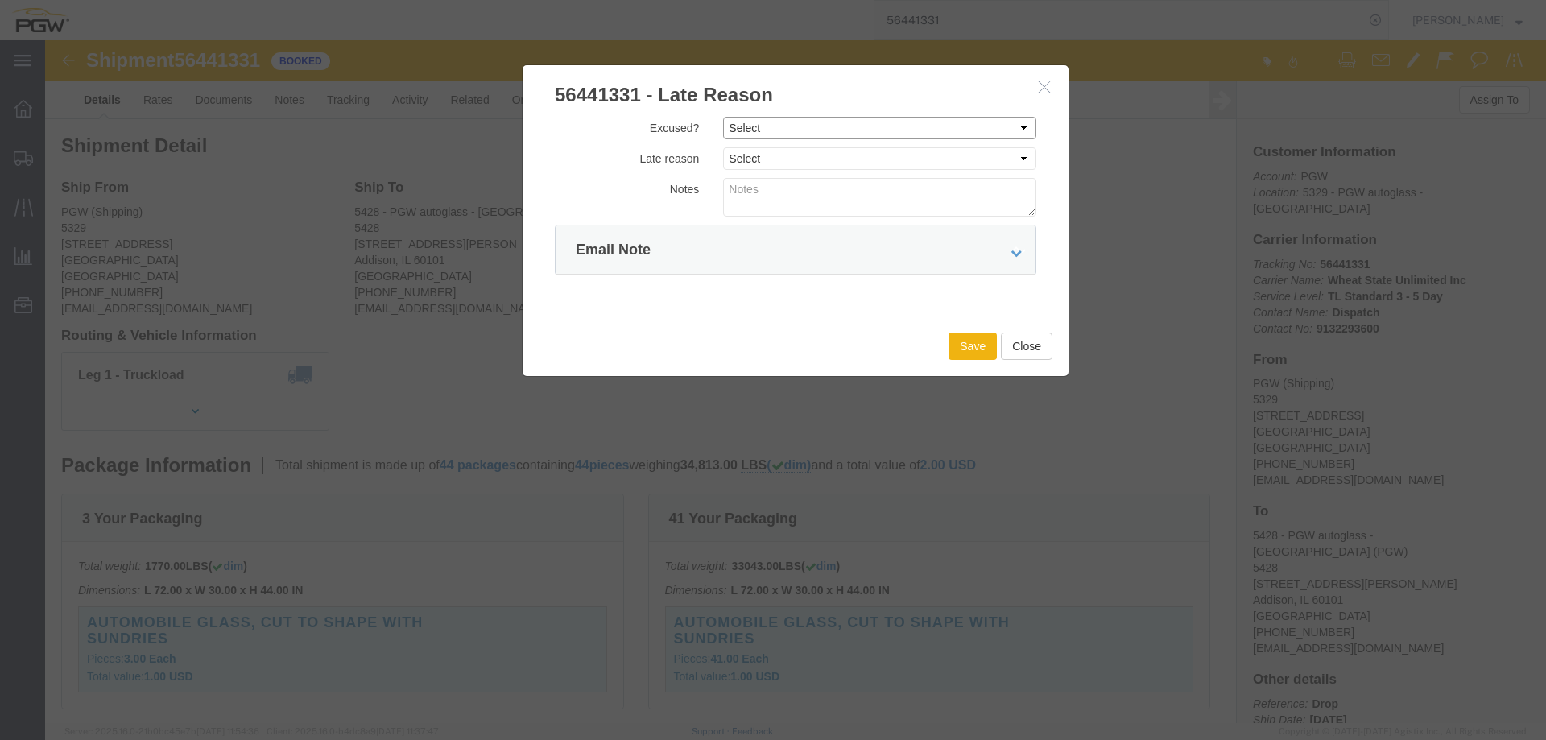
click select "Select Excused Not Excused"
select select "NOT_EXCUSED"
click select "Select Excused Not Excused"
drag, startPoint x: 711, startPoint y: 118, endPoint x: 720, endPoint y: 126, distance: 11.4
click select "Select Bad Carrier Data Carrier Admin Error Delay Accident Driver Error Lack of…"
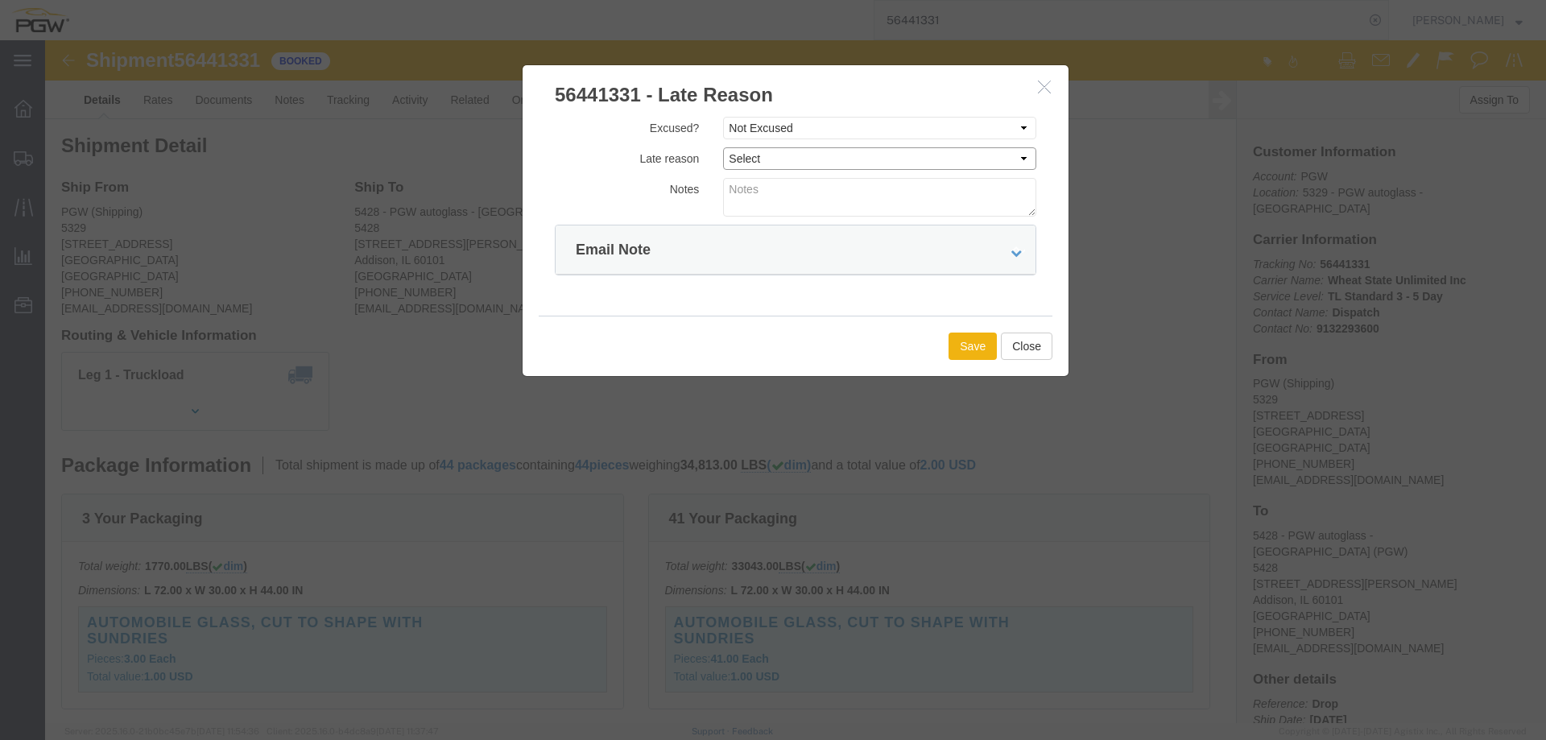
select select "OTHER"
click select "Select Bad Carrier Data Carrier Admin Error Delay Accident Driver Error Lack of…"
click button "Save"
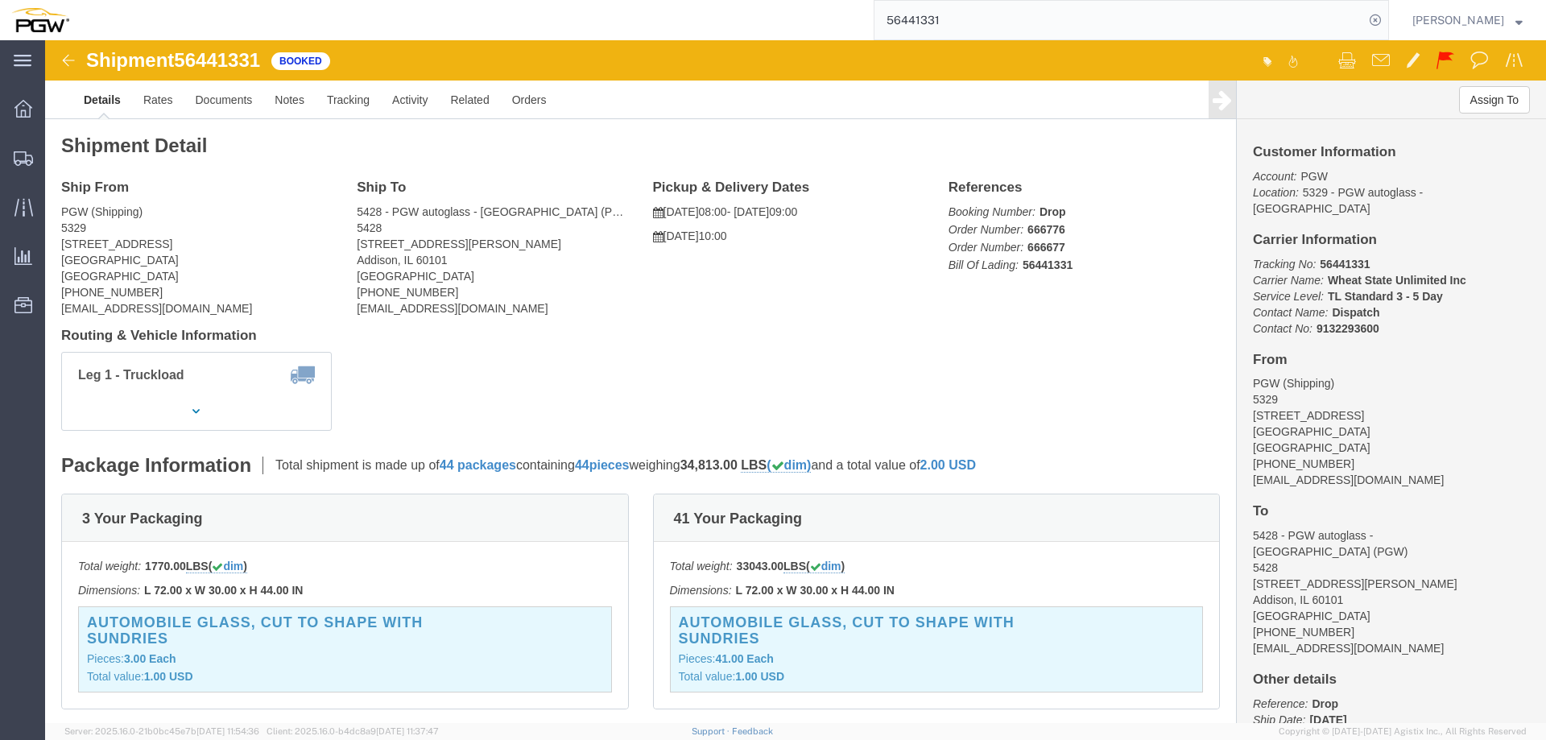
click at [990, 35] on input "56441331" at bounding box center [1119, 20] width 490 height 39
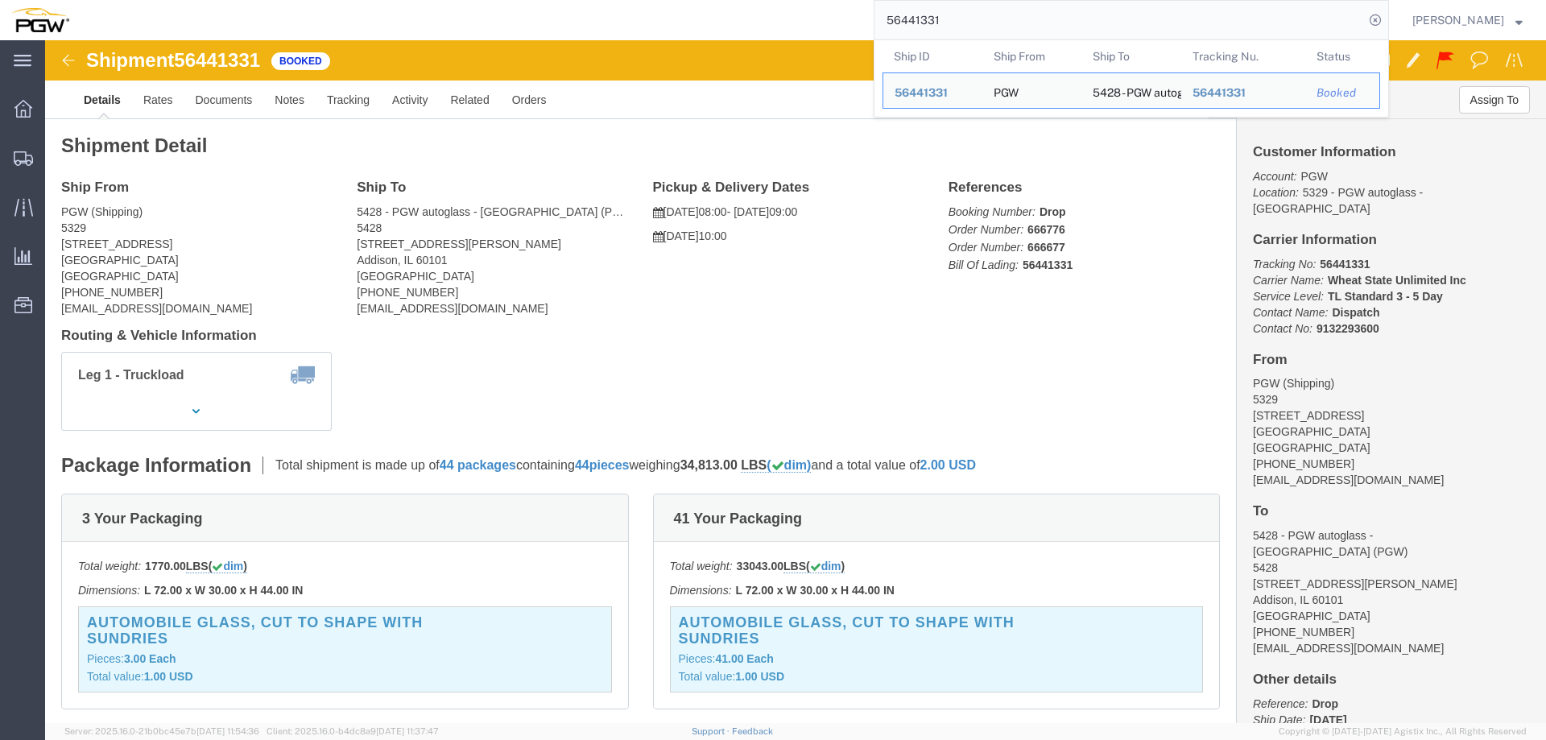
click at [990, 35] on input "56441331" at bounding box center [1119, 20] width 490 height 39
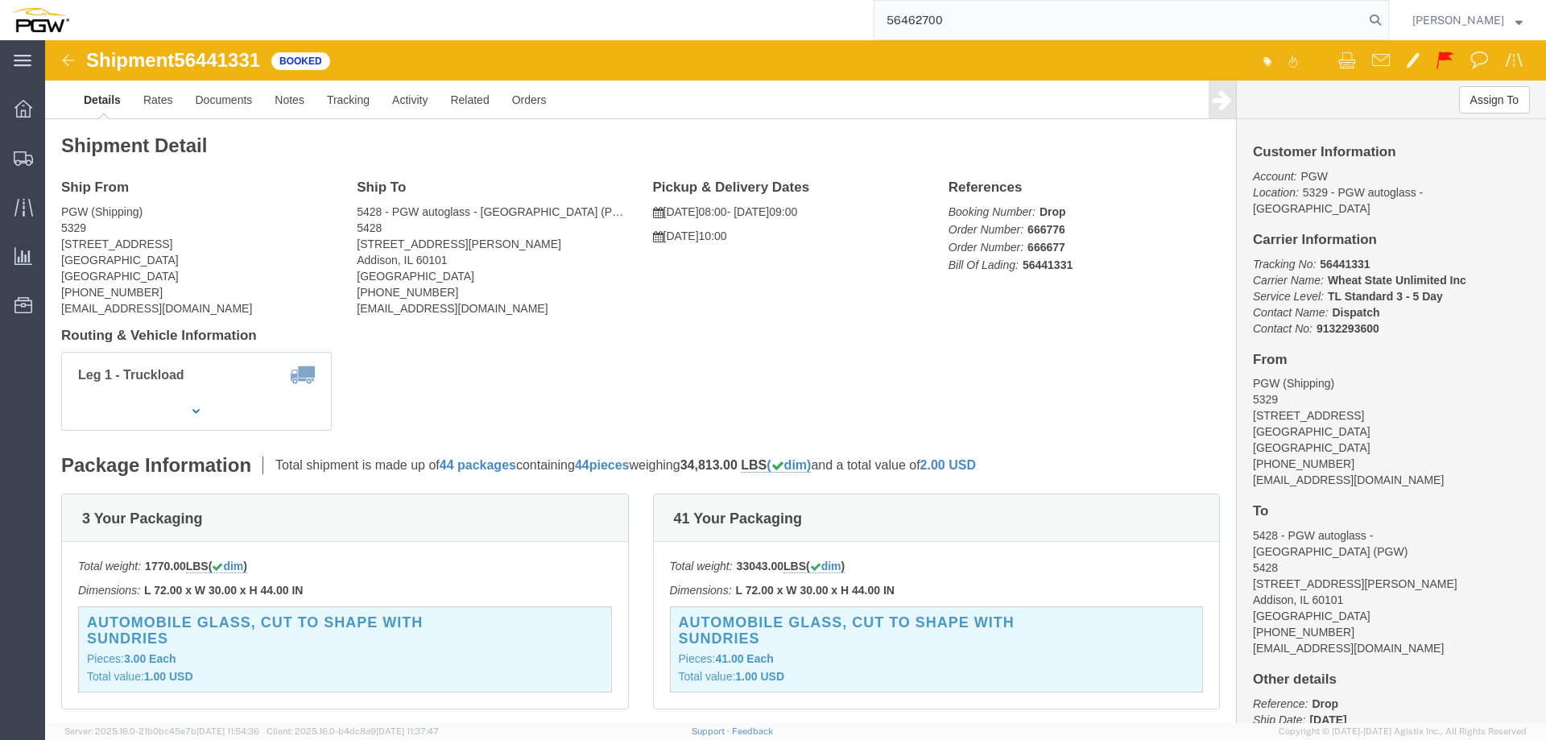
type input "56462700"
click at [1381, 20] on icon at bounding box center [1375, 20] width 23 height 23
click at [0, 0] on span "Location Appointment" at bounding box center [0, 0] width 0 height 0
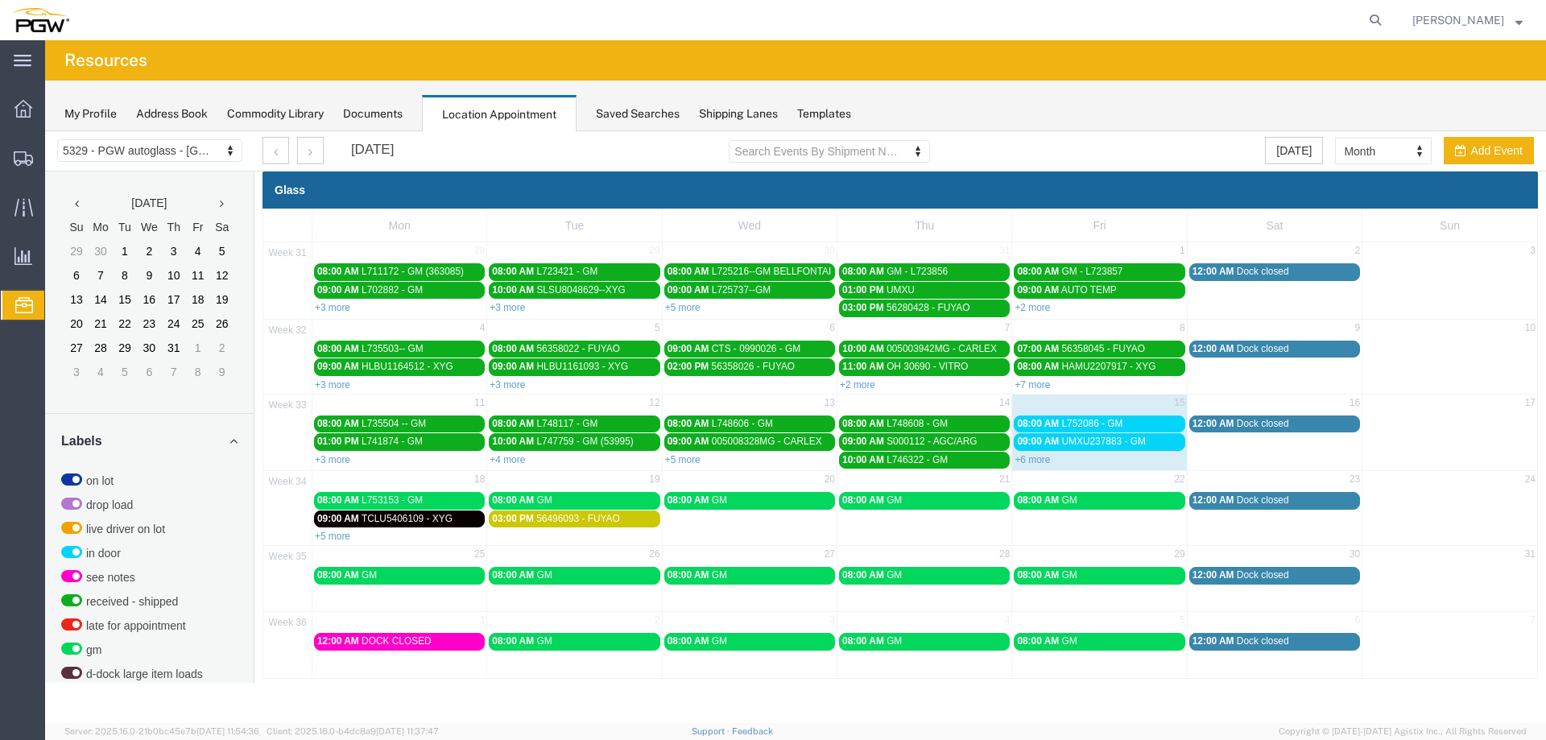
click at [769, 498] on div "08:00 AM GM" at bounding box center [750, 500] width 164 height 12
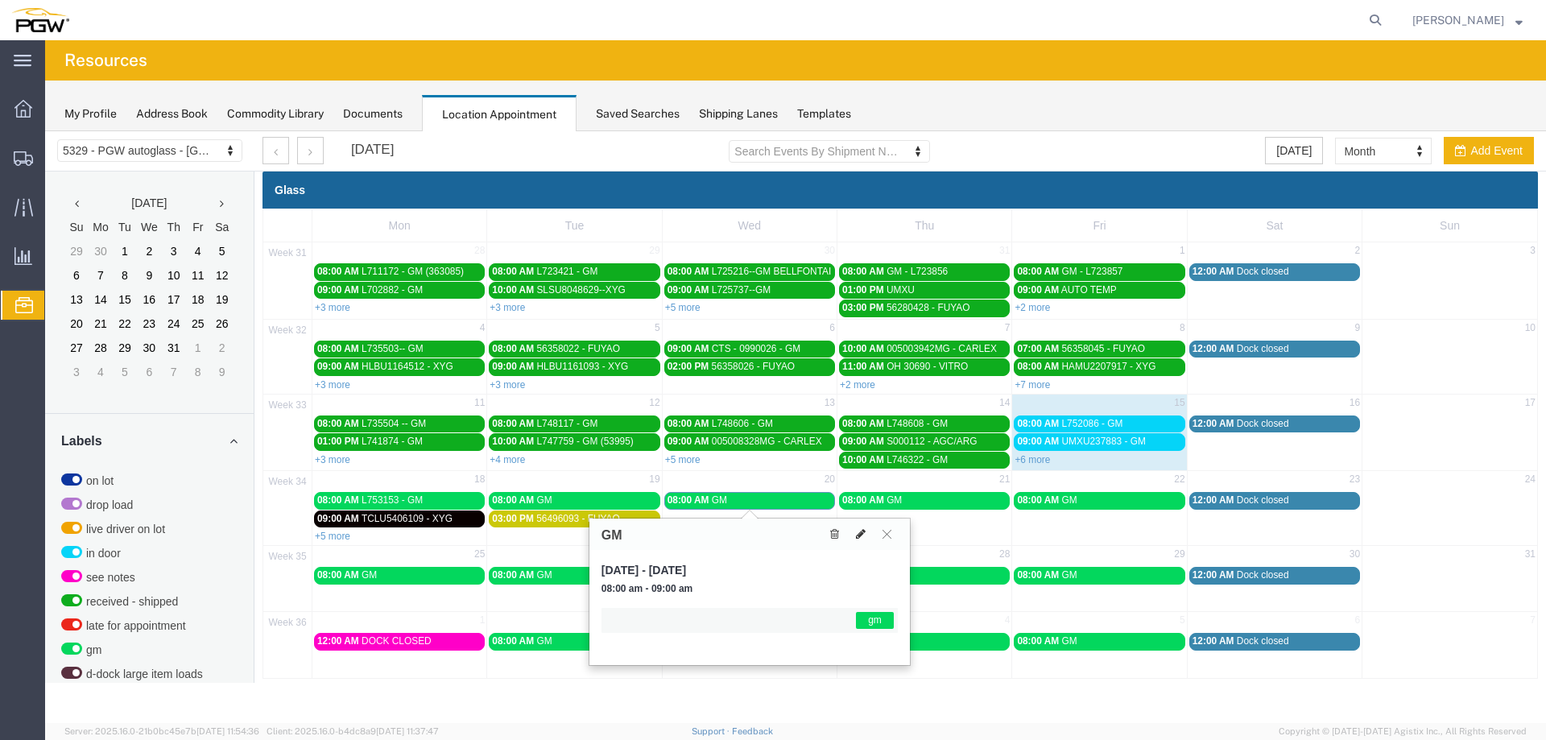
click at [857, 535] on icon at bounding box center [861, 533] width 10 height 11
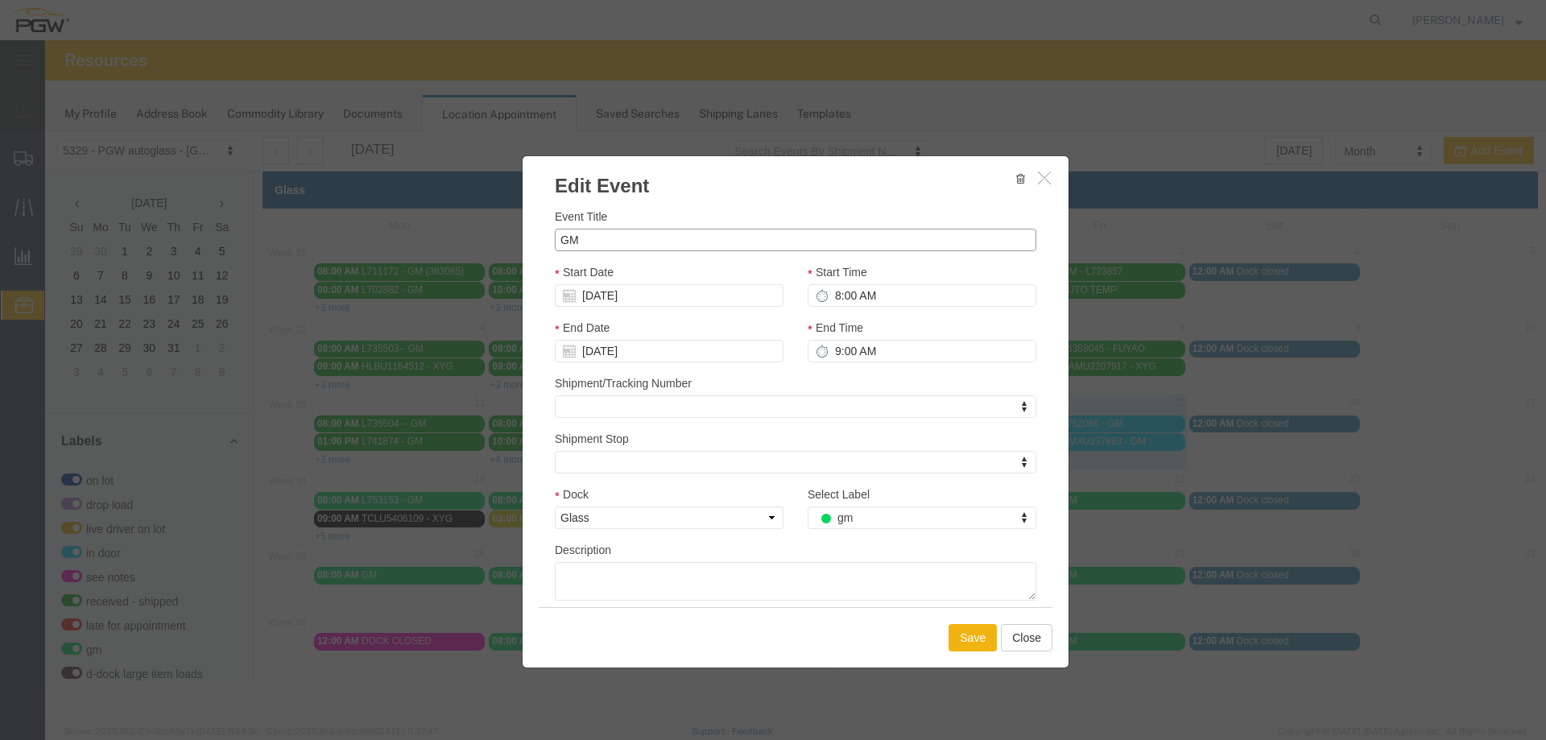
click at [557, 240] on input "GM" at bounding box center [796, 240] width 482 height 23
paste input "L761802"
type input "L761802 - GM"
click at [959, 632] on button "Save" at bounding box center [973, 637] width 48 height 27
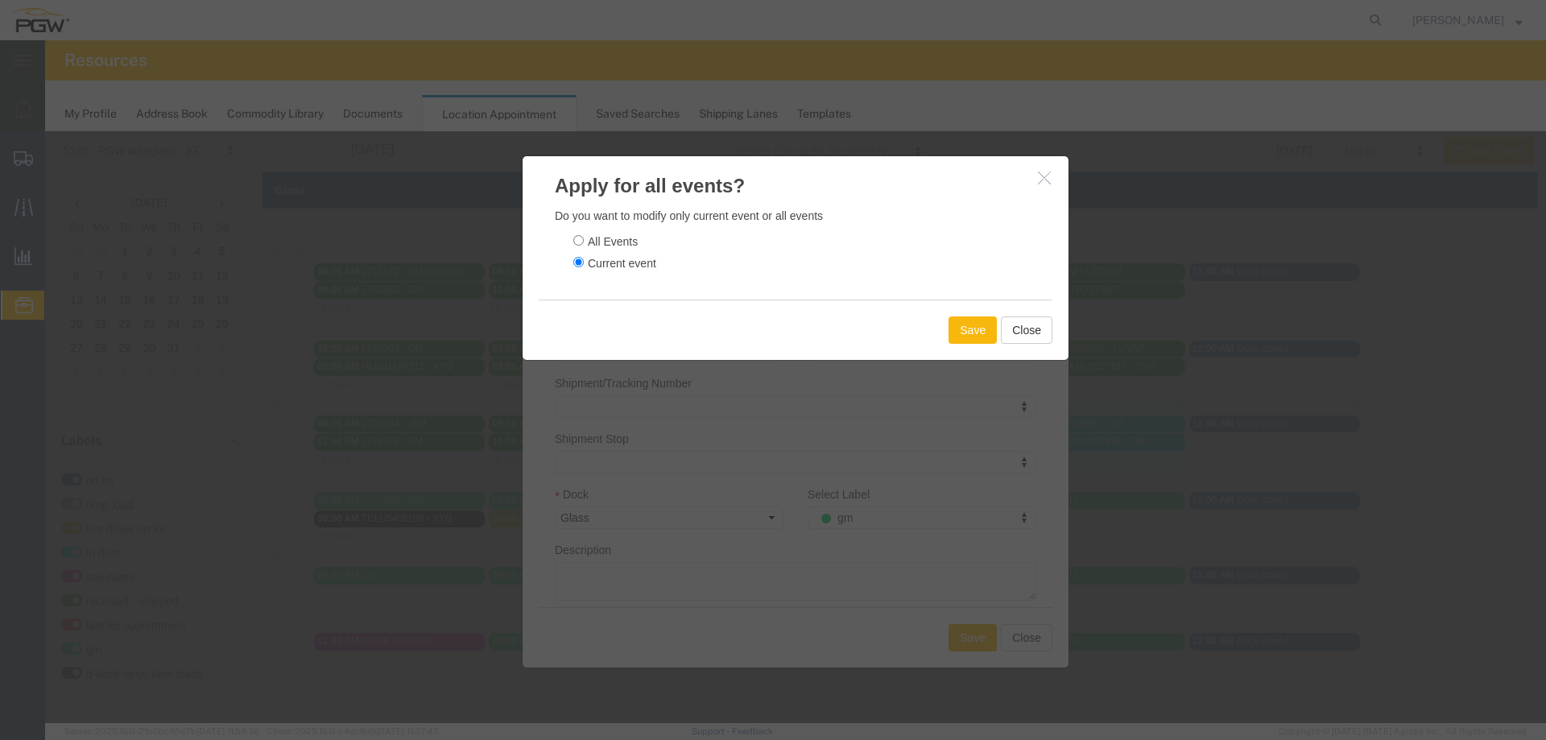
click at [979, 333] on button "Save" at bounding box center [973, 329] width 48 height 27
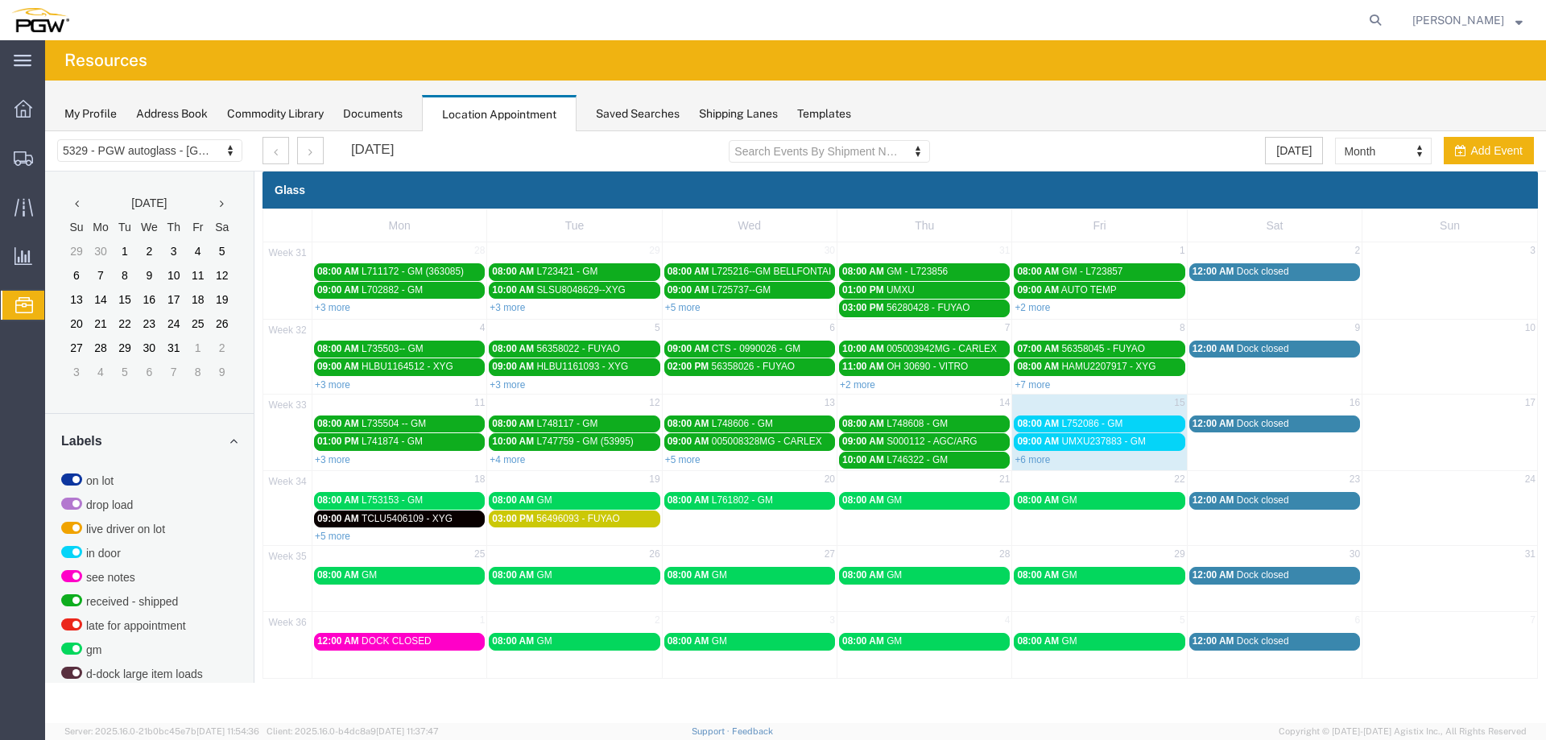
click at [916, 499] on div "08:00 AM GM" at bounding box center [924, 500] width 164 height 12
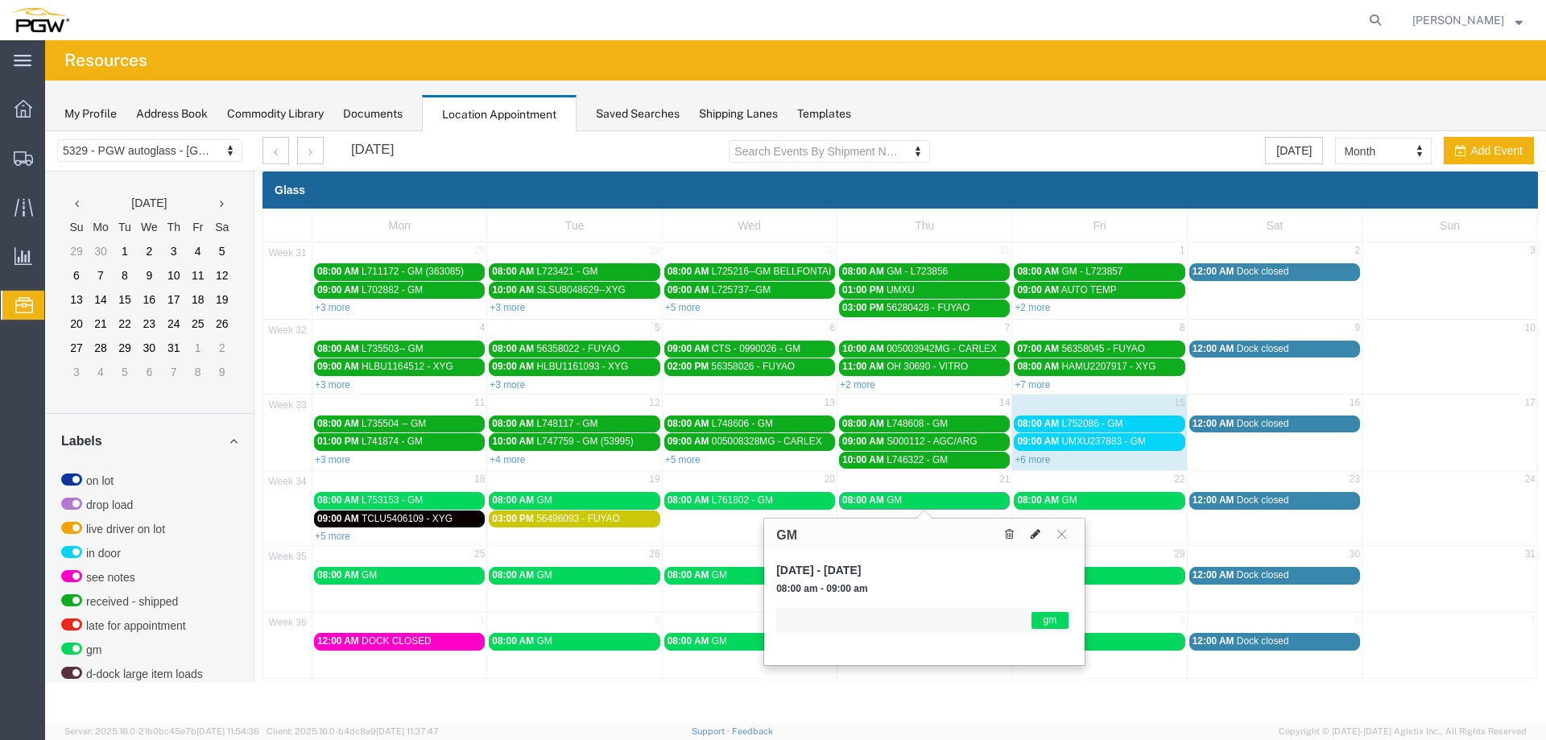
click at [1038, 536] on icon at bounding box center [1036, 533] width 10 height 11
select select "1"
select select "340"
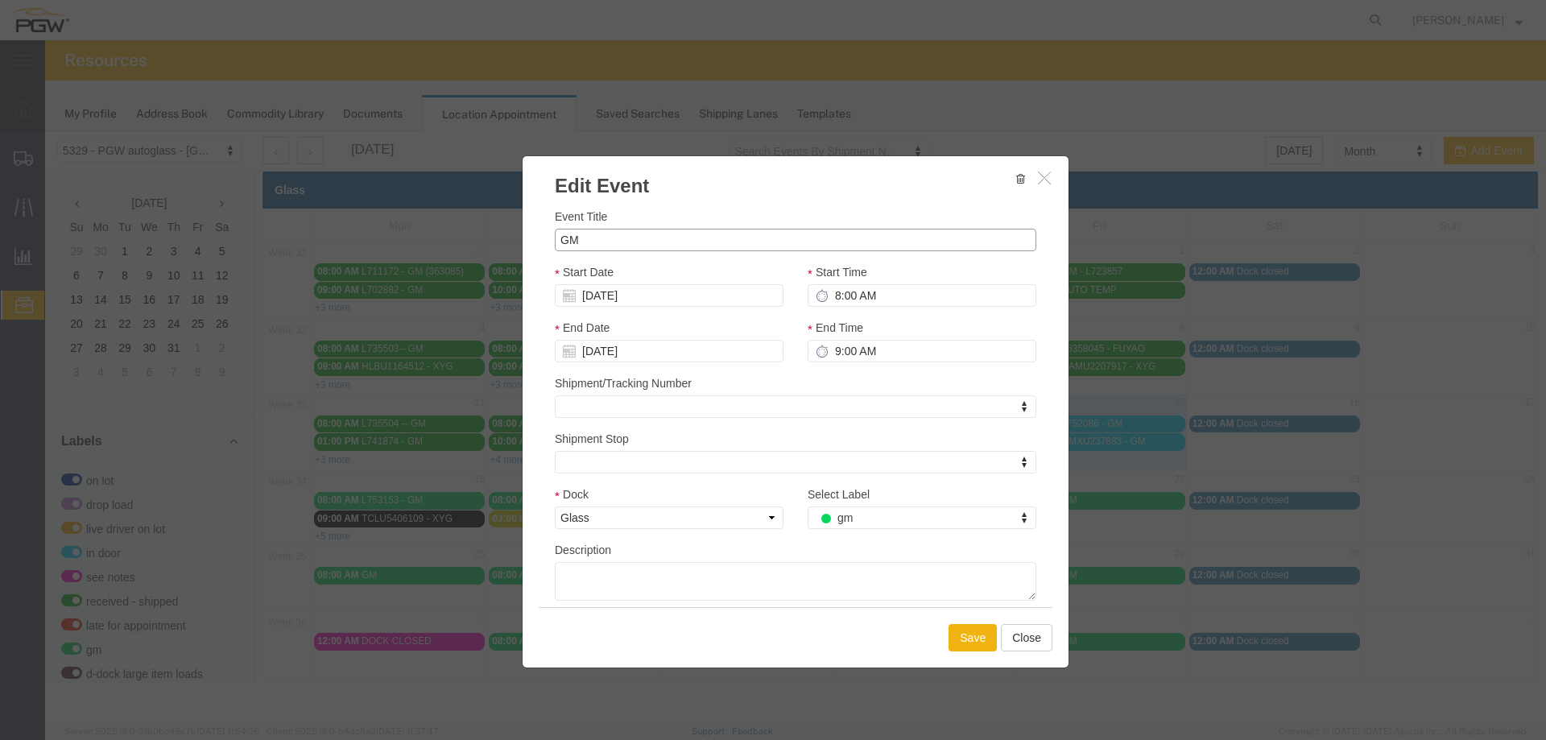
click at [557, 239] on input "GM" at bounding box center [796, 240] width 482 height 23
paste input "L761804"
type input "L761804 - GM"
click at [954, 639] on button "Save" at bounding box center [973, 637] width 48 height 27
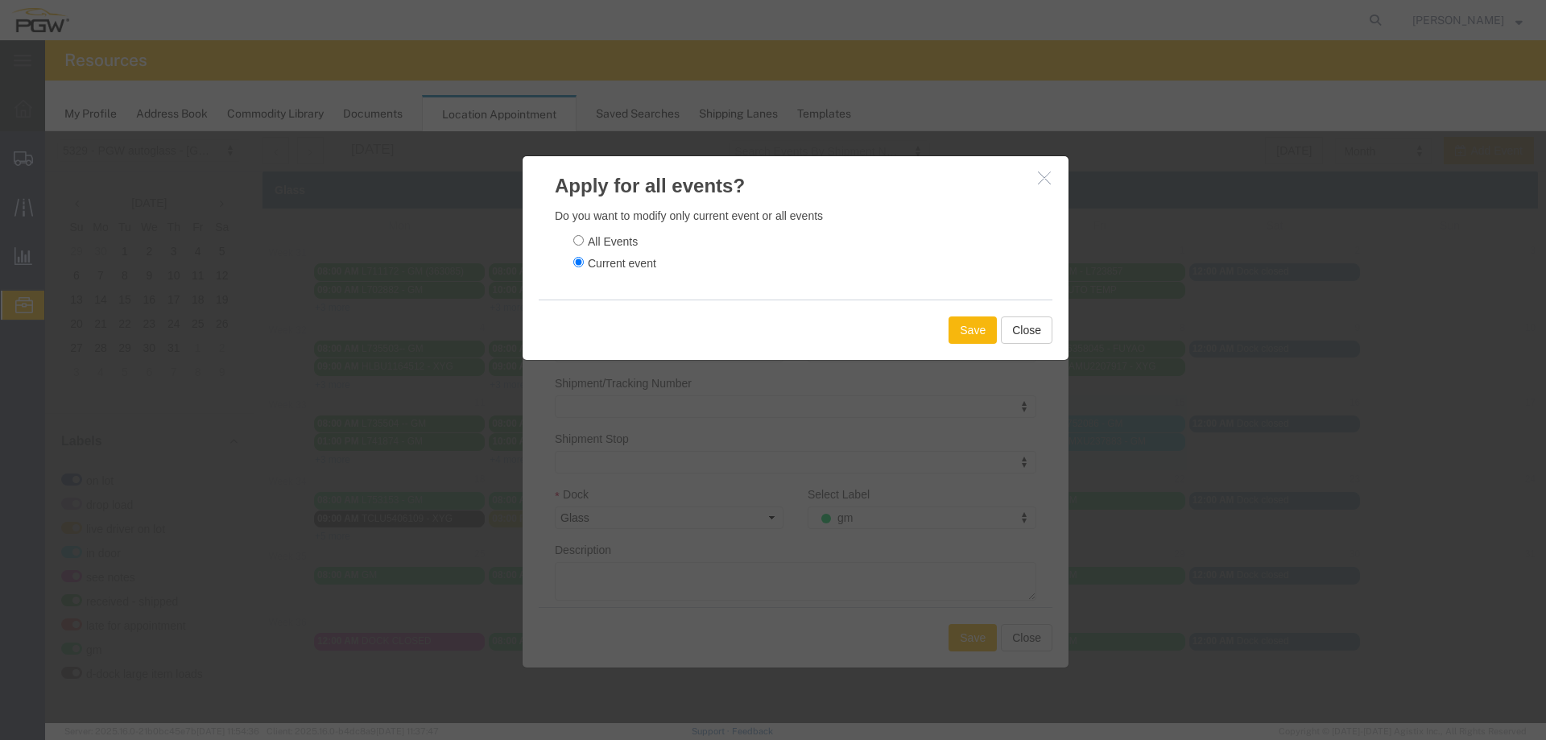
click at [992, 341] on button "Save" at bounding box center [973, 329] width 48 height 27
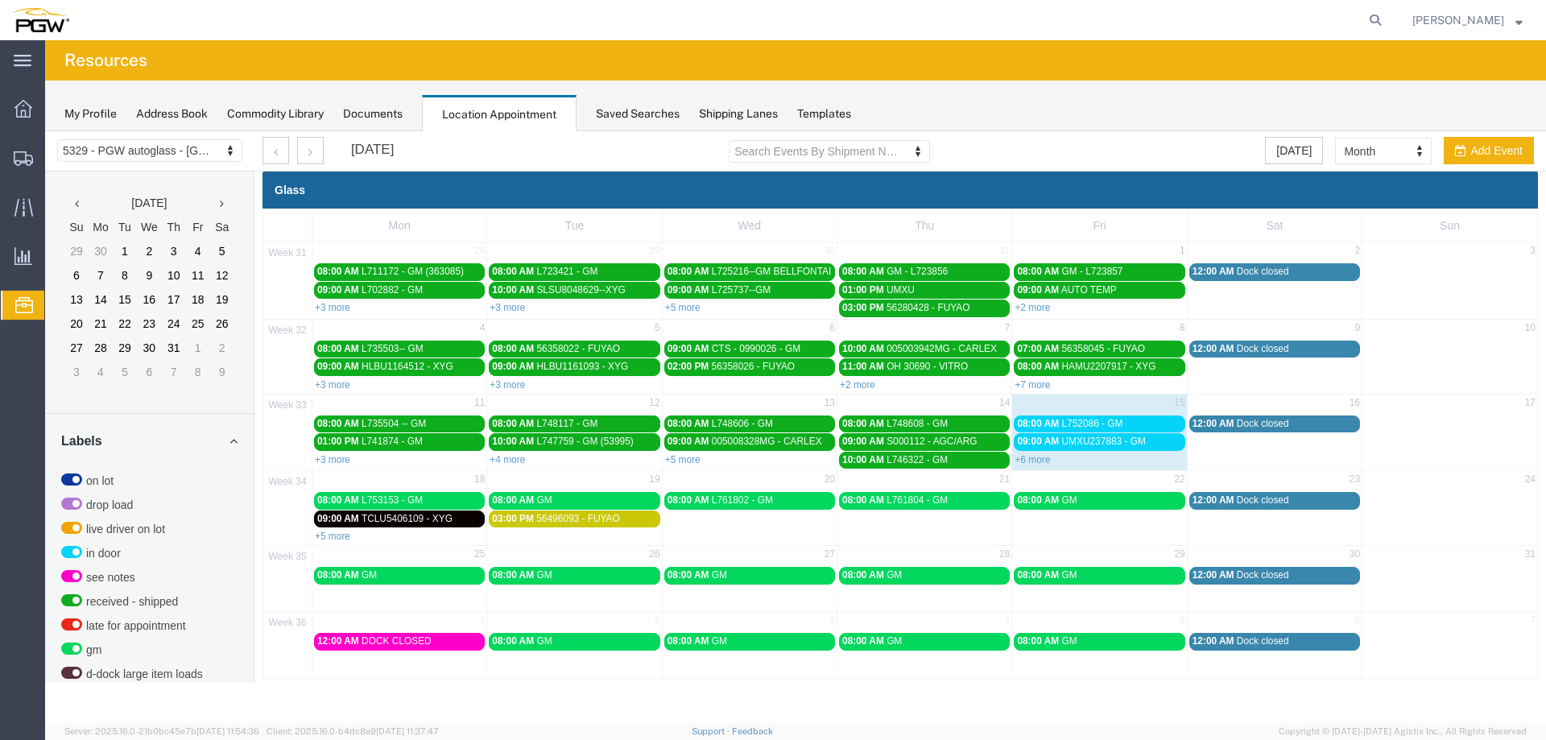
click at [1151, 498] on div "08:00 AM GM" at bounding box center [1099, 500] width 164 height 12
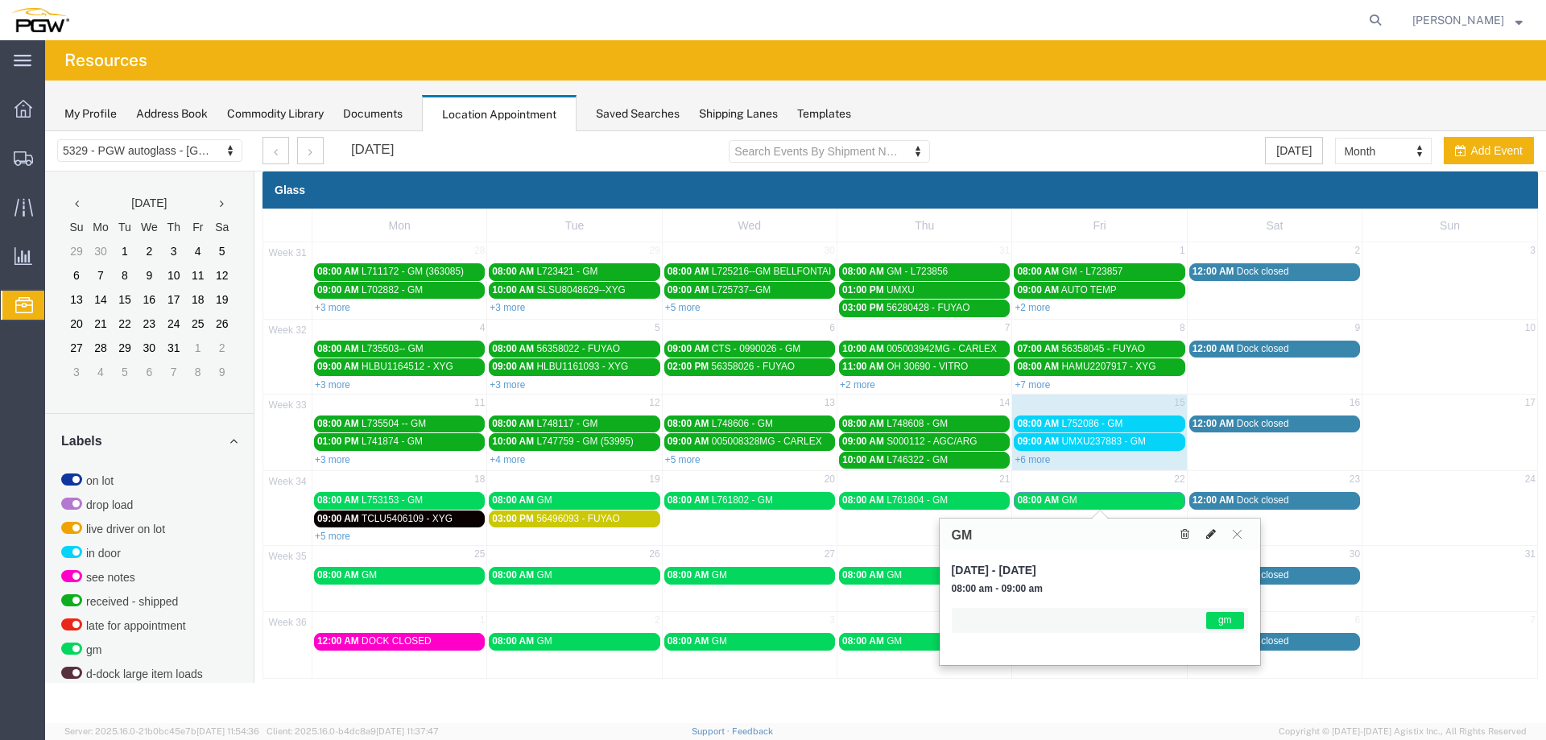
click at [1211, 536] on icon at bounding box center [1211, 533] width 10 height 11
select select "1"
select select "340"
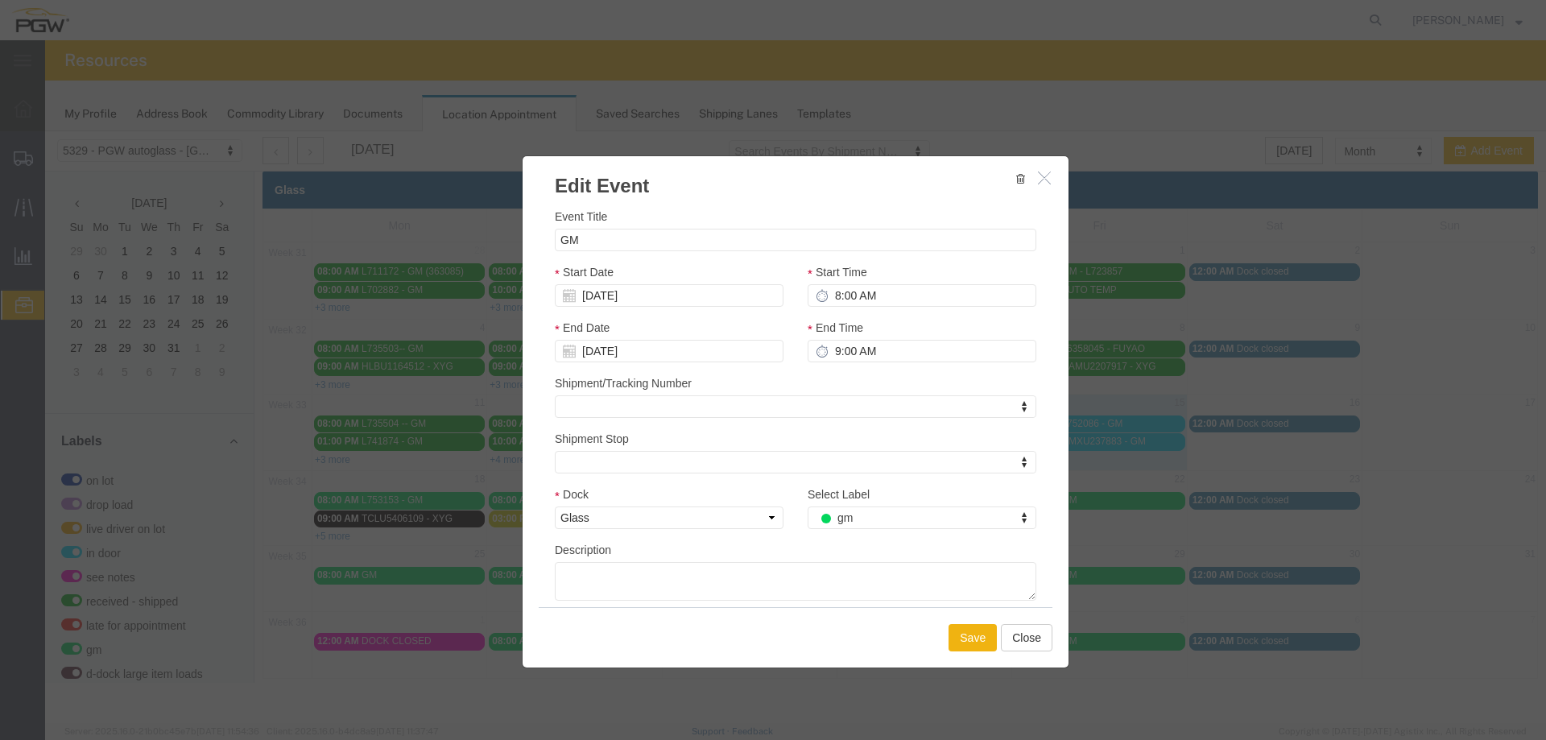
click at [554, 243] on div "Event Title GM Start Date [DATE] Start Time 8:00 AM End Date [DATE] End Time 9:…" at bounding box center [796, 403] width 546 height 407
click at [559, 241] on input "GM" at bounding box center [796, 240] width 482 height 23
paste input "L761805"
type input "L761805 - GM"
click at [989, 634] on button "Save" at bounding box center [973, 637] width 48 height 27
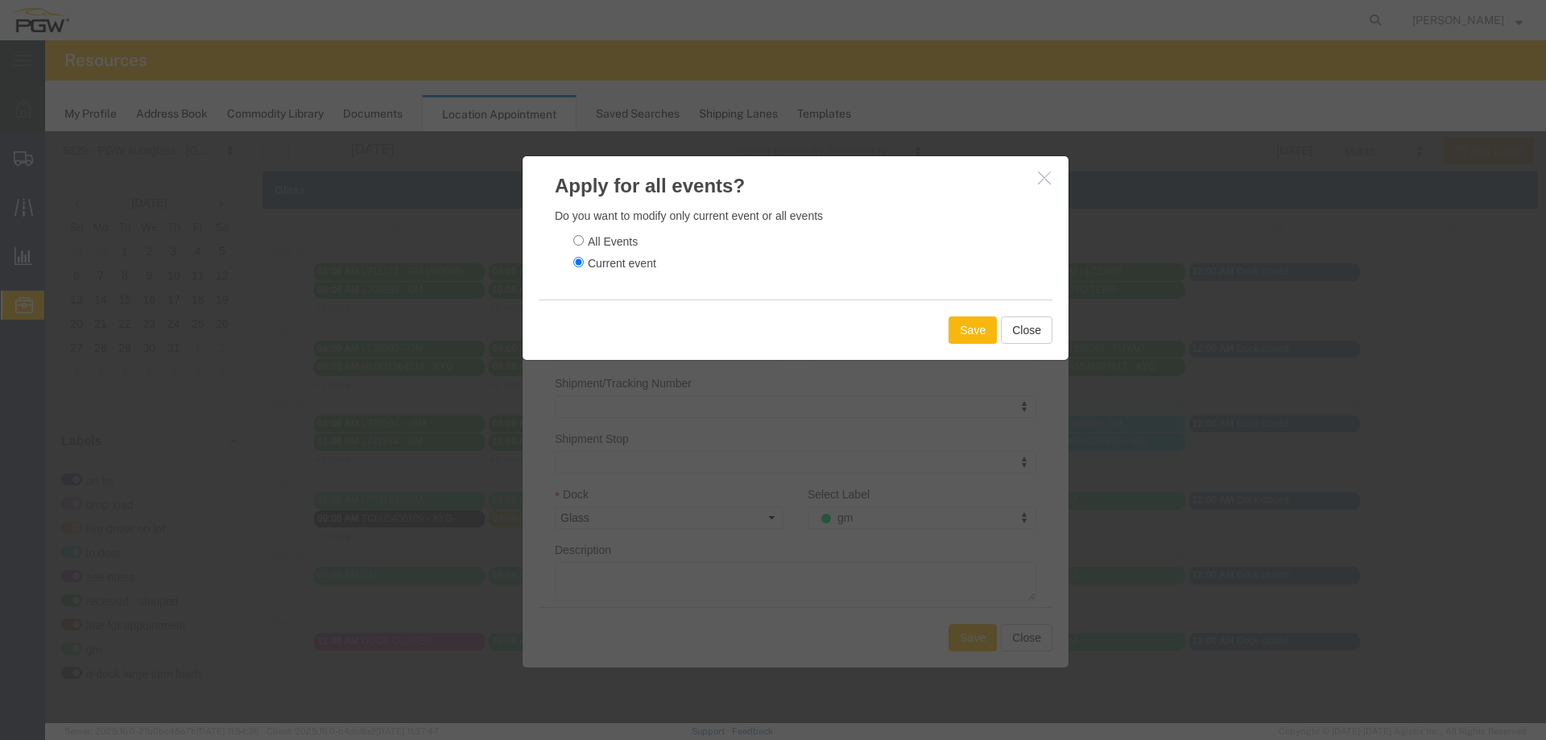
click at [969, 325] on button "Save" at bounding box center [973, 329] width 48 height 27
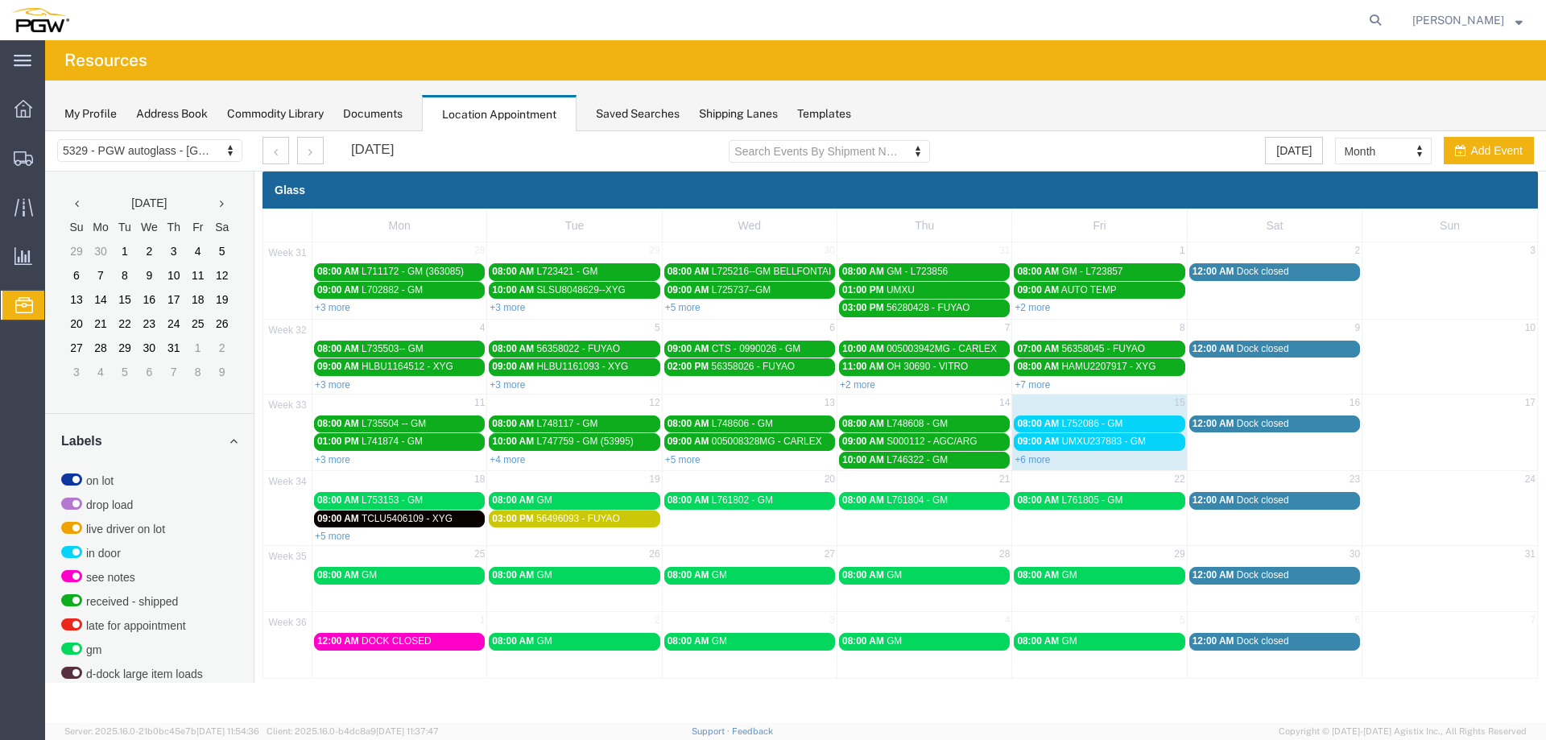
click at [1044, 427] on span "08:00 AM" at bounding box center [1038, 423] width 42 height 11
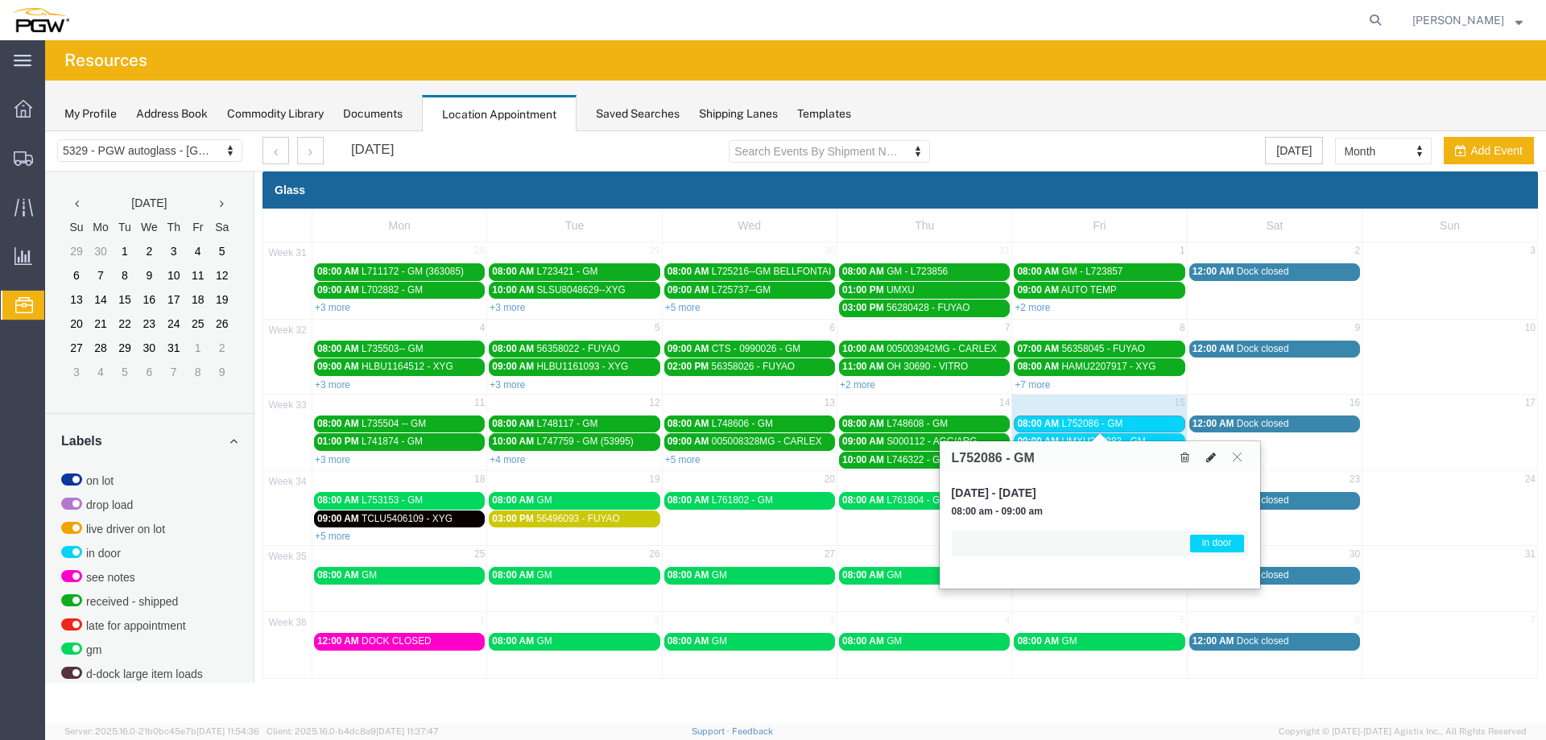
click at [1209, 460] on icon at bounding box center [1211, 457] width 10 height 11
select select "1"
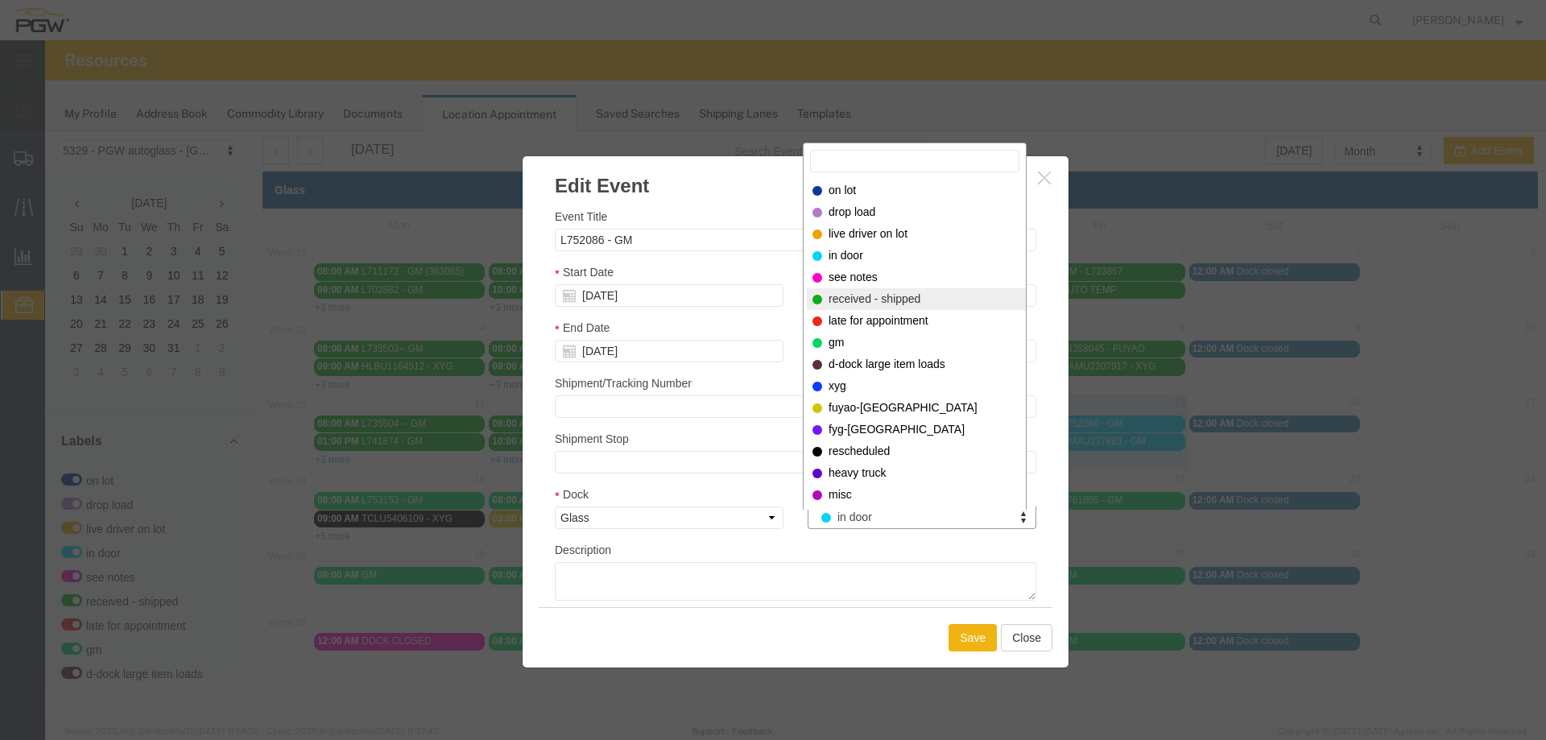
select select "200"
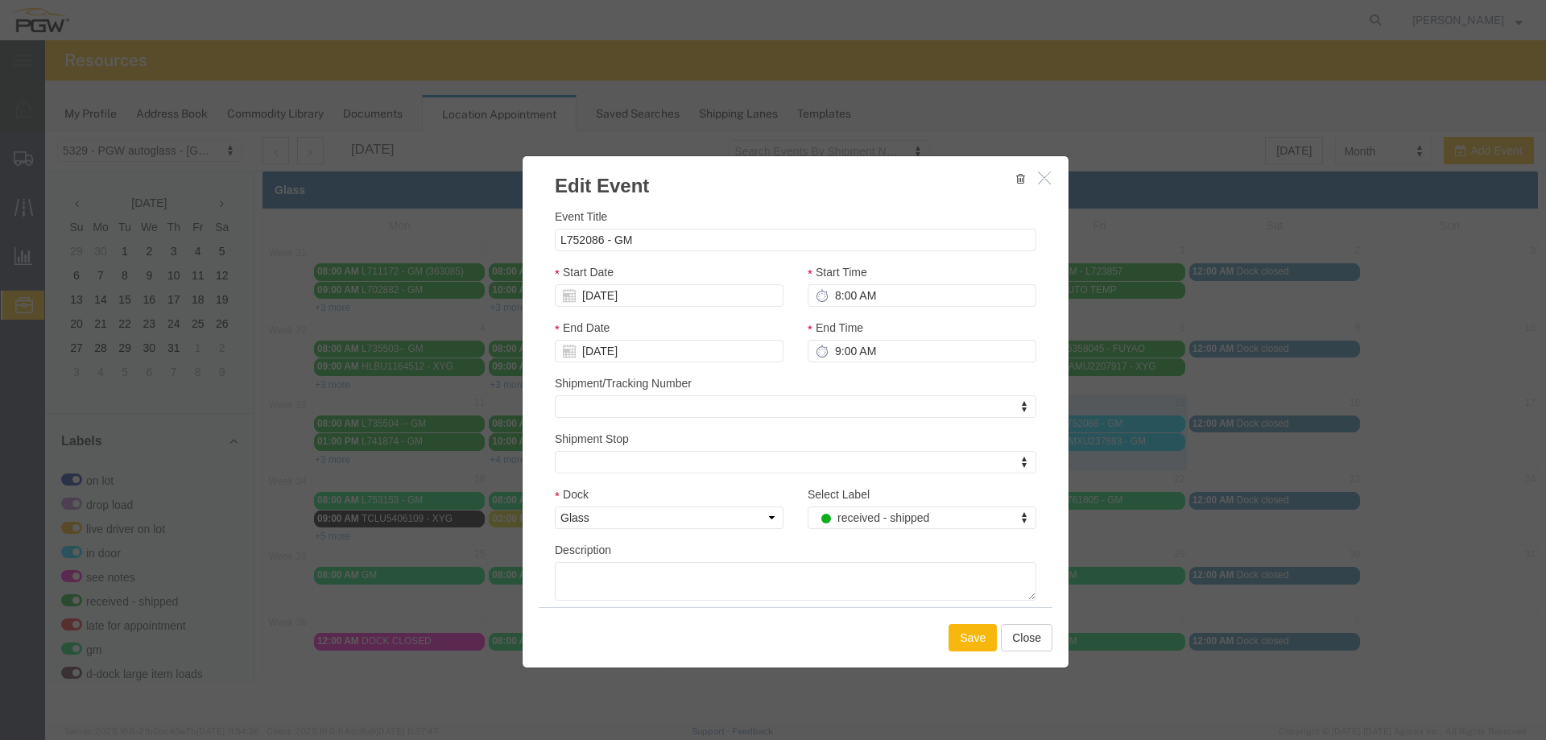
click at [976, 630] on button "Save" at bounding box center [973, 637] width 48 height 27
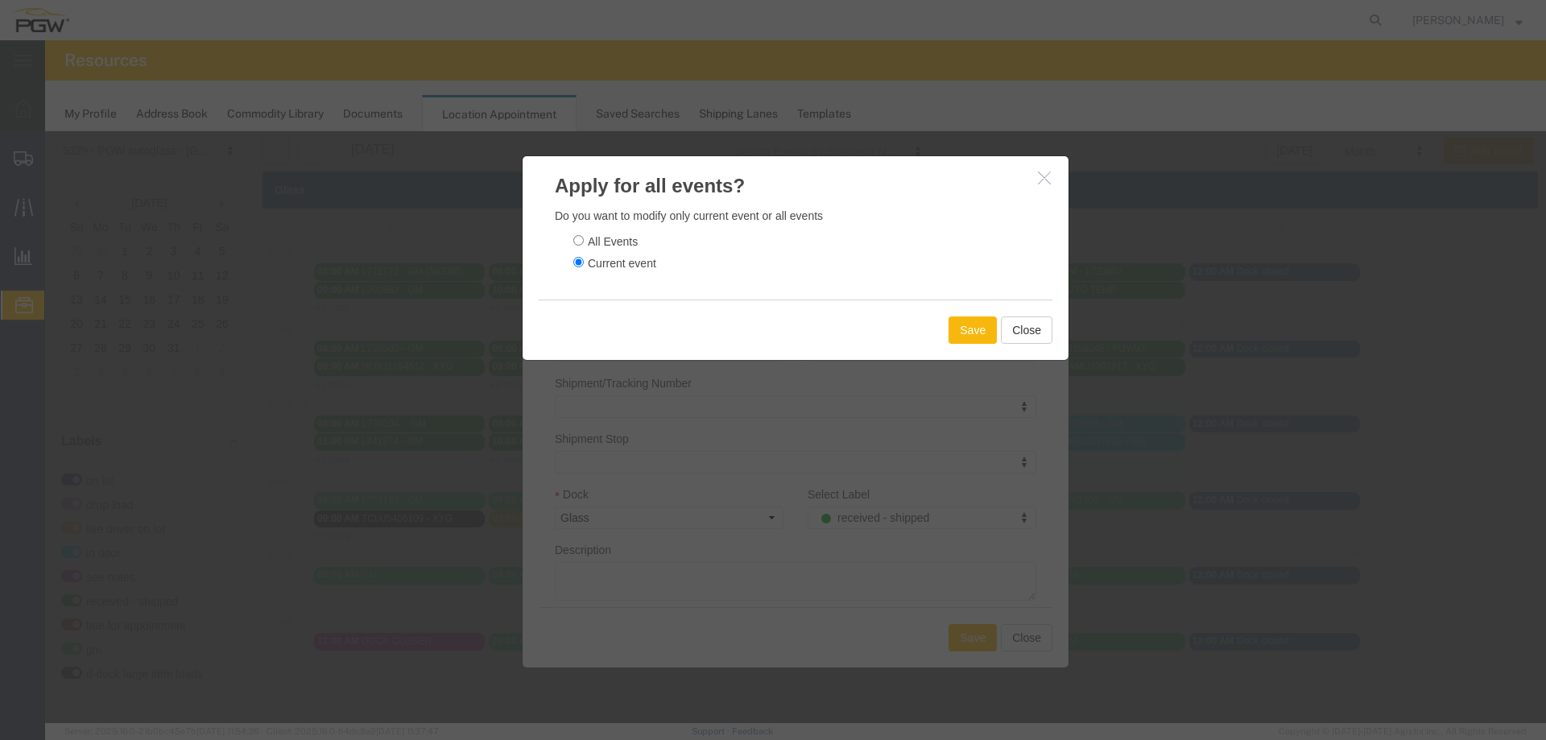
click at [957, 329] on button "Save" at bounding box center [973, 329] width 48 height 27
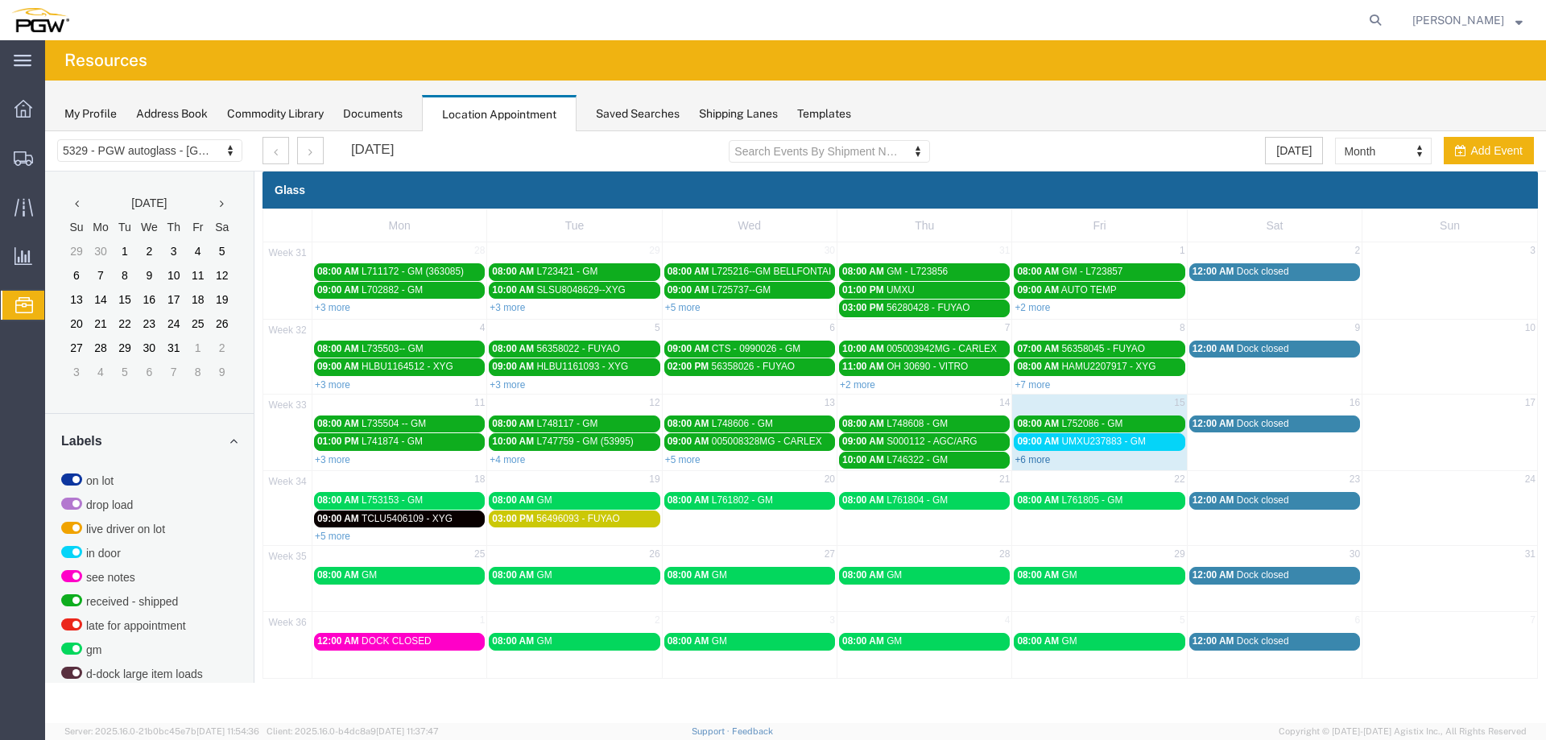
click at [1038, 465] on link "+6 more" at bounding box center [1032, 459] width 35 height 11
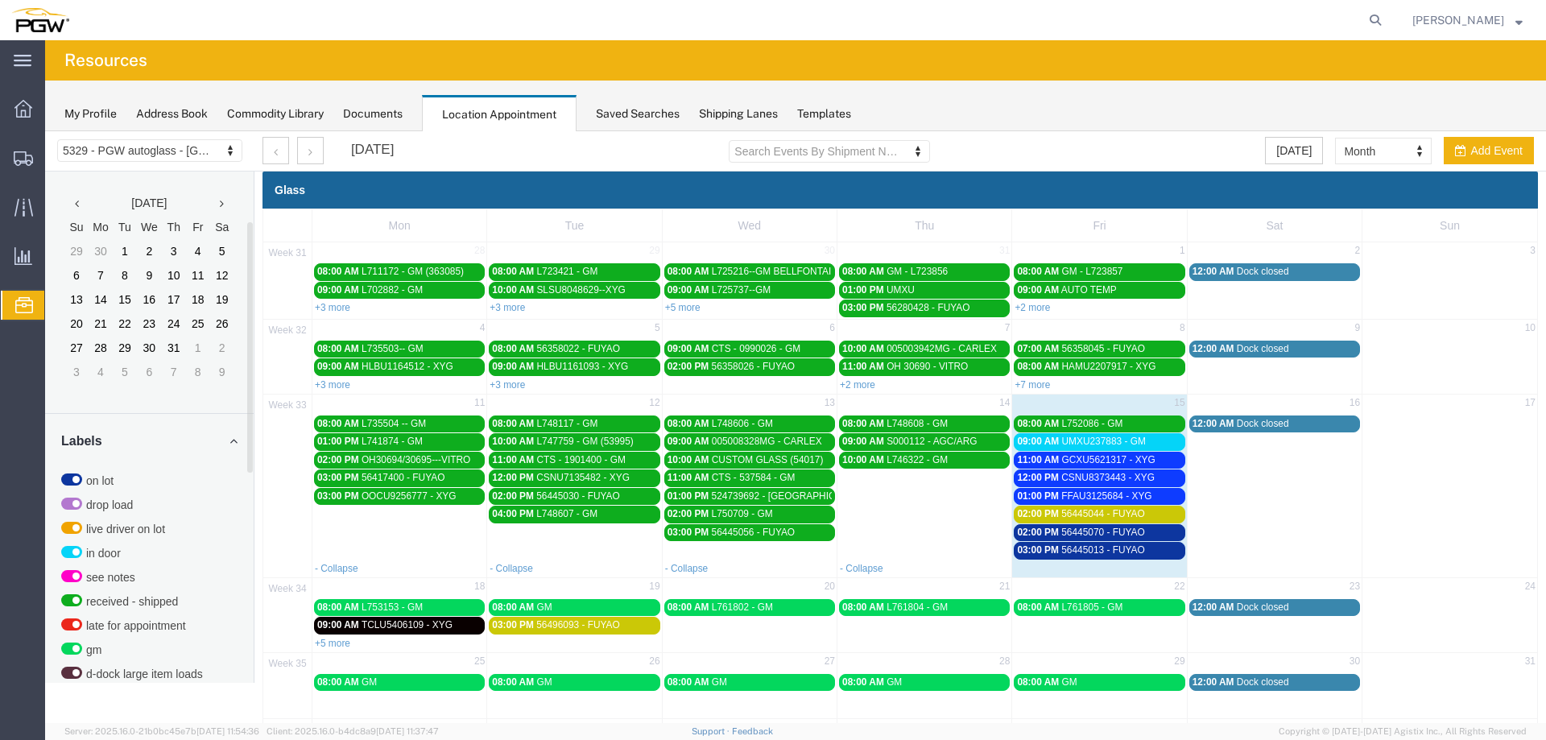
scroll to position [415, 0]
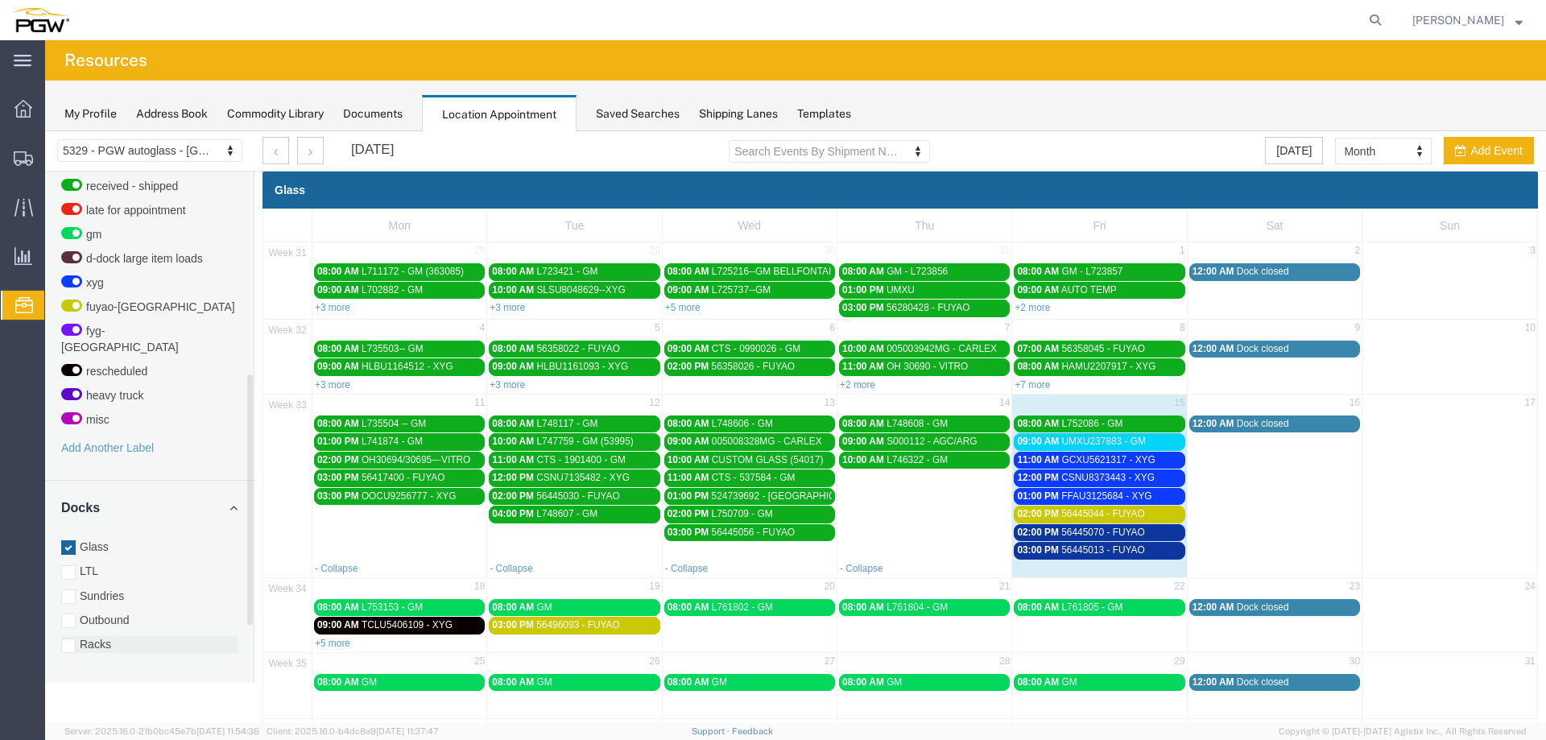
click at [107, 636] on label "Racks" at bounding box center [149, 644] width 176 height 16
click at [45, 131] on input "Racks" at bounding box center [45, 131] width 0 height 0
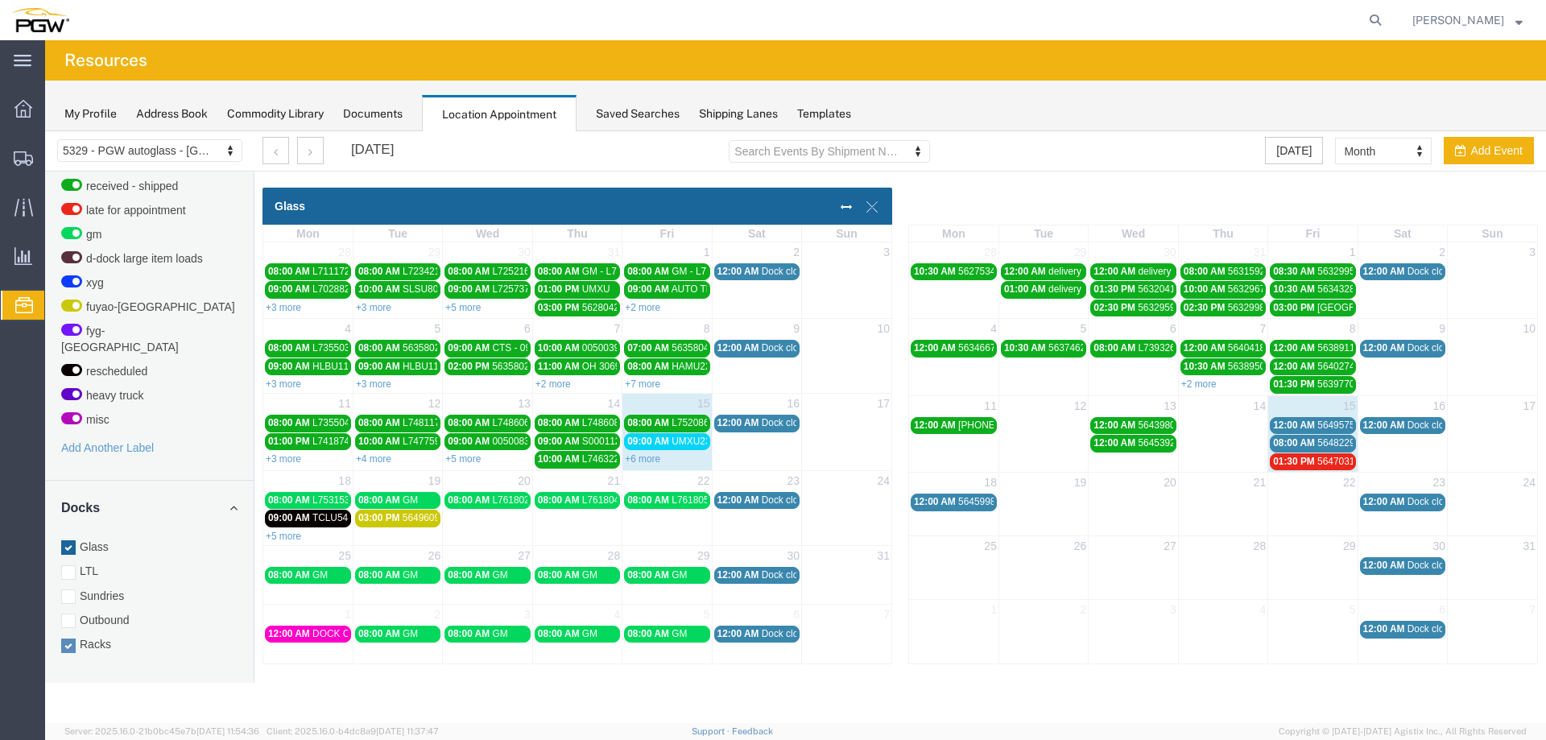
click at [1295, 441] on span "08:00 AM" at bounding box center [1294, 442] width 42 height 11
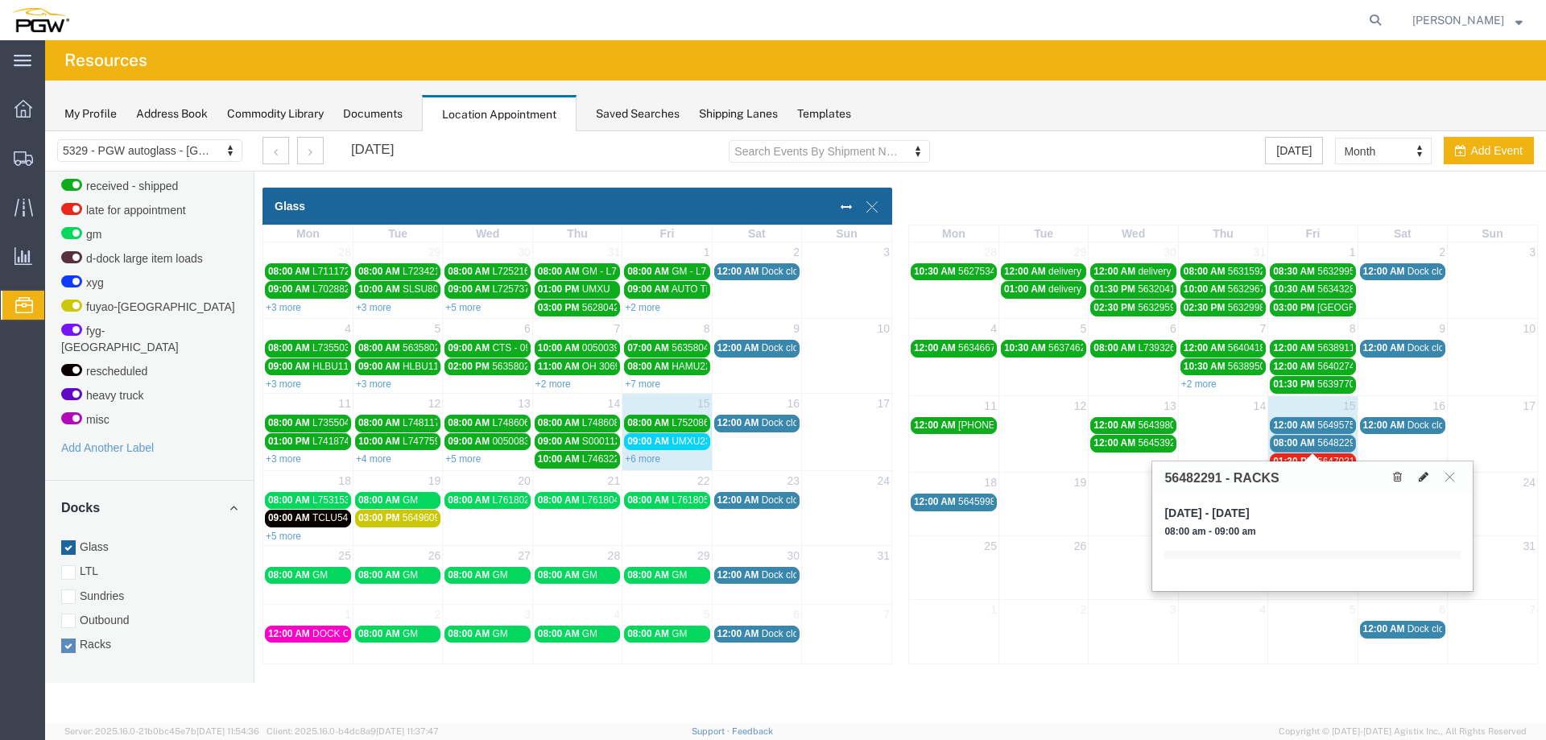
click at [1428, 480] on icon at bounding box center [1424, 476] width 10 height 11
select select "3"
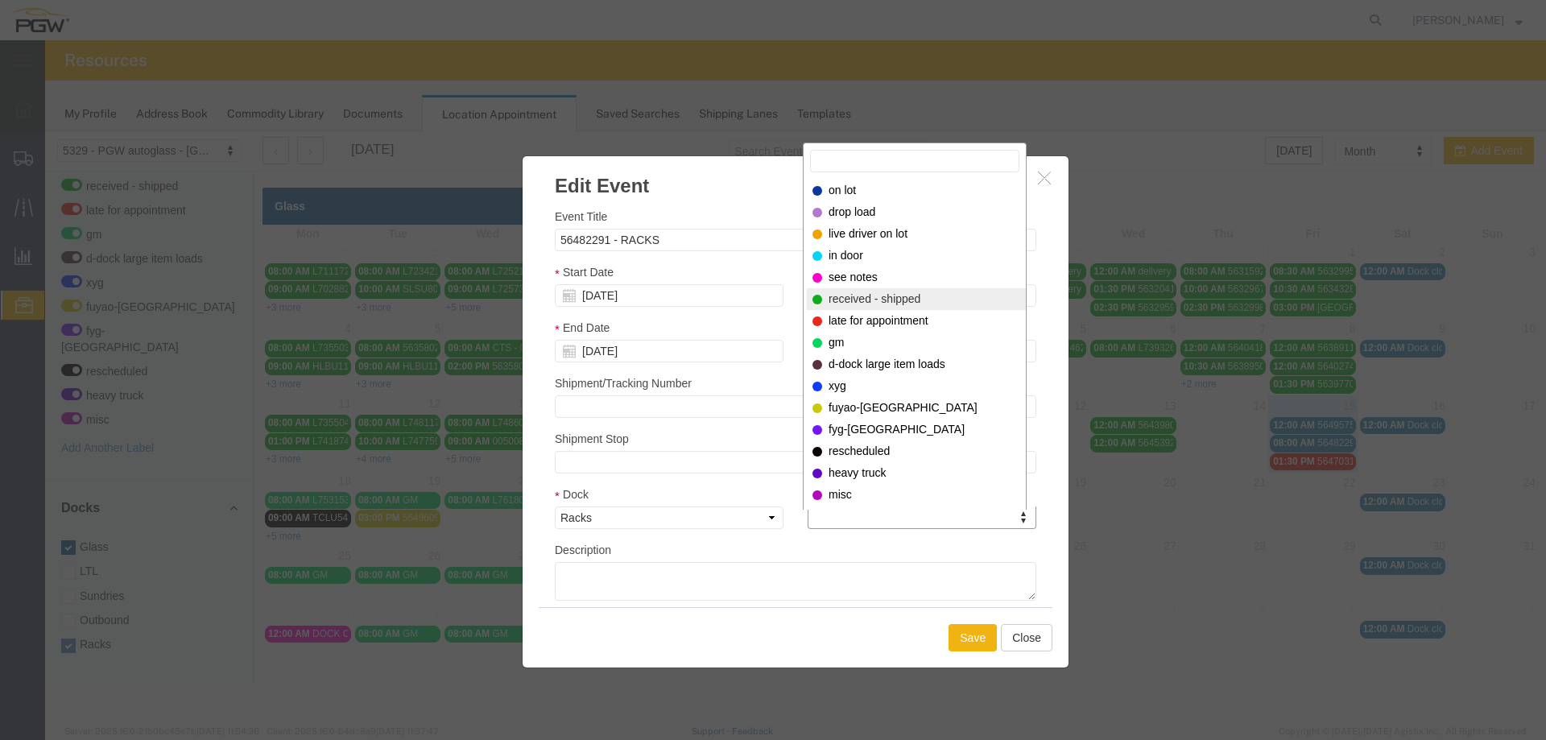
select select "200"
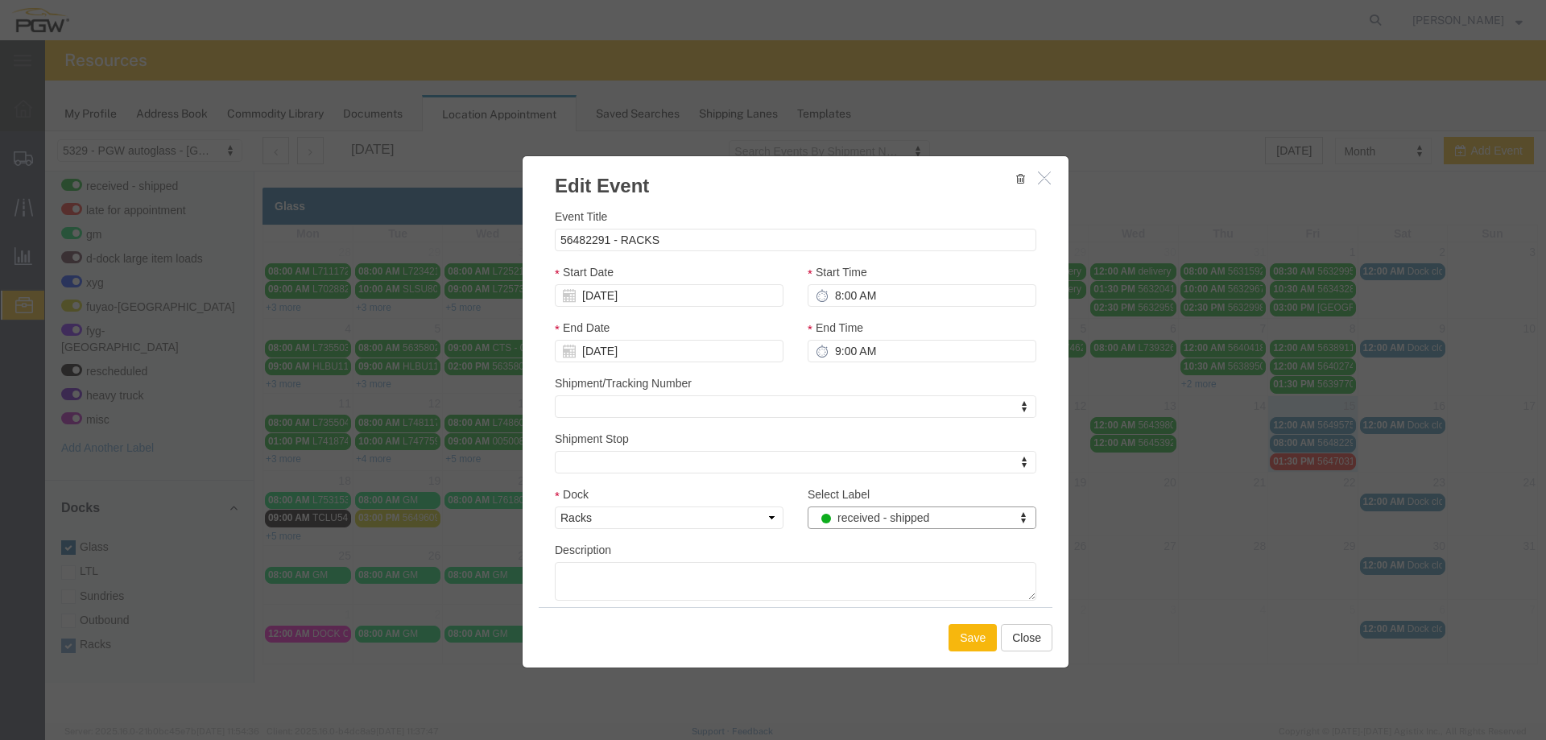
click at [958, 641] on button "Save" at bounding box center [973, 637] width 48 height 27
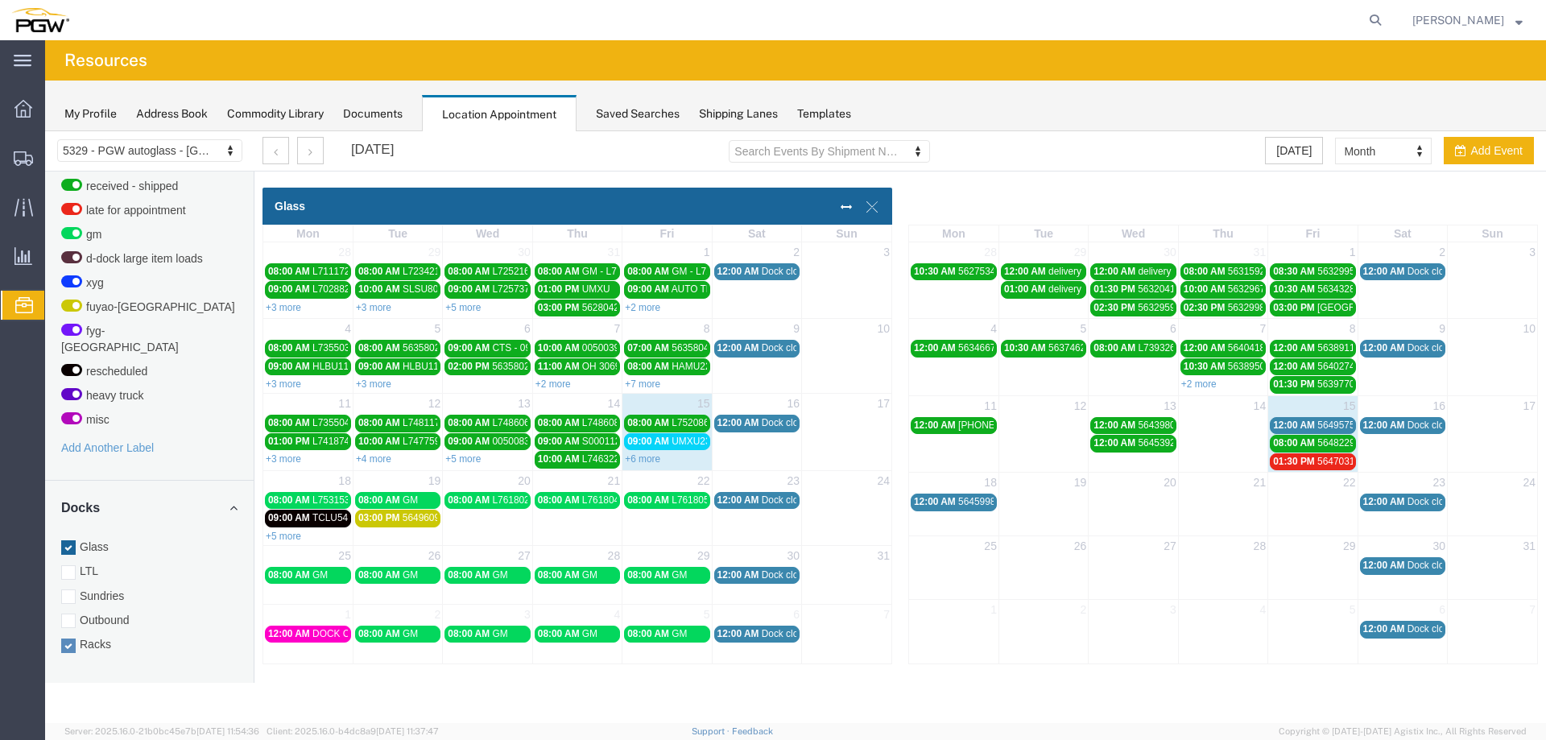
click at [1275, 428] on span "12:00 AM" at bounding box center [1294, 425] width 42 height 11
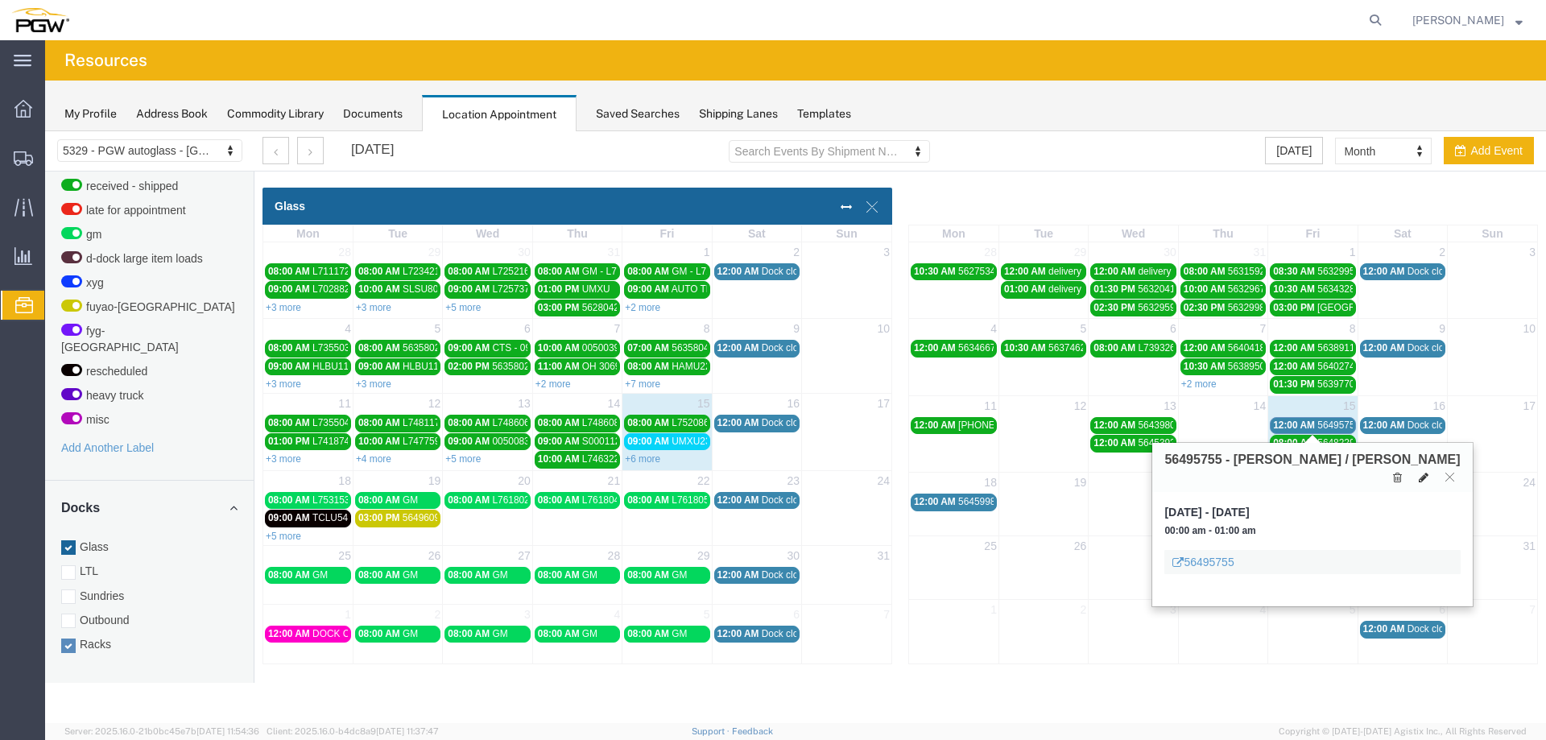
click at [1416, 469] on button at bounding box center [1423, 477] width 23 height 17
select select "3"
select select
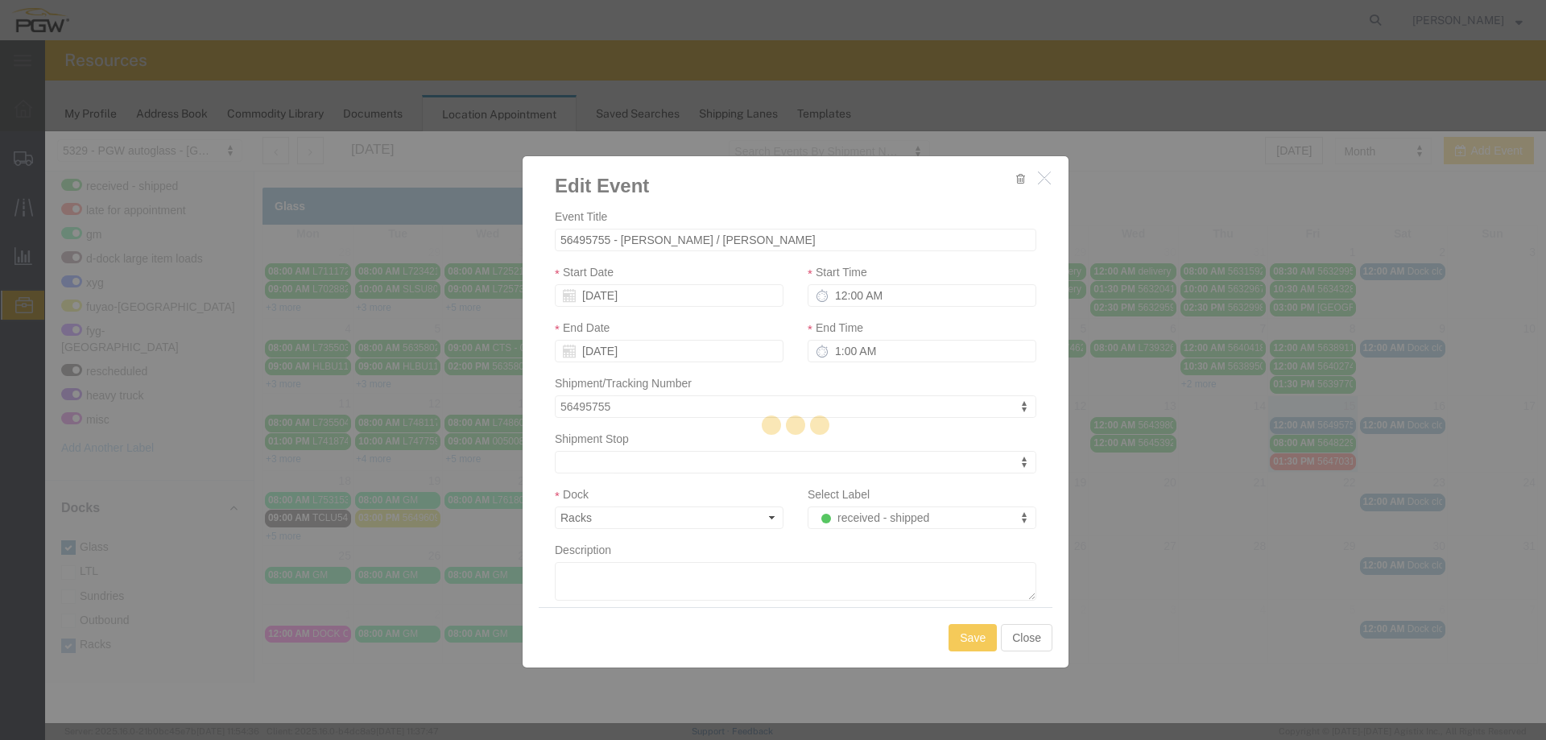
select select
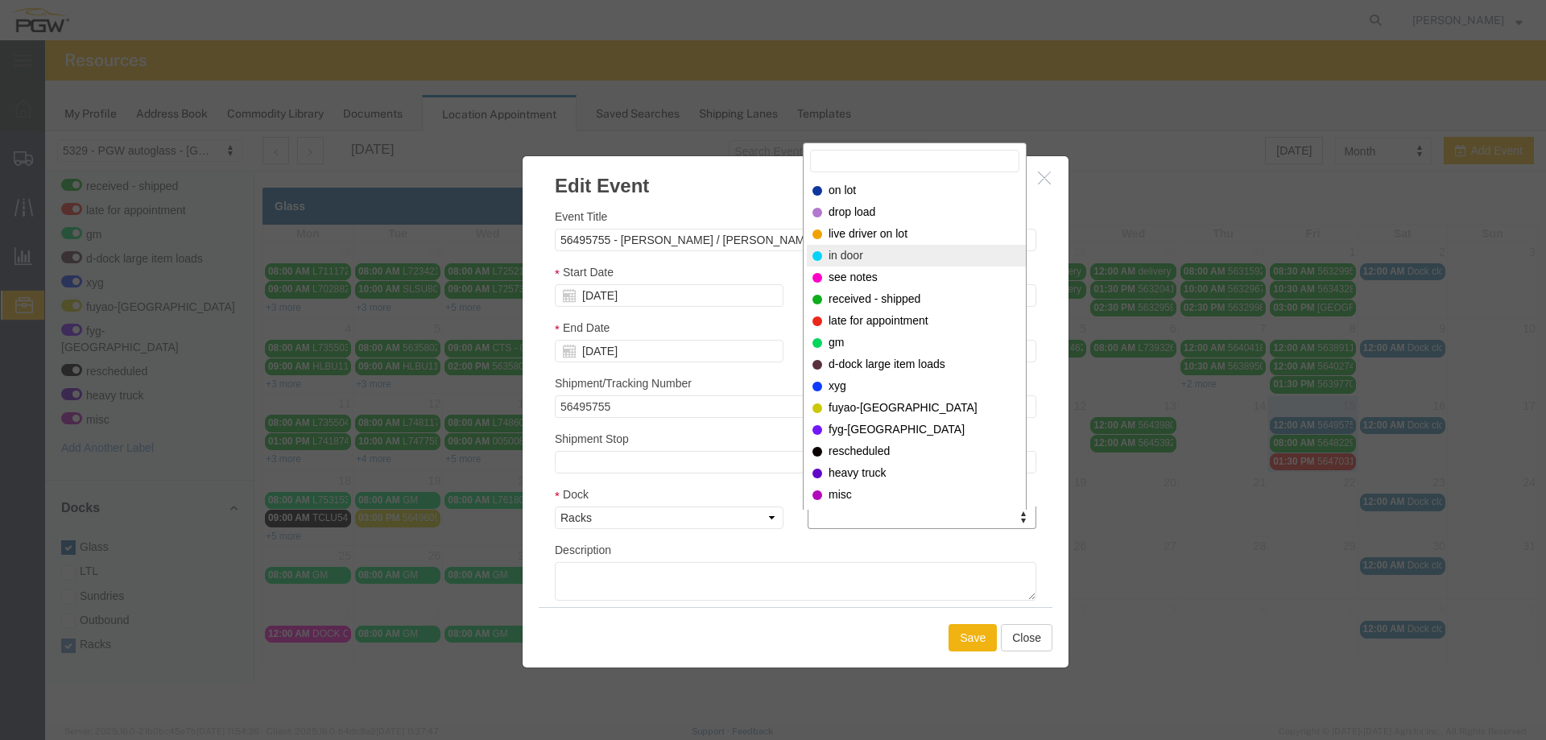
select select "220"
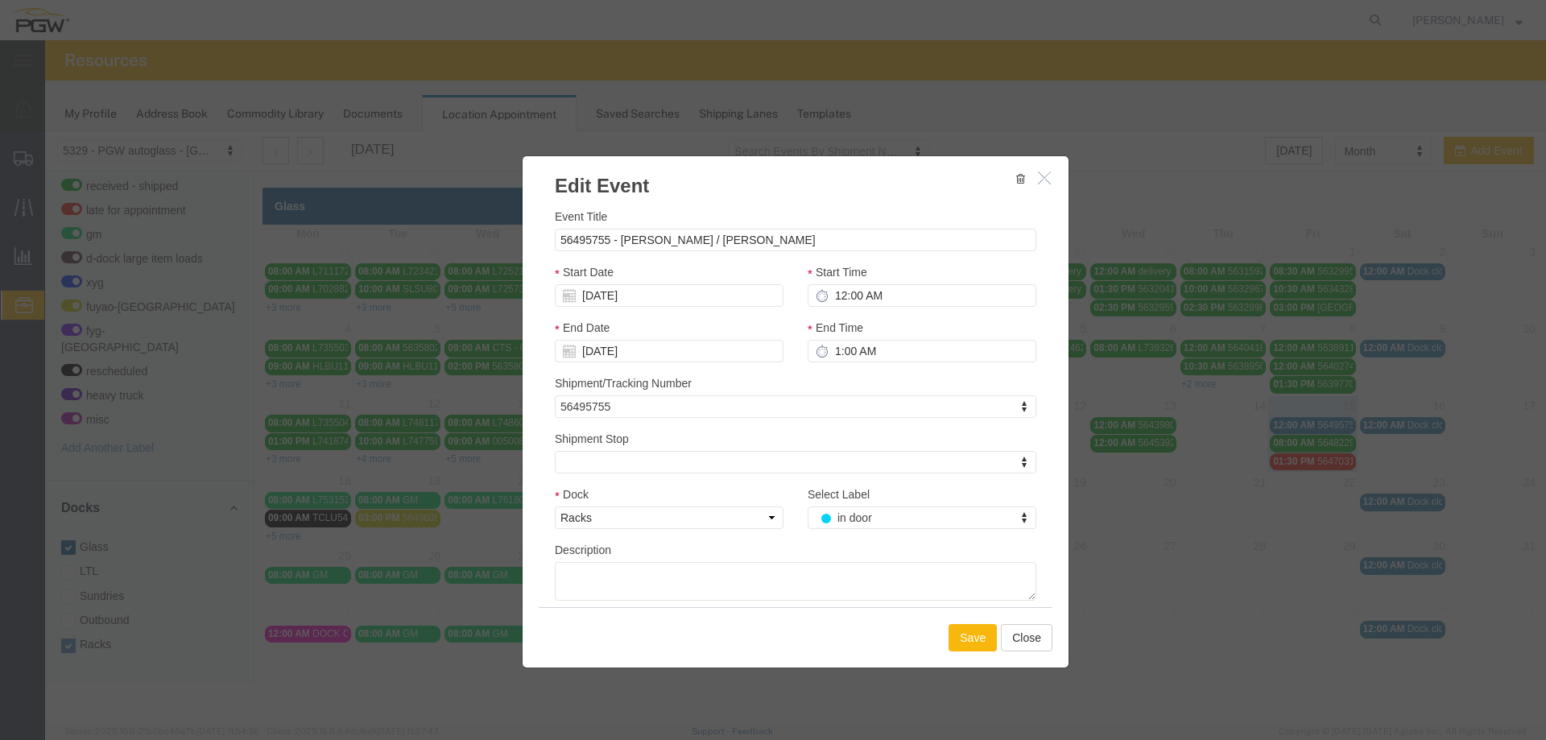
click at [986, 638] on button "Save" at bounding box center [973, 637] width 48 height 27
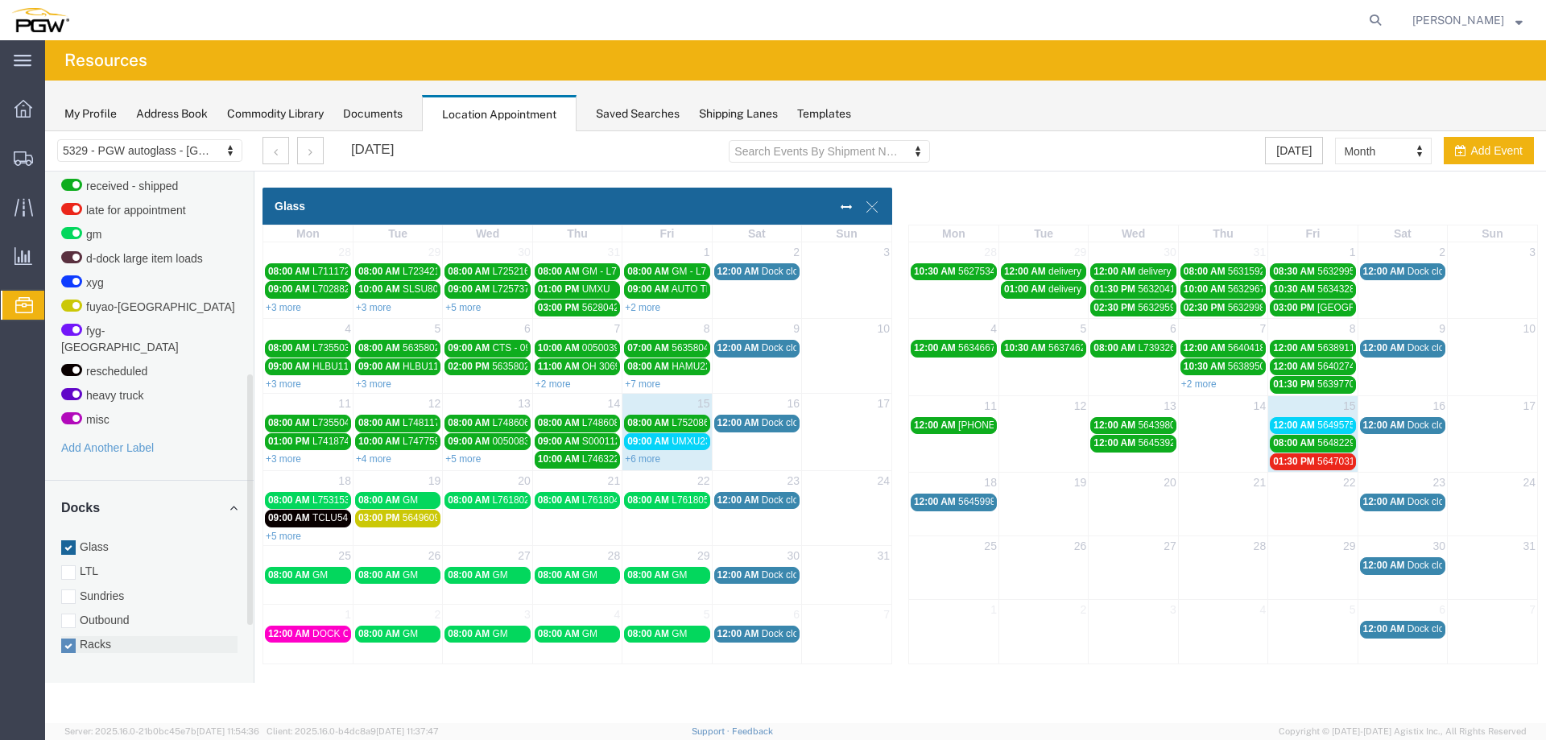
click at [130, 636] on label "Racks" at bounding box center [149, 644] width 176 height 16
click at [45, 131] on input "Racks" at bounding box center [45, 131] width 0 height 0
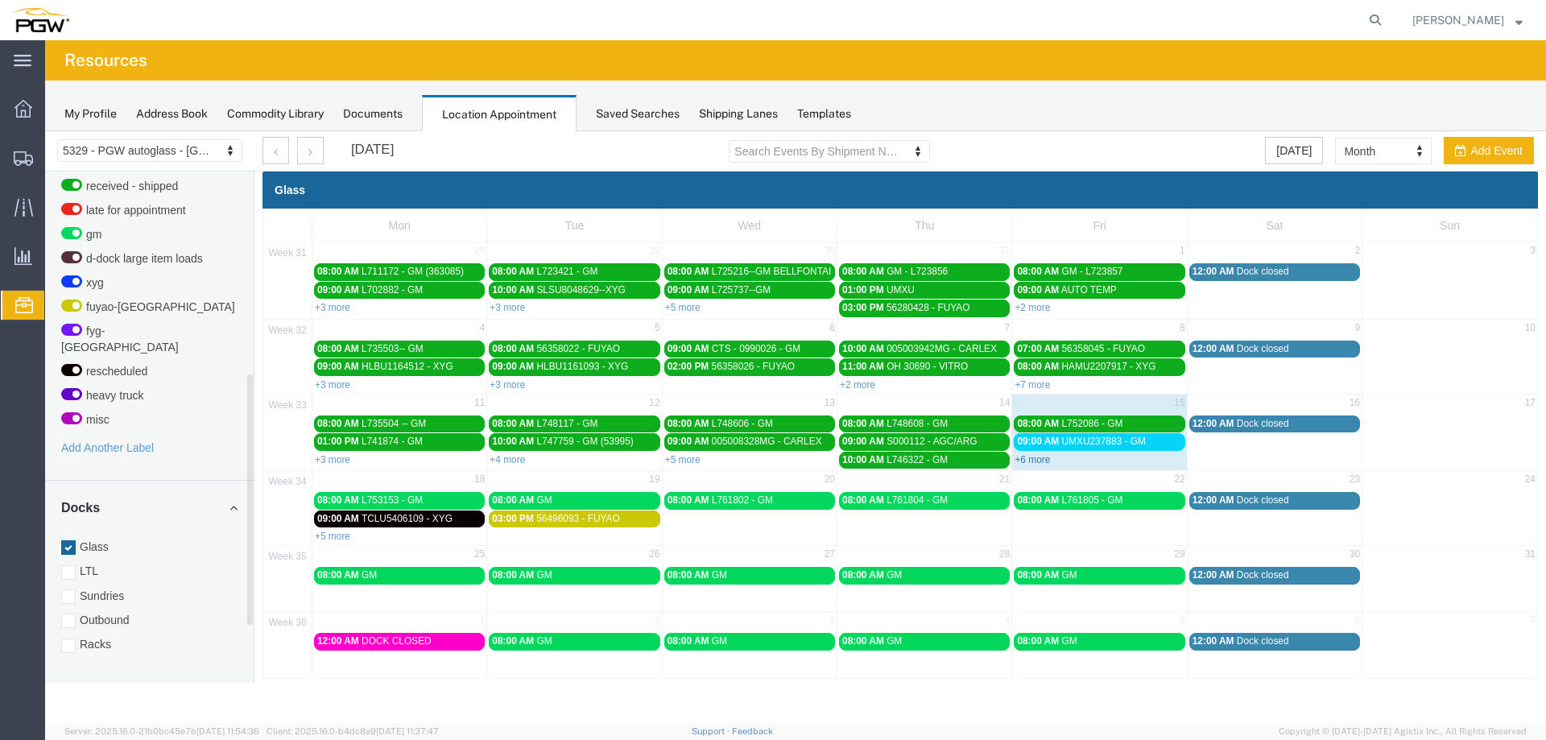
click at [1019, 461] on link "+6 more" at bounding box center [1032, 459] width 35 height 11
